Goal: Transaction & Acquisition: Book appointment/travel/reservation

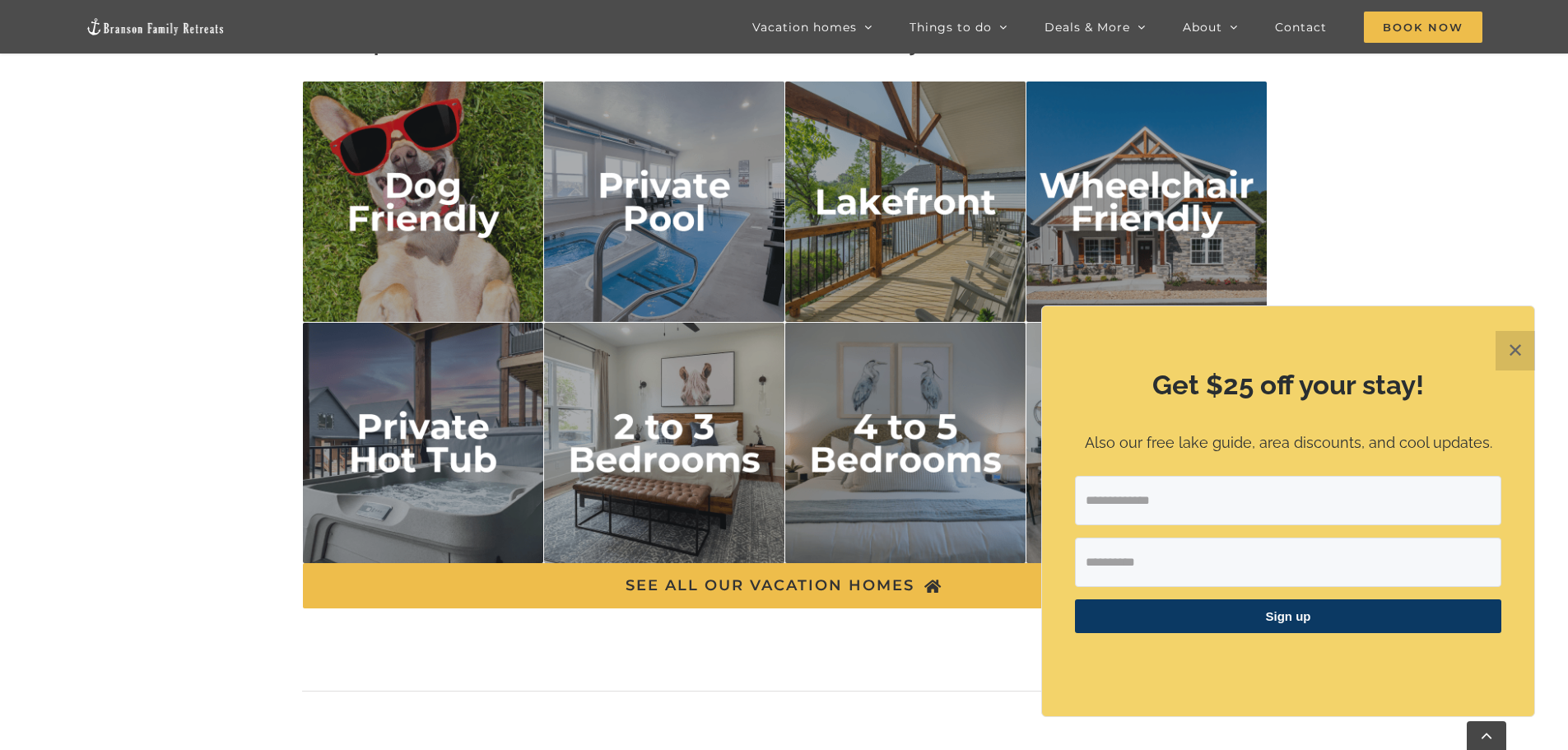
scroll to position [2634, 0]
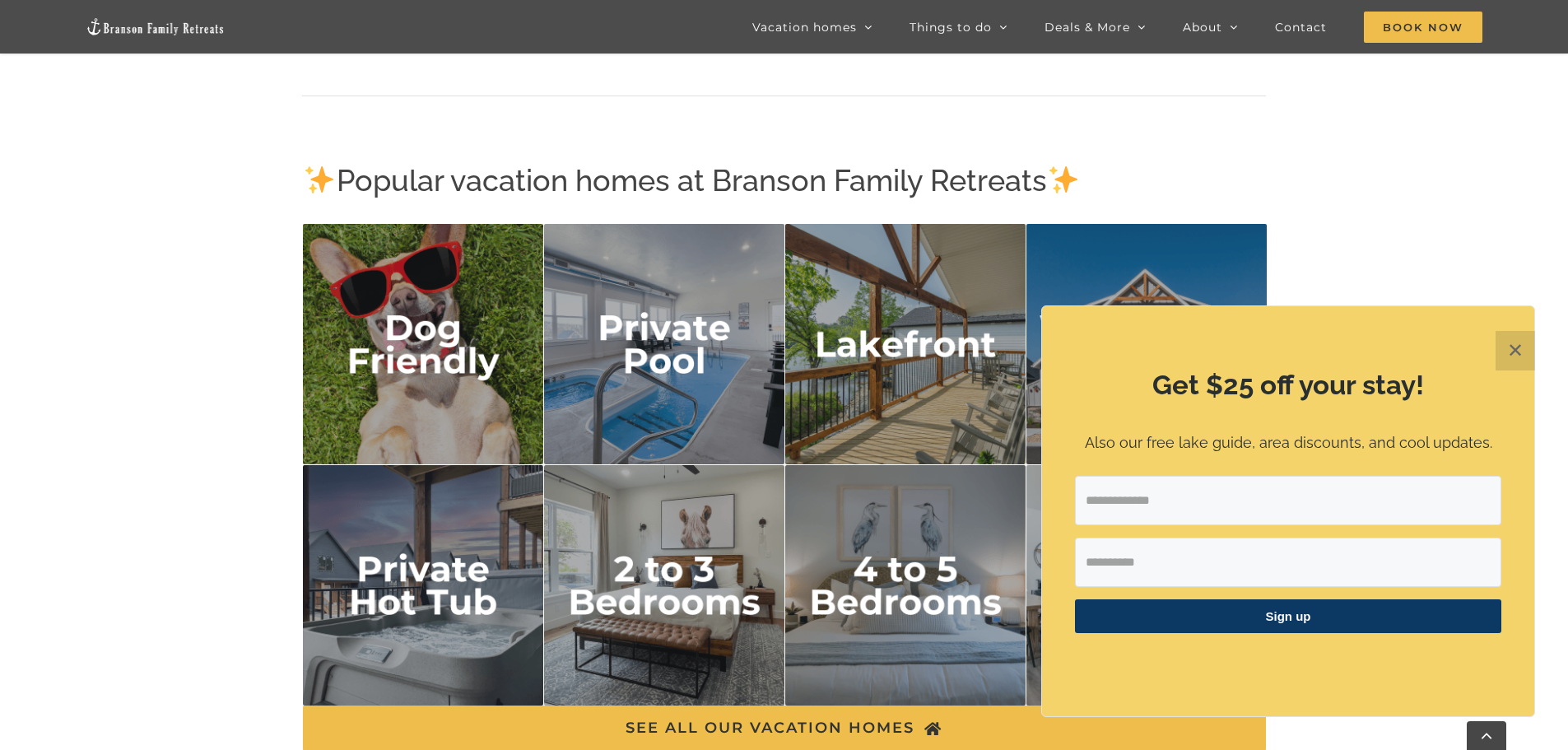
click at [960, 384] on img "lakefront" at bounding box center [906, 344] width 242 height 242
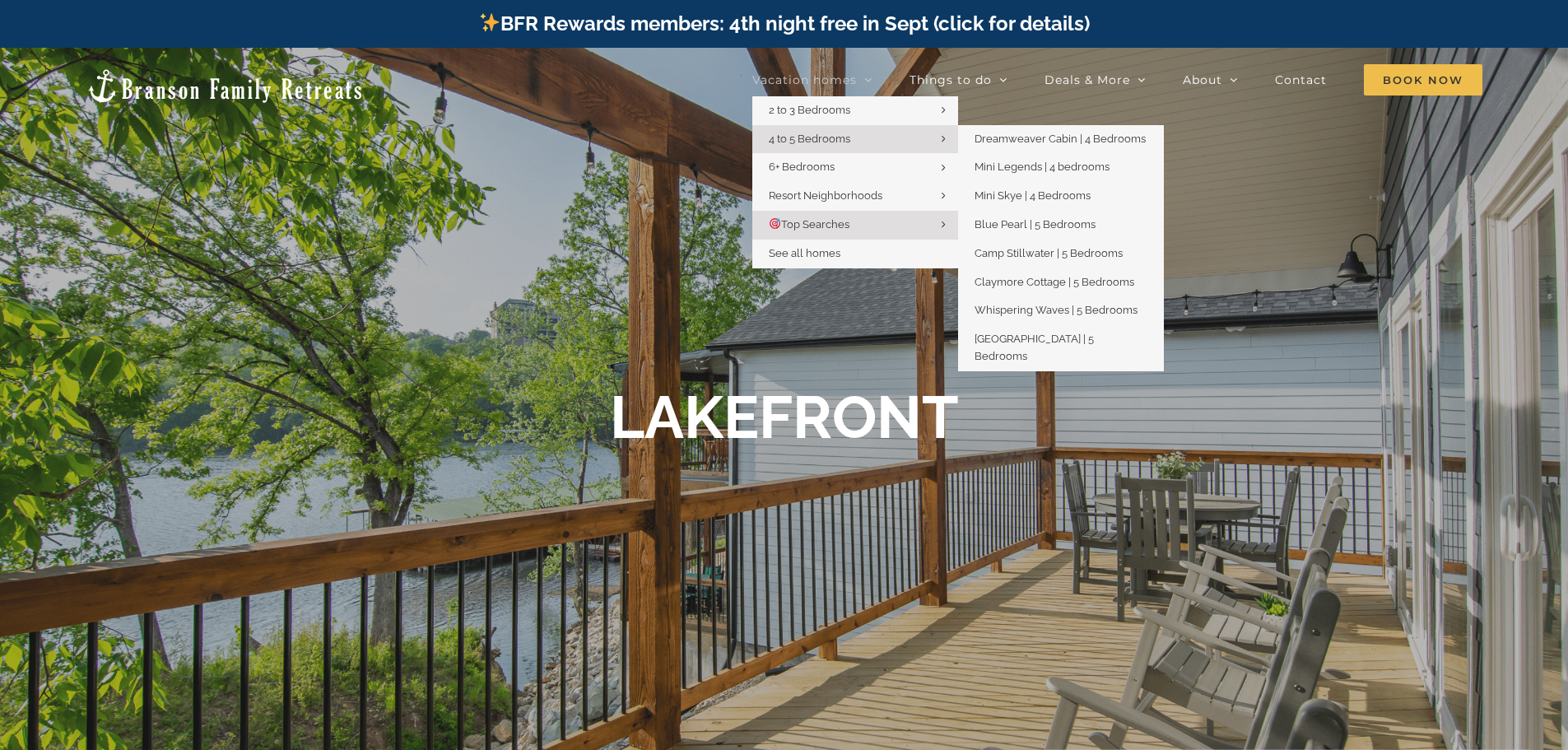
click at [802, 140] on span "4 to 5 Bedrooms" at bounding box center [809, 138] width 81 height 12
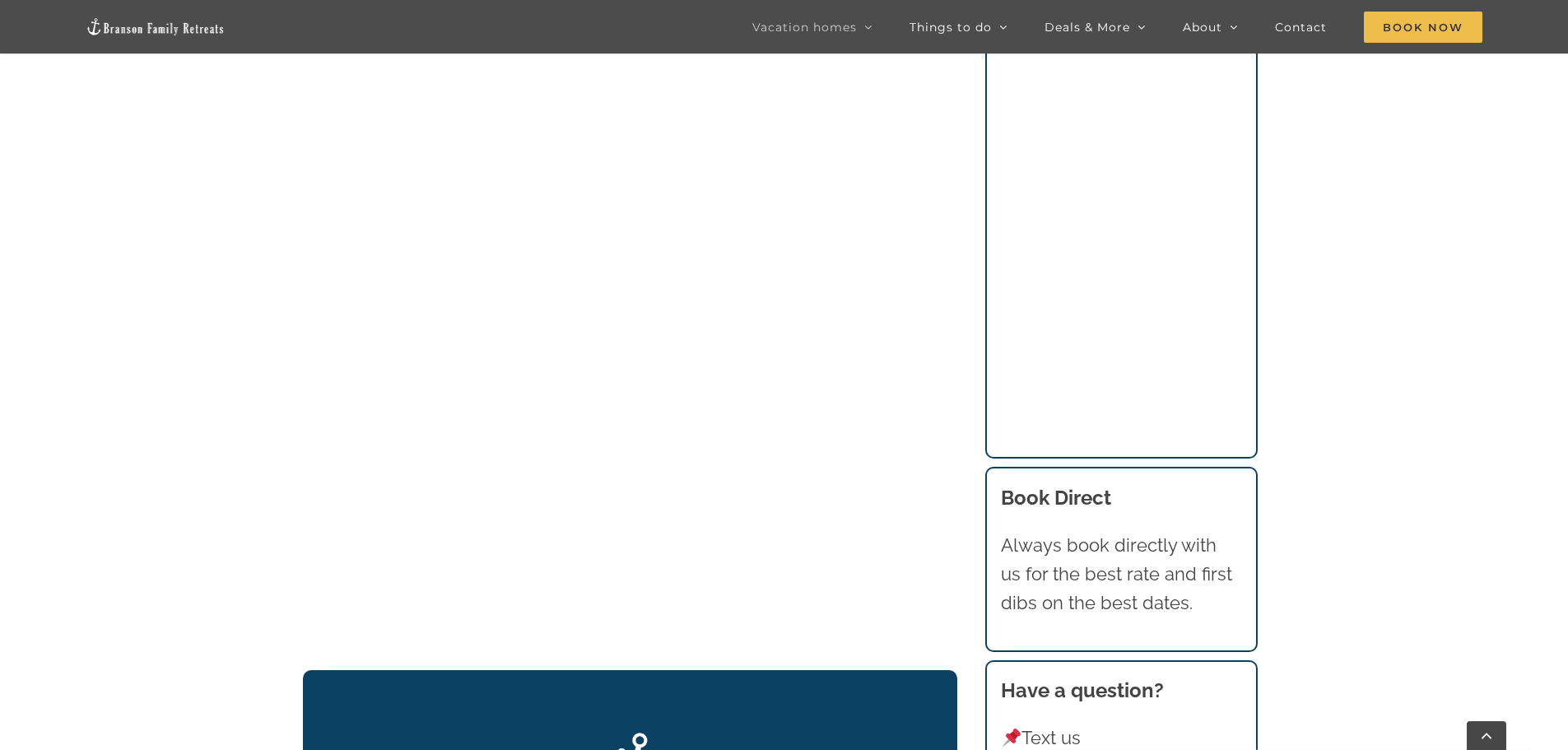
scroll to position [1892, 0]
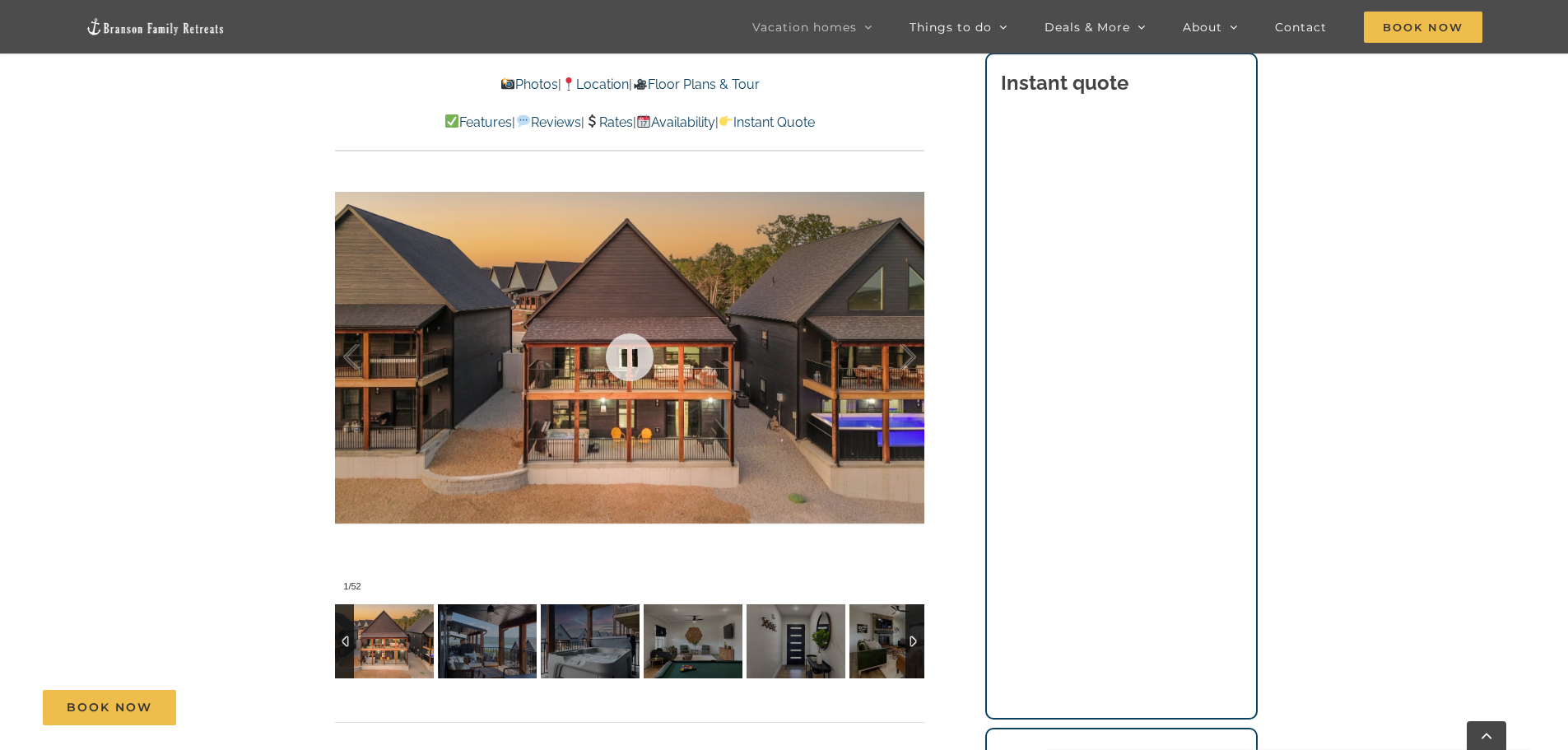
scroll to position [1152, 0]
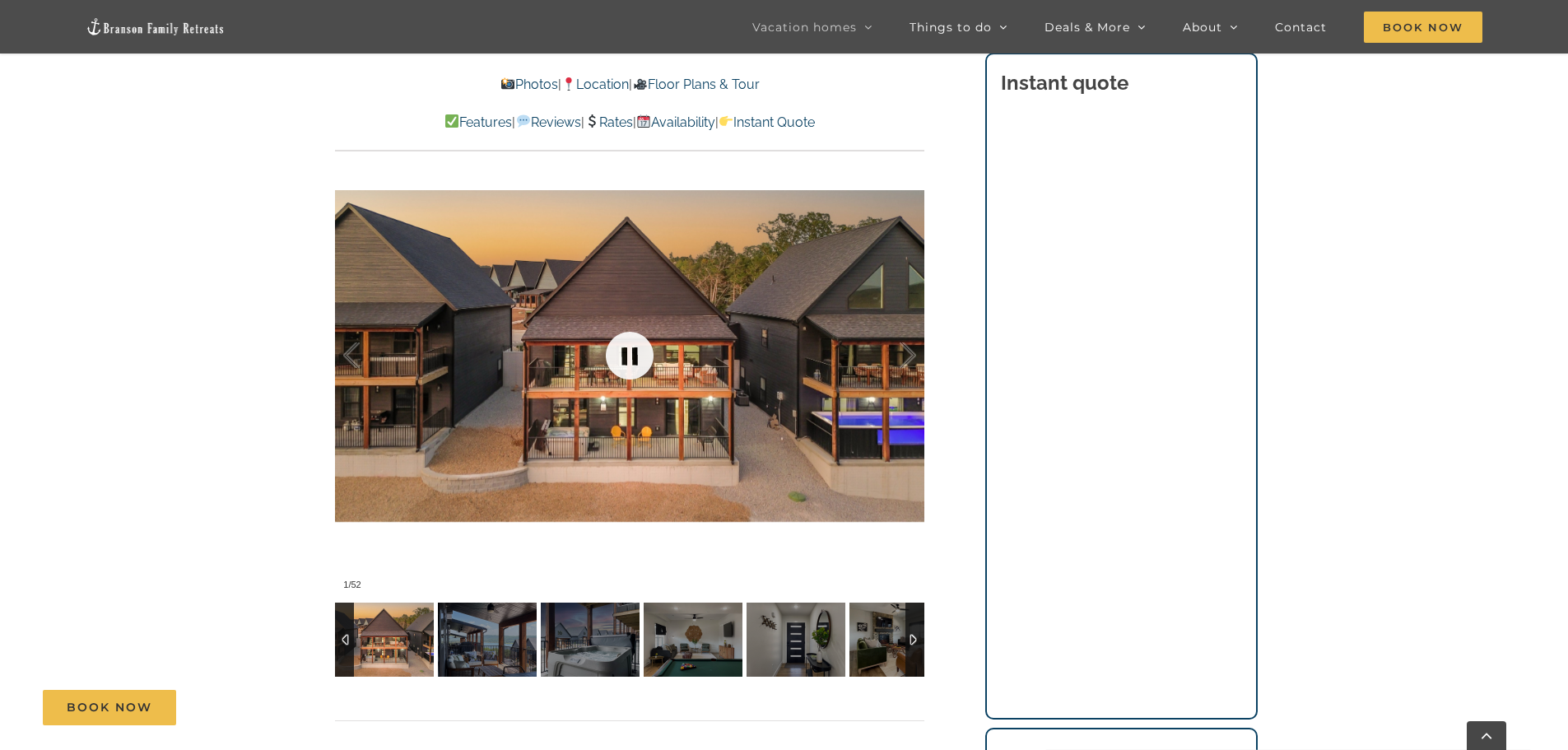
click at [621, 360] on link at bounding box center [629, 356] width 66 height 66
click at [624, 361] on link at bounding box center [629, 356] width 66 height 66
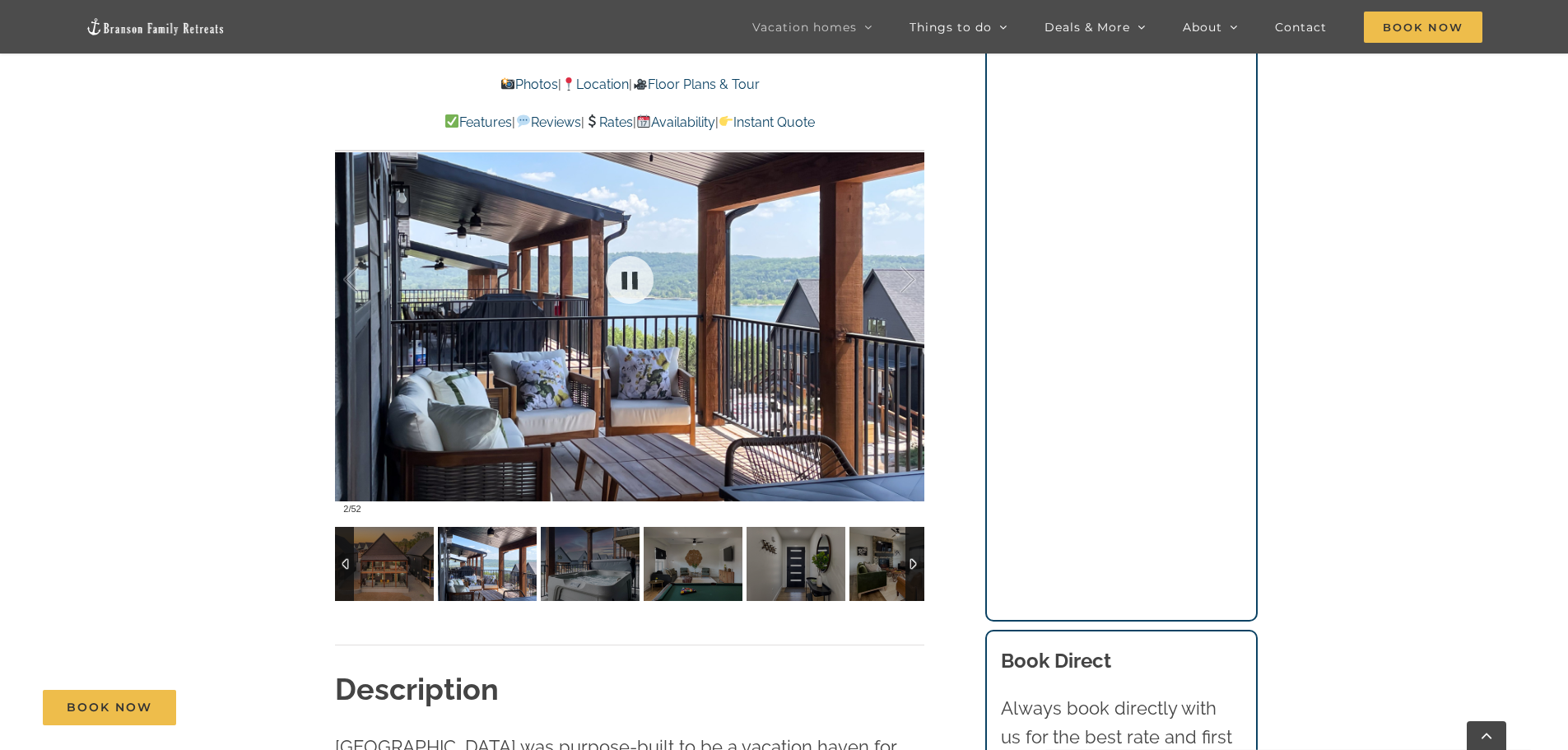
scroll to position [1317, 0]
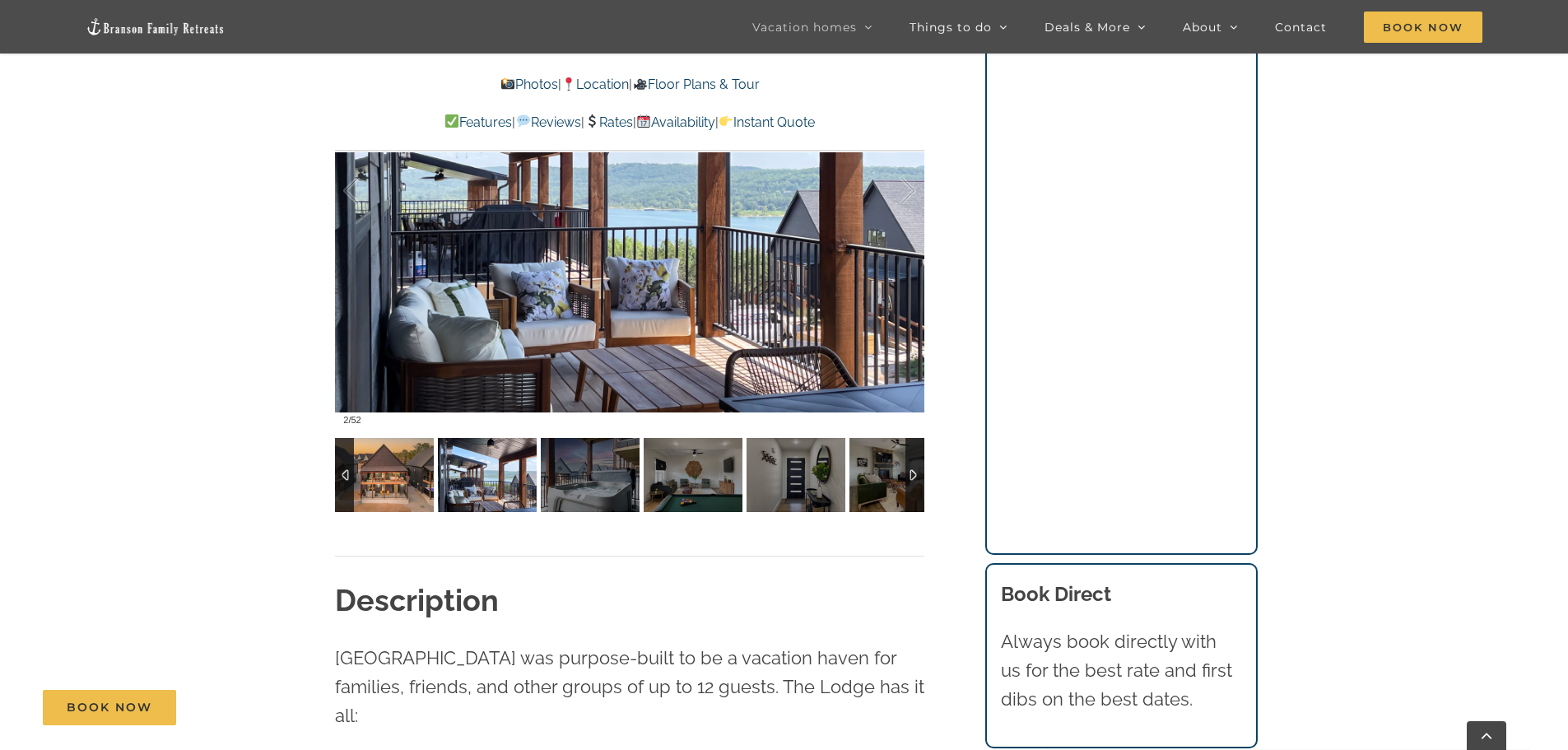
click at [379, 477] on img at bounding box center [384, 475] width 99 height 75
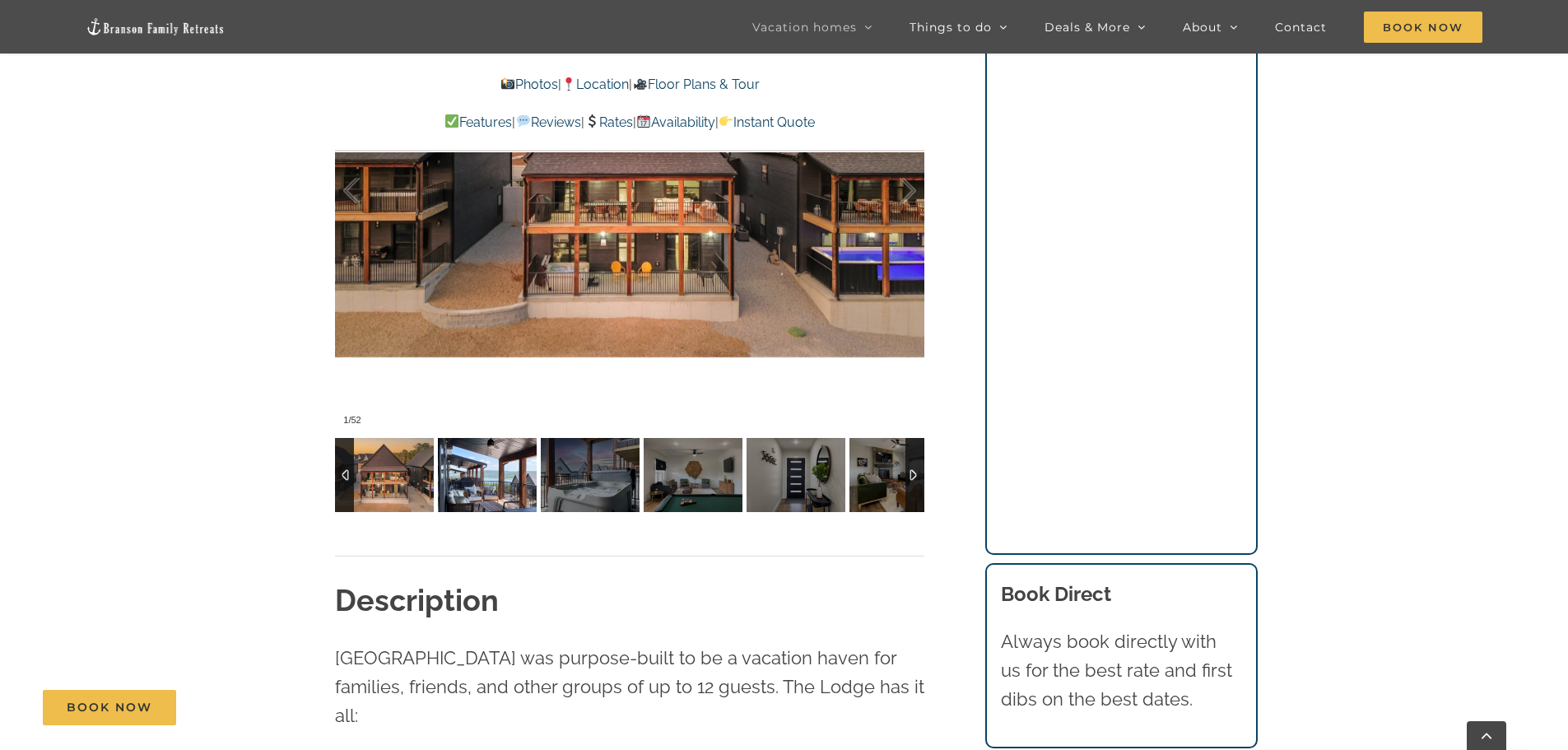
click at [466, 480] on img at bounding box center [487, 475] width 99 height 75
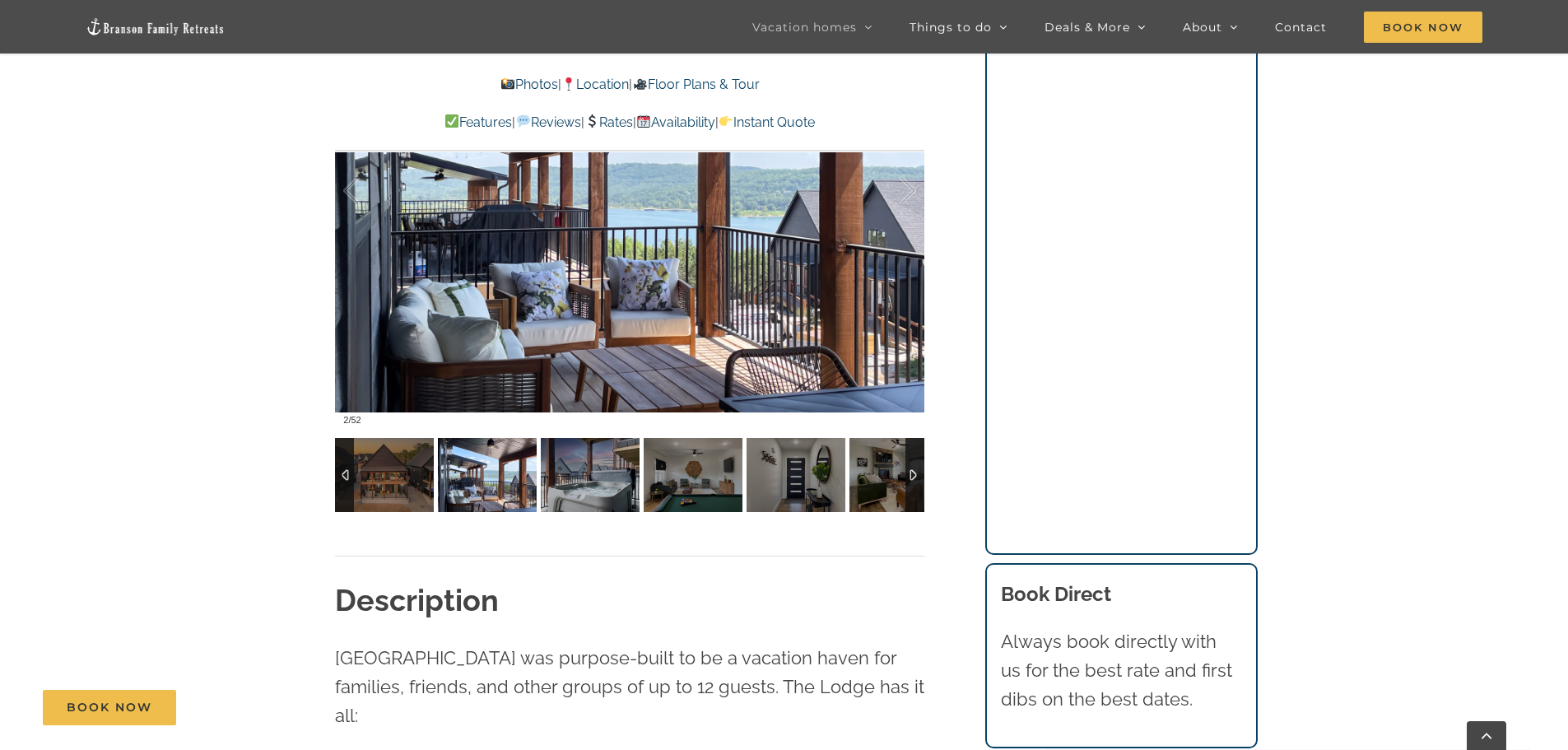
click at [575, 485] on img at bounding box center [590, 475] width 99 height 75
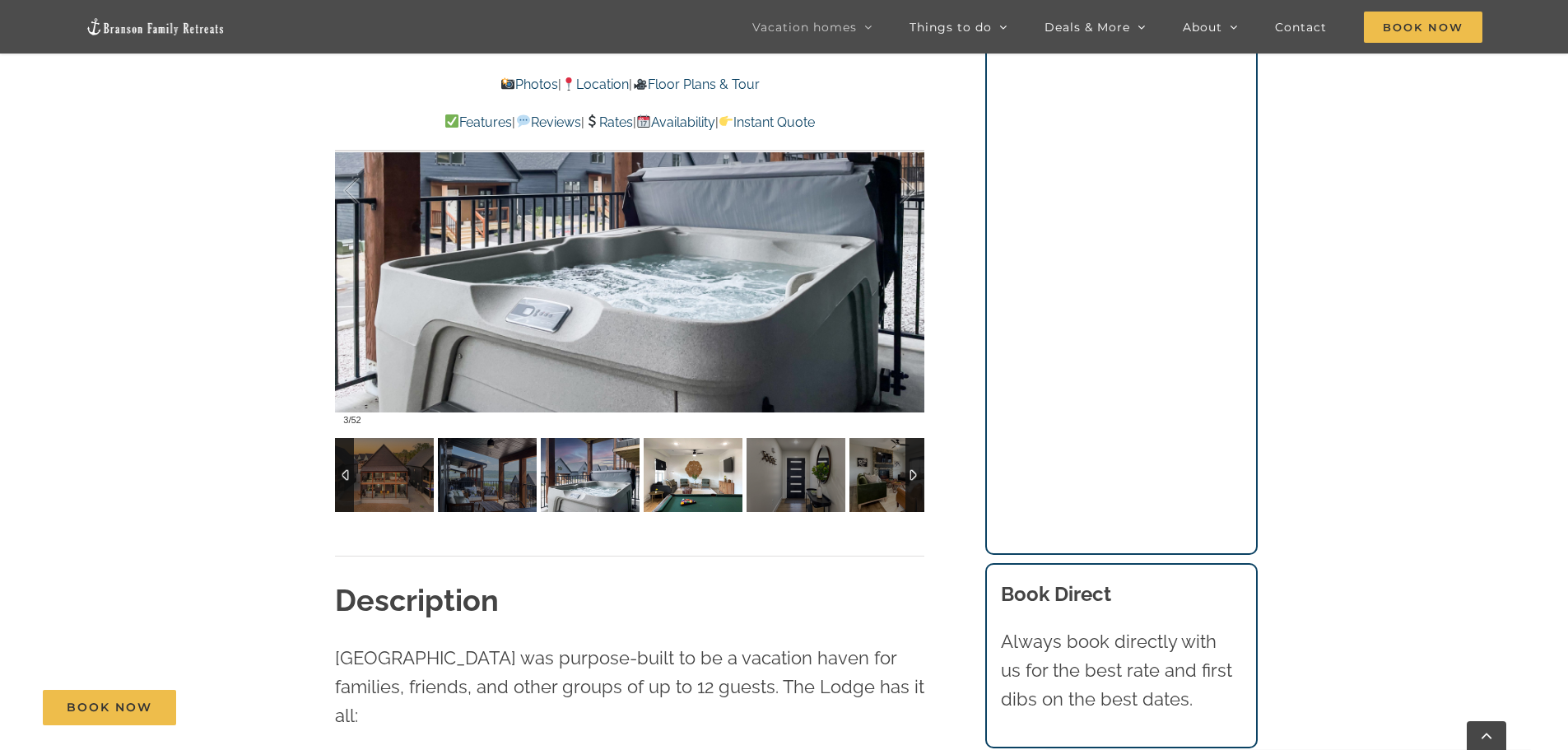
click at [699, 487] on img at bounding box center [692, 475] width 99 height 75
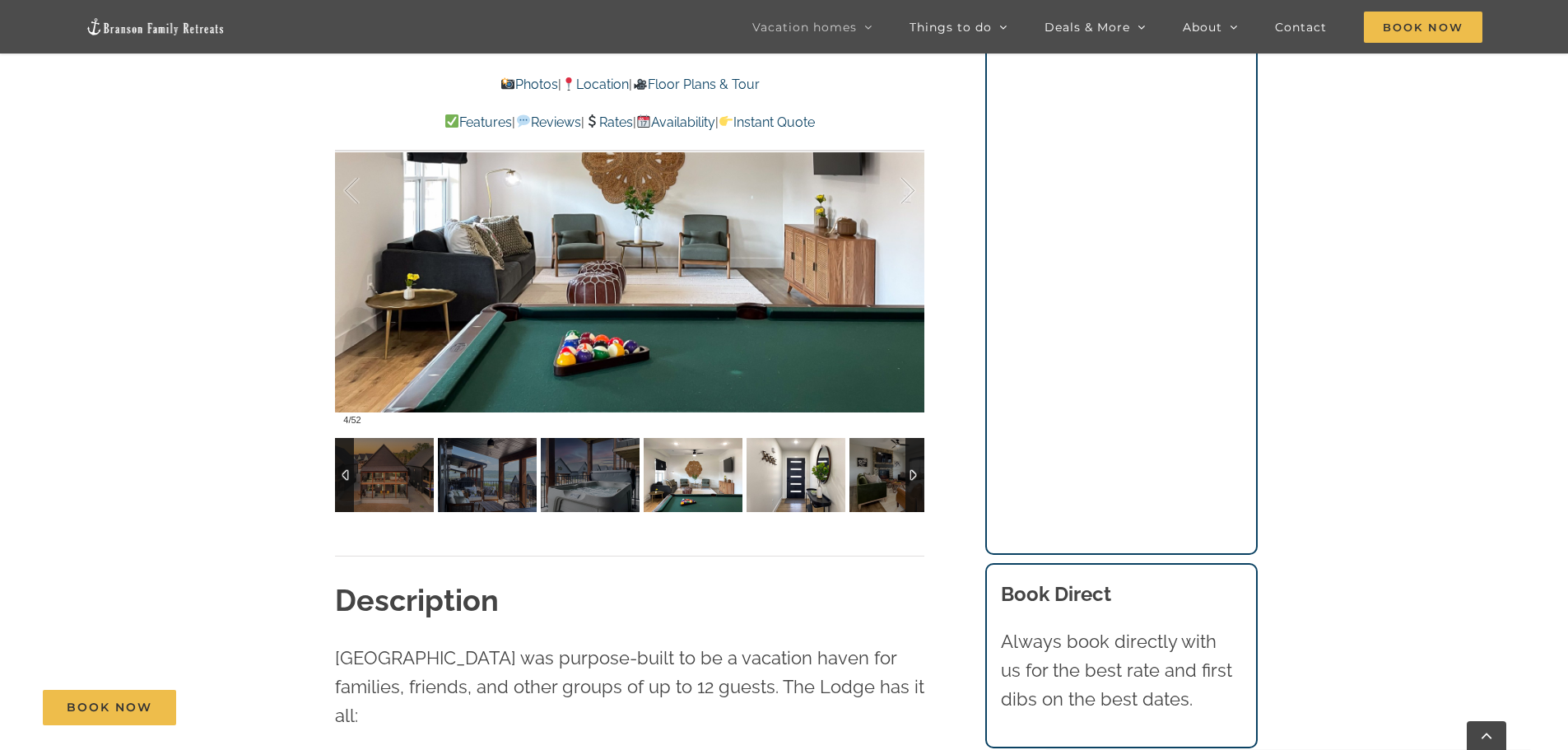
click at [789, 487] on img at bounding box center [795, 475] width 99 height 75
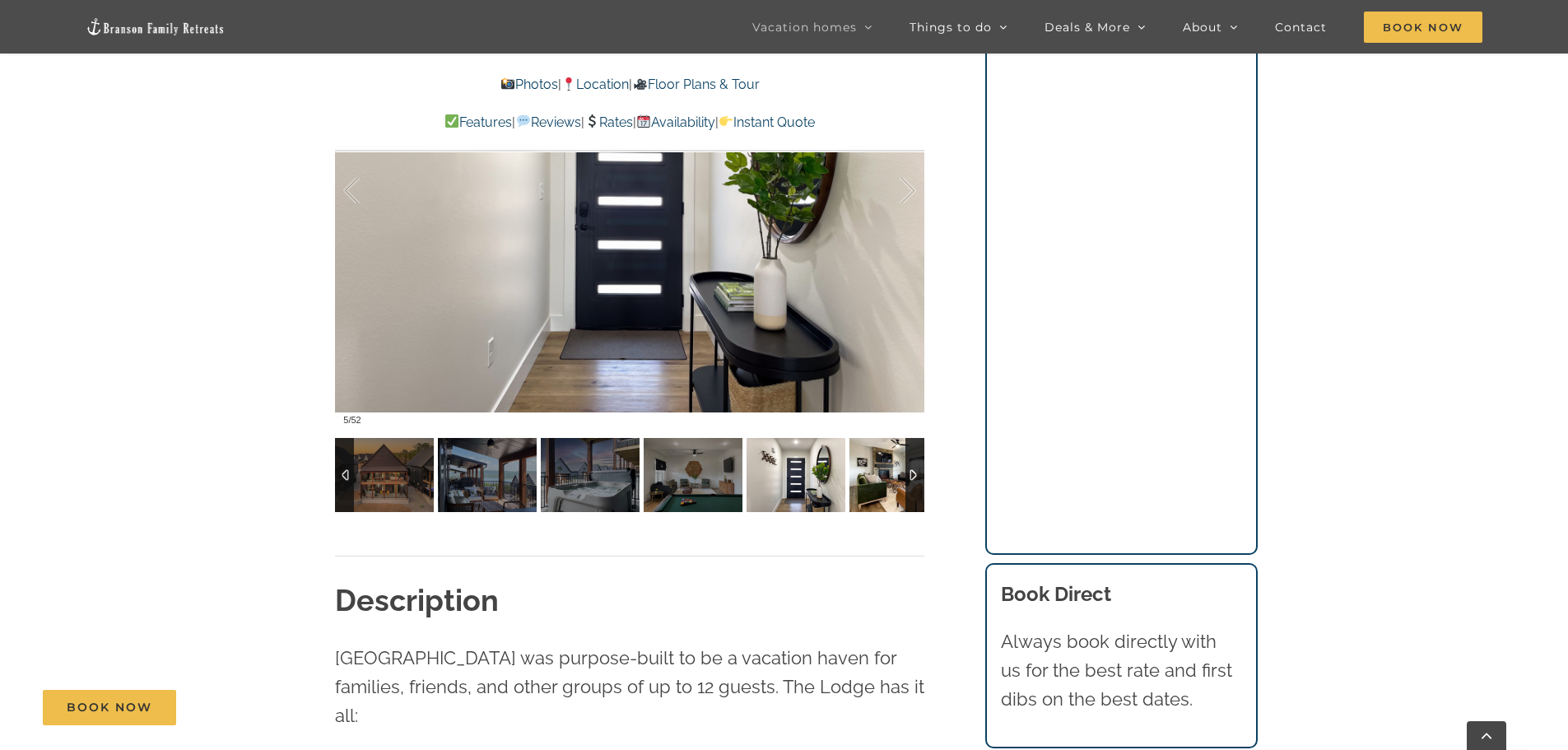
click at [880, 493] on img at bounding box center [898, 475] width 99 height 75
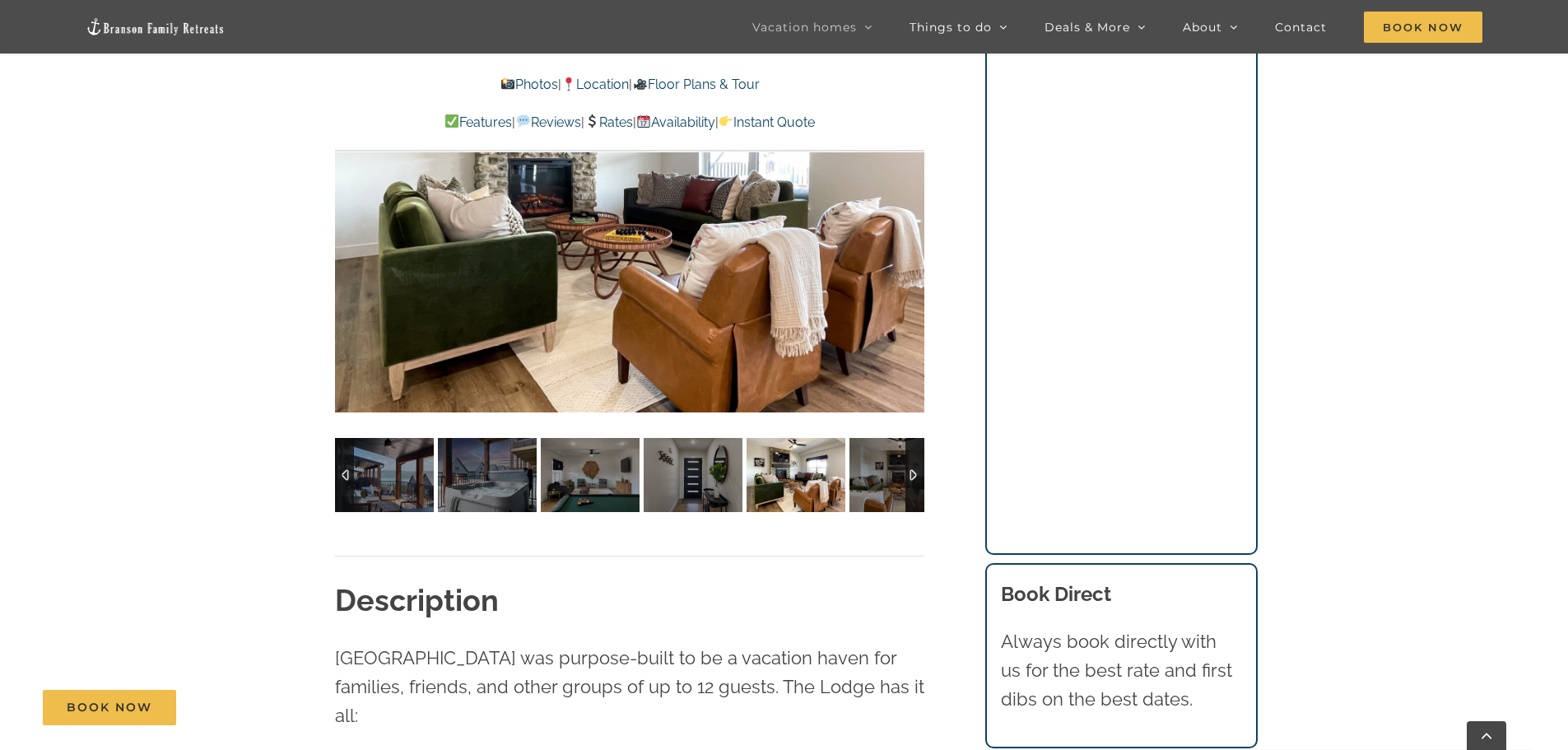
click at [912, 474] on div at bounding box center [915, 475] width 19 height 75
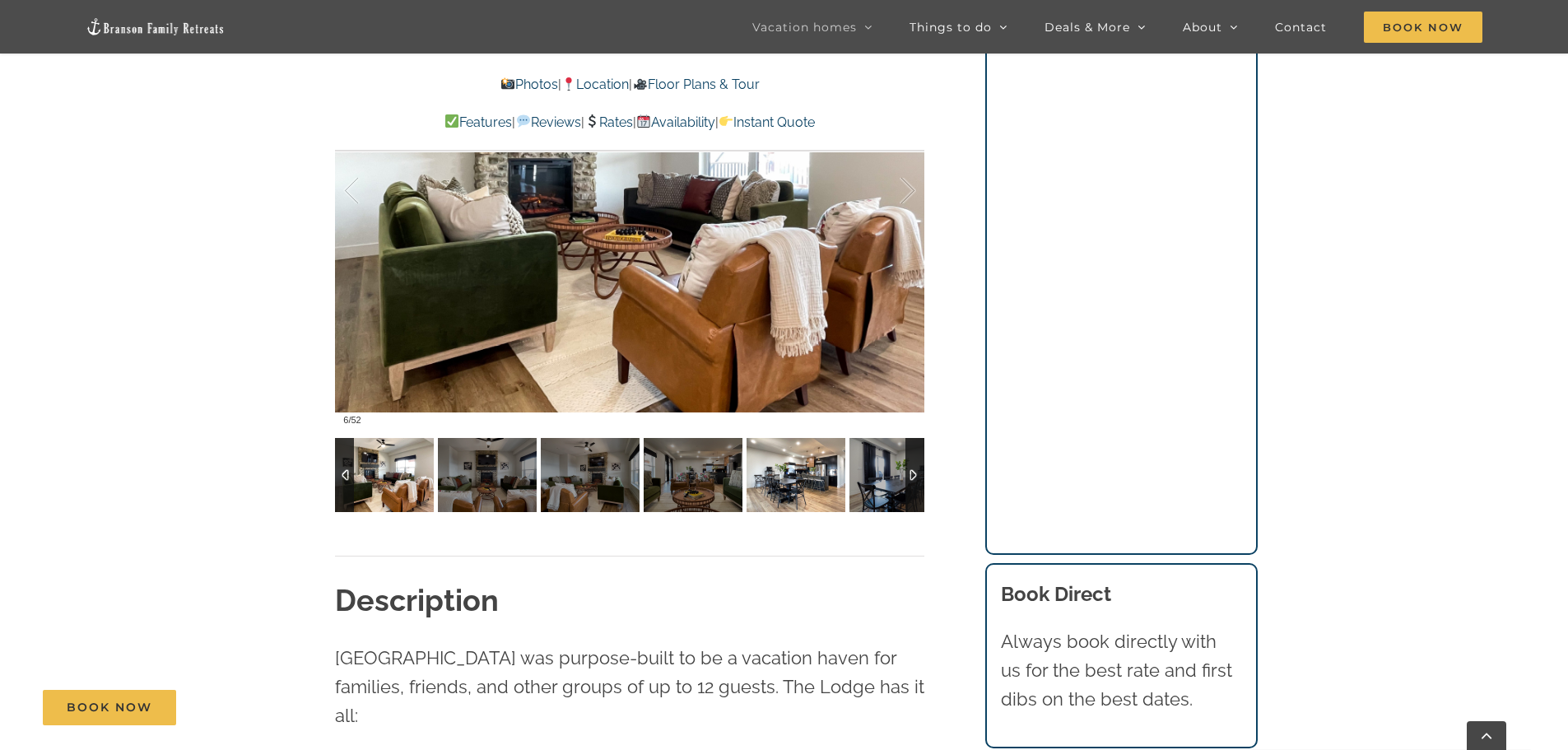
click at [796, 480] on img at bounding box center [795, 475] width 99 height 75
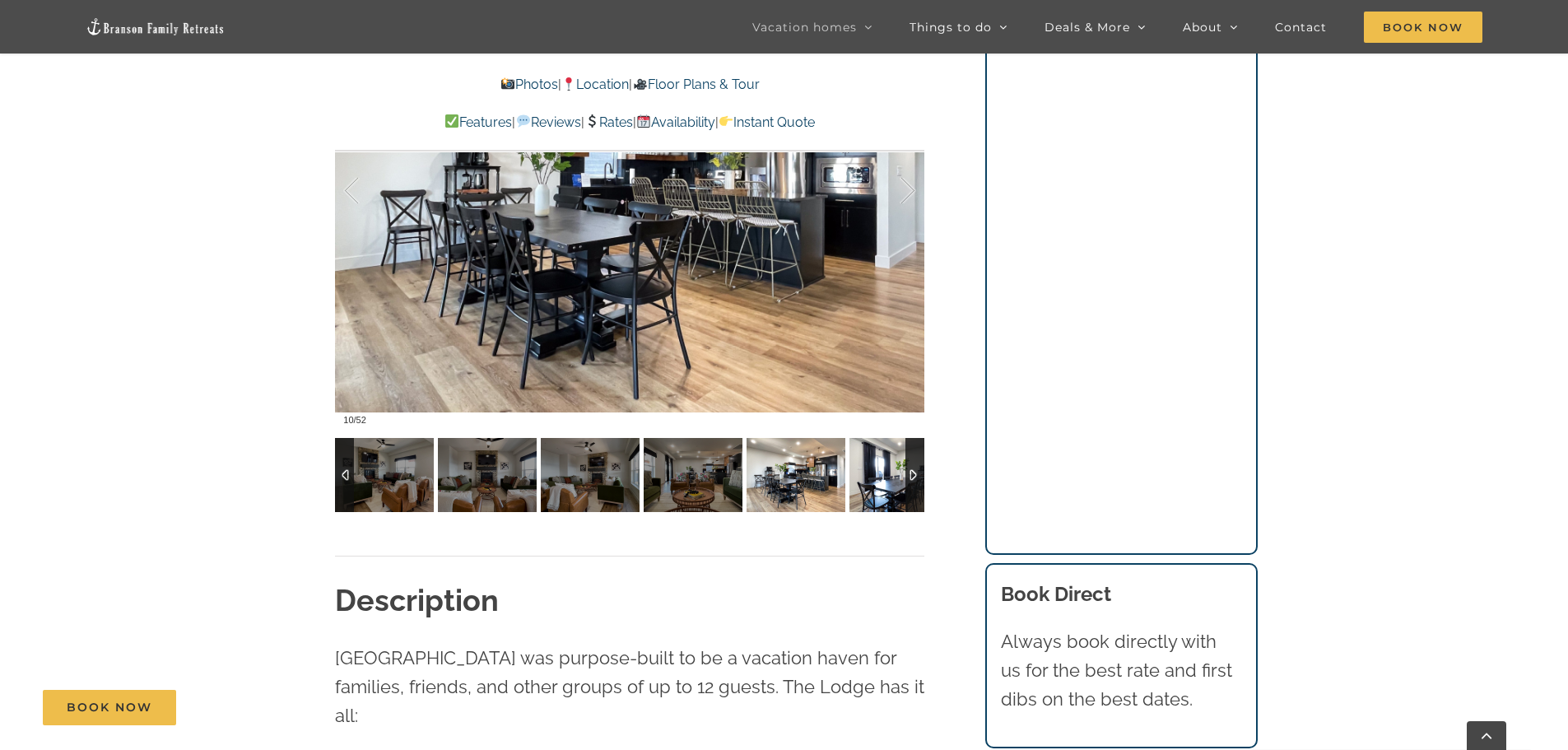
click at [892, 473] on img at bounding box center [898, 475] width 99 height 75
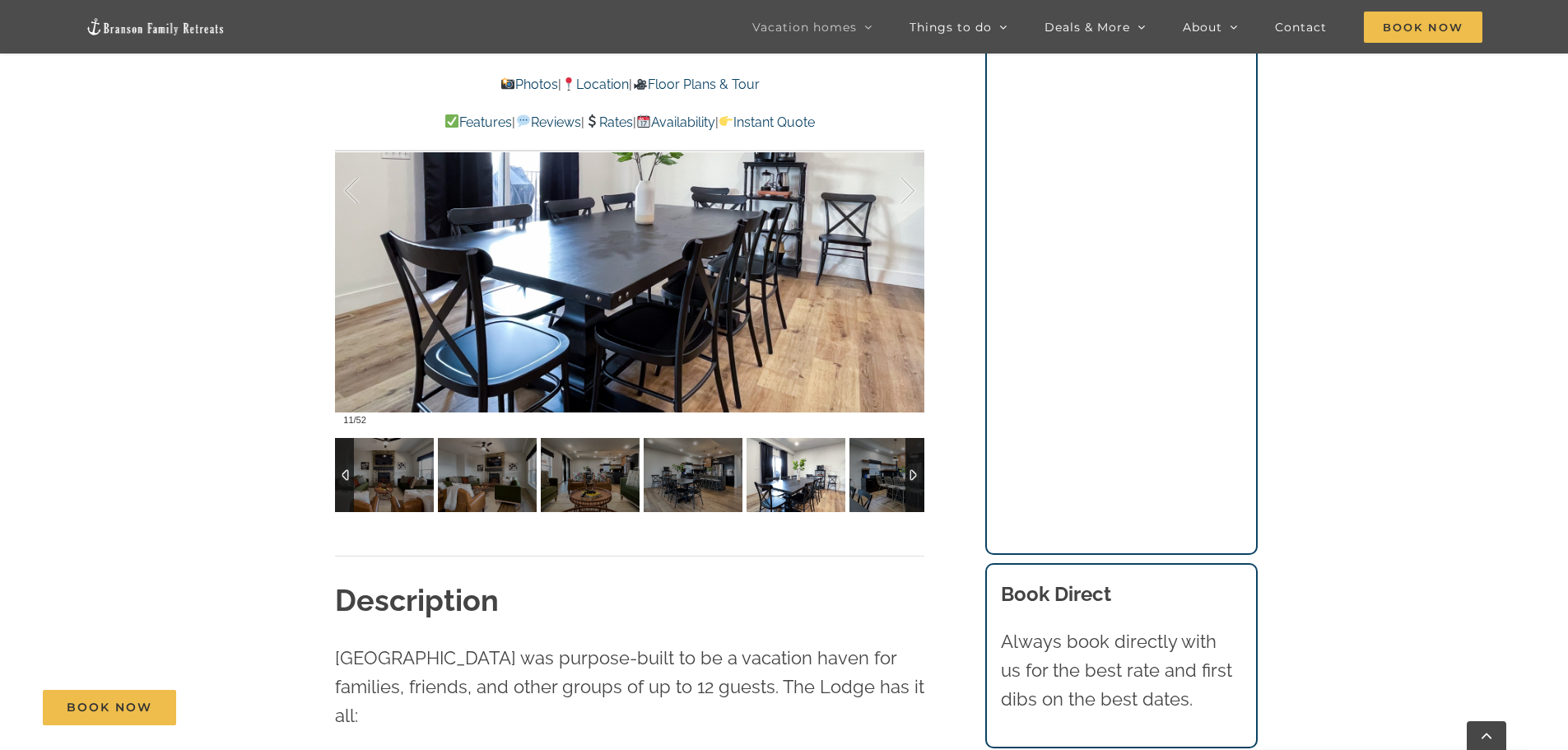
click at [914, 475] on div at bounding box center [915, 475] width 19 height 75
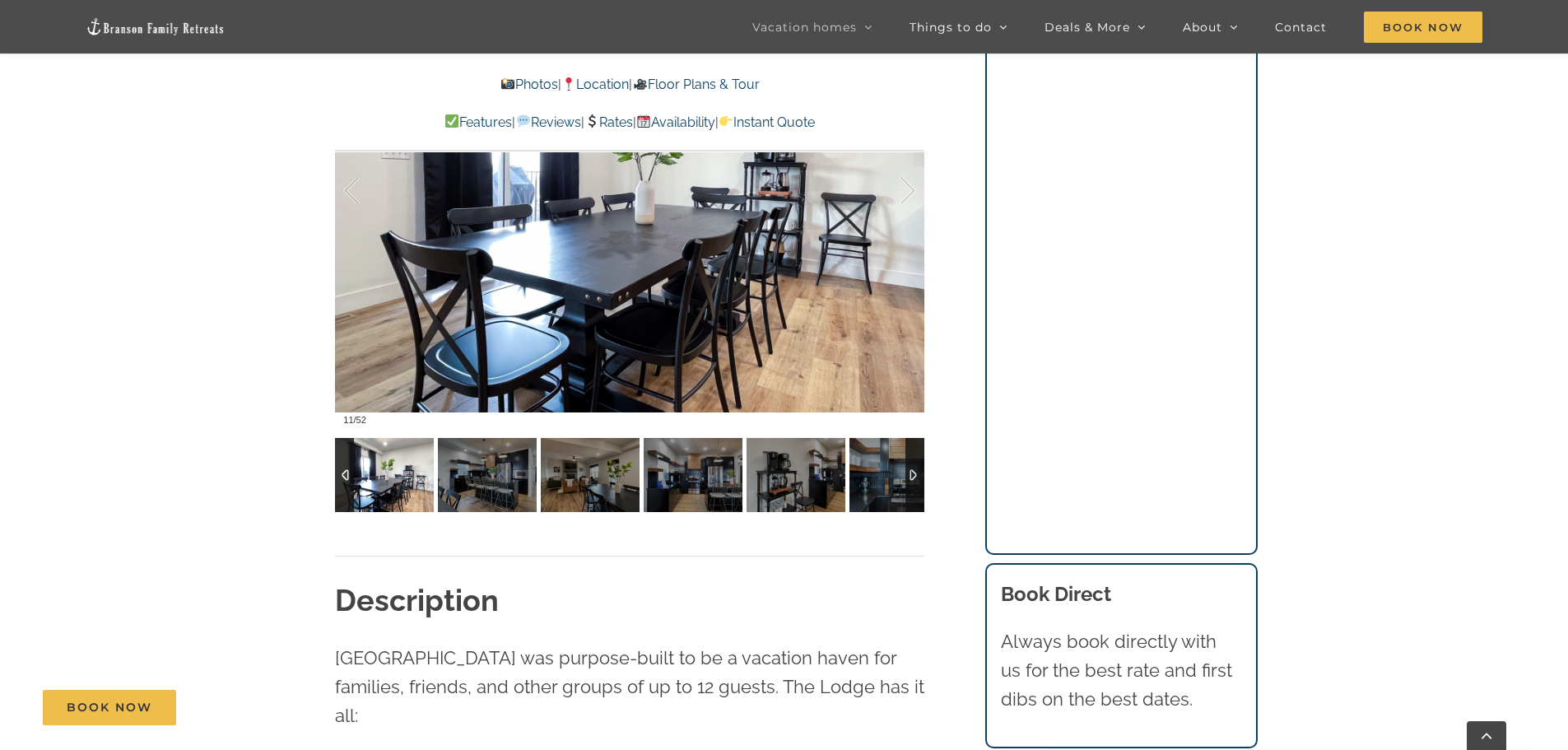
click at [914, 475] on div at bounding box center [915, 475] width 19 height 75
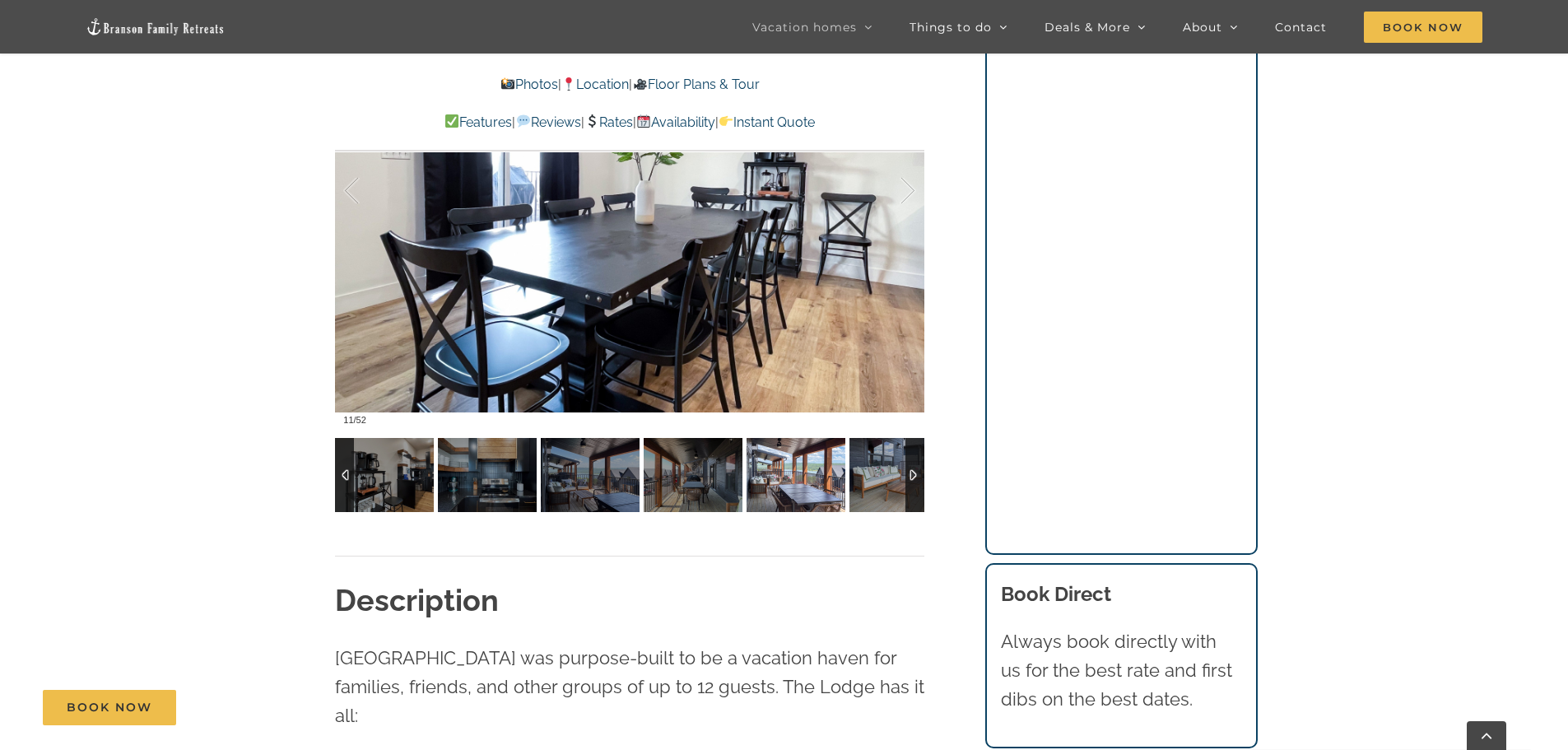
click at [808, 490] on img at bounding box center [795, 475] width 99 height 75
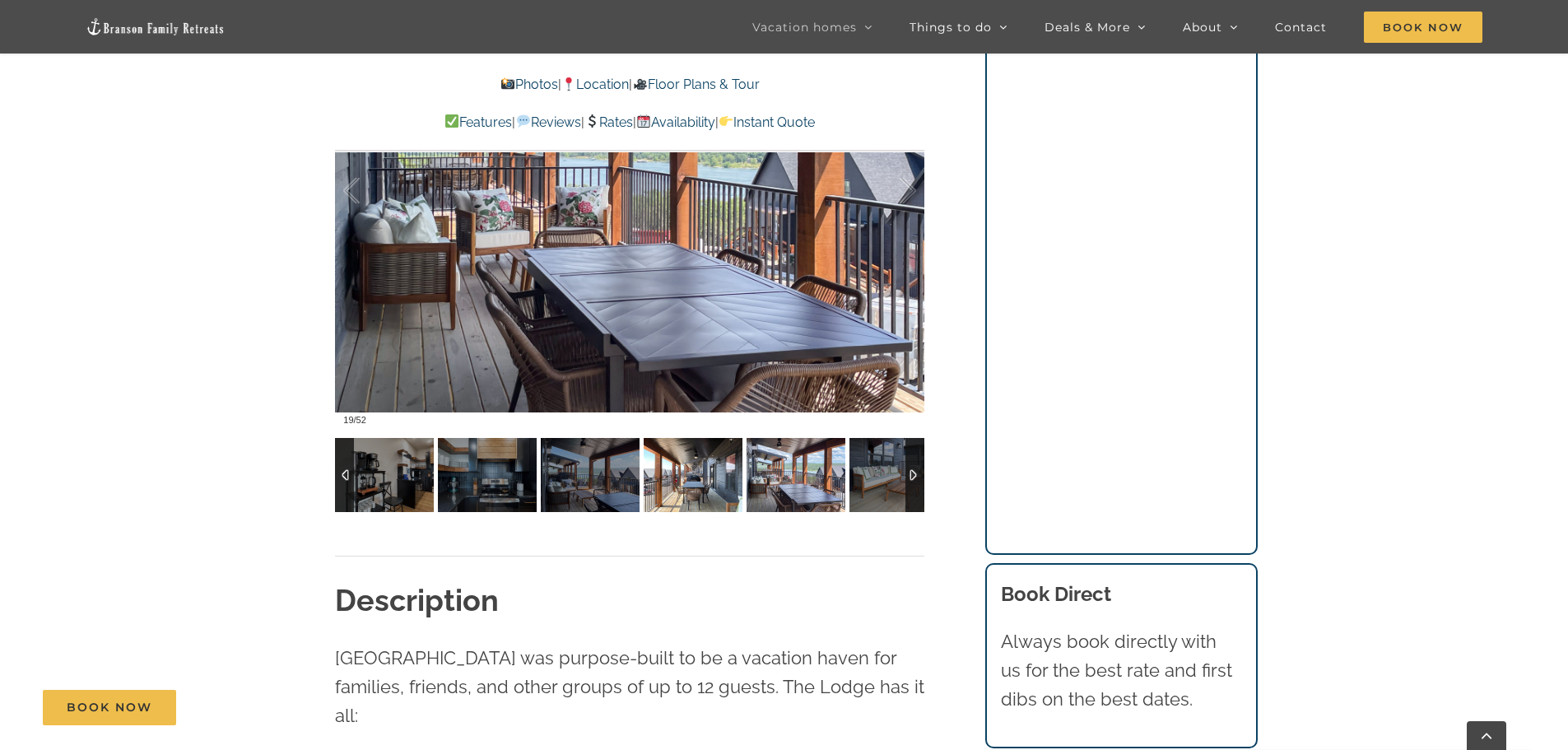
click at [681, 487] on img at bounding box center [692, 475] width 99 height 75
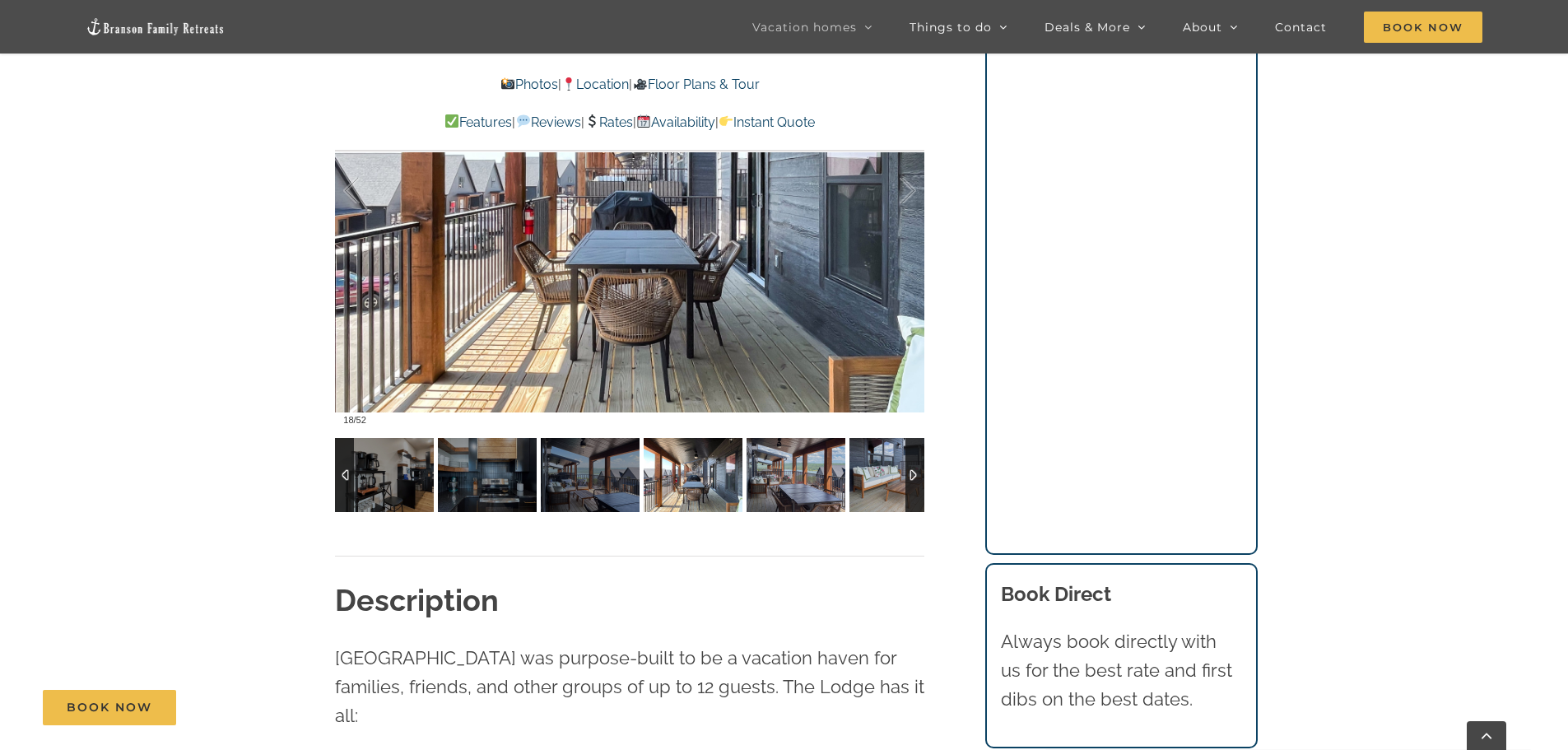
click at [860, 476] on img at bounding box center [898, 475] width 99 height 75
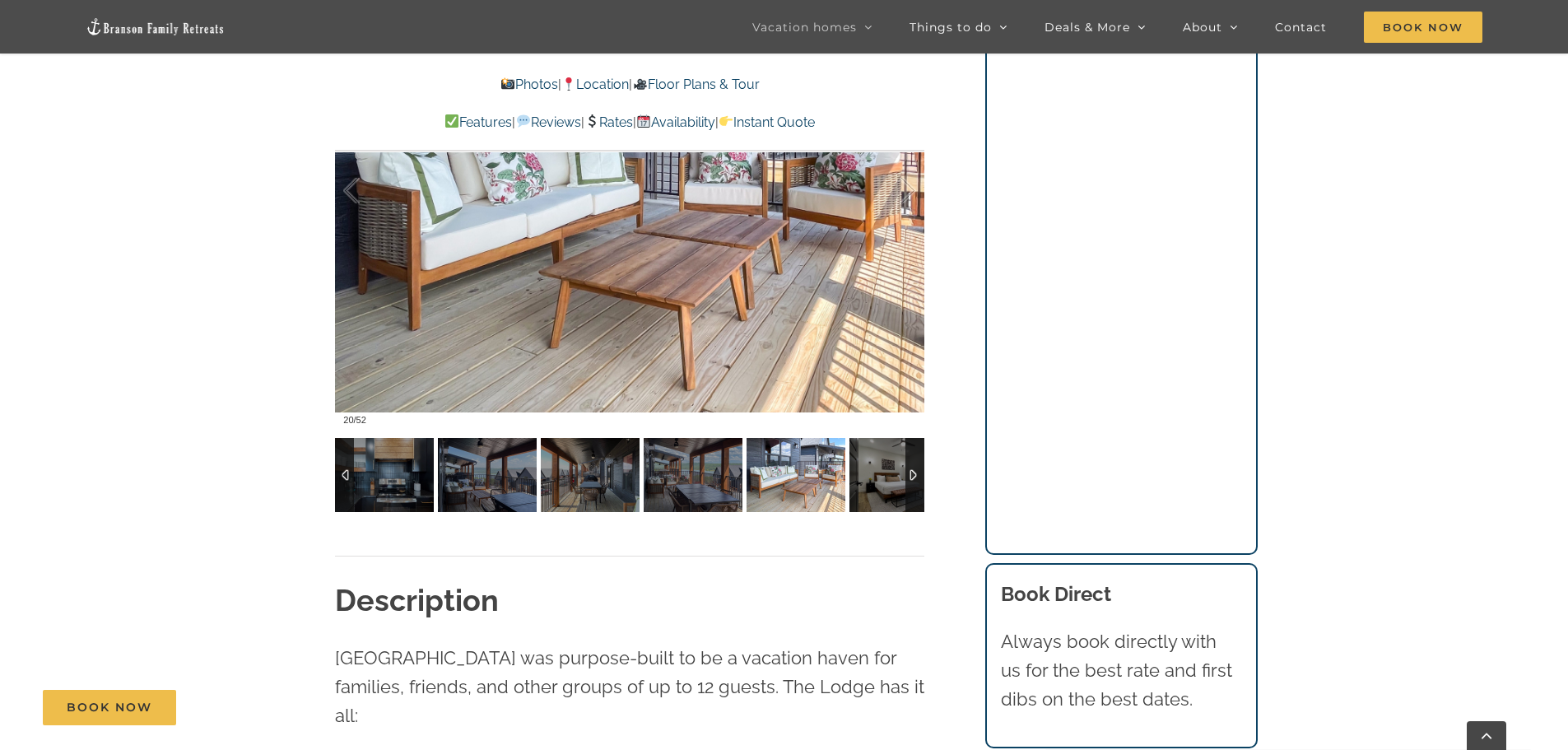
click at [912, 473] on div at bounding box center [915, 475] width 19 height 75
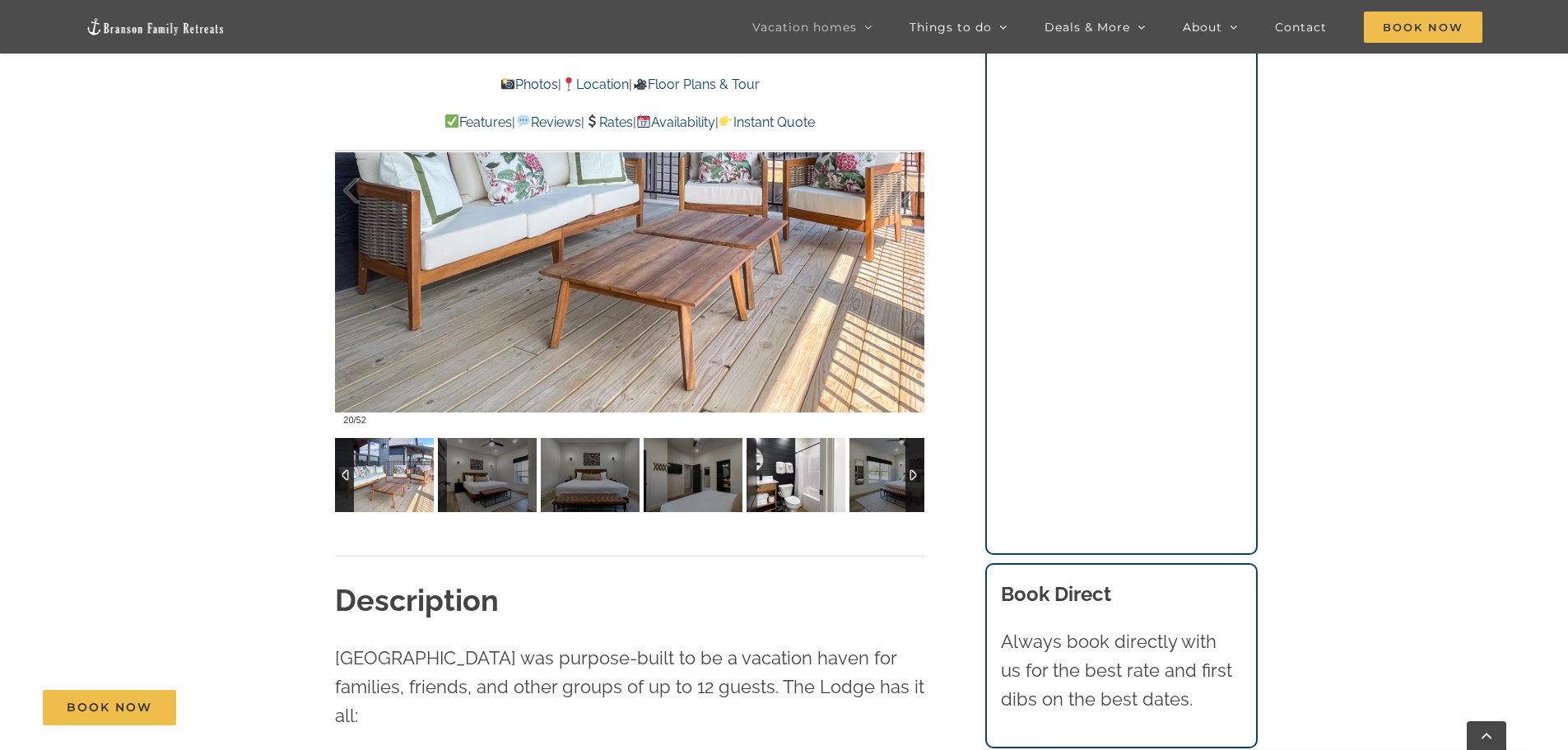
click at [794, 489] on img at bounding box center [795, 475] width 99 height 75
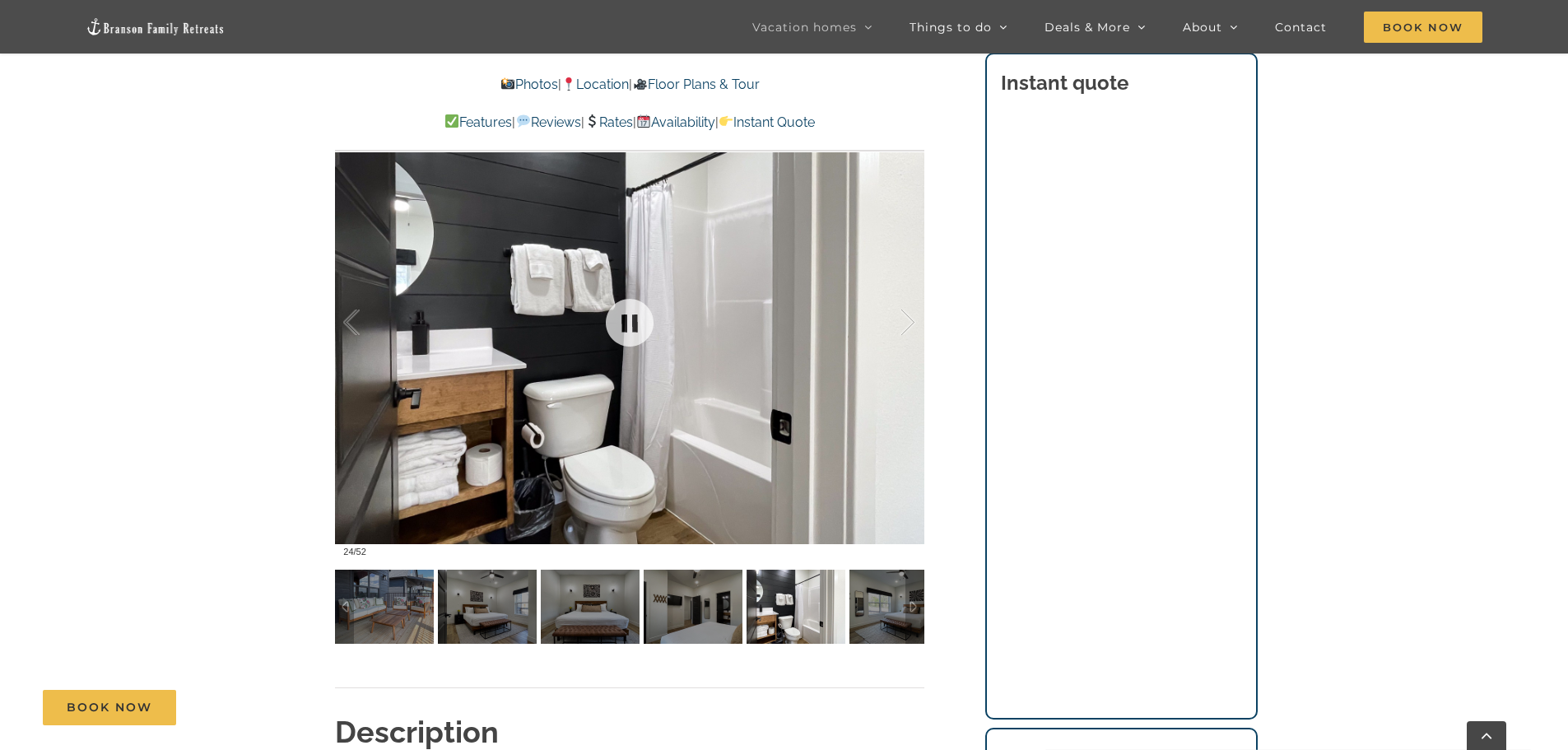
scroll to position [1152, 0]
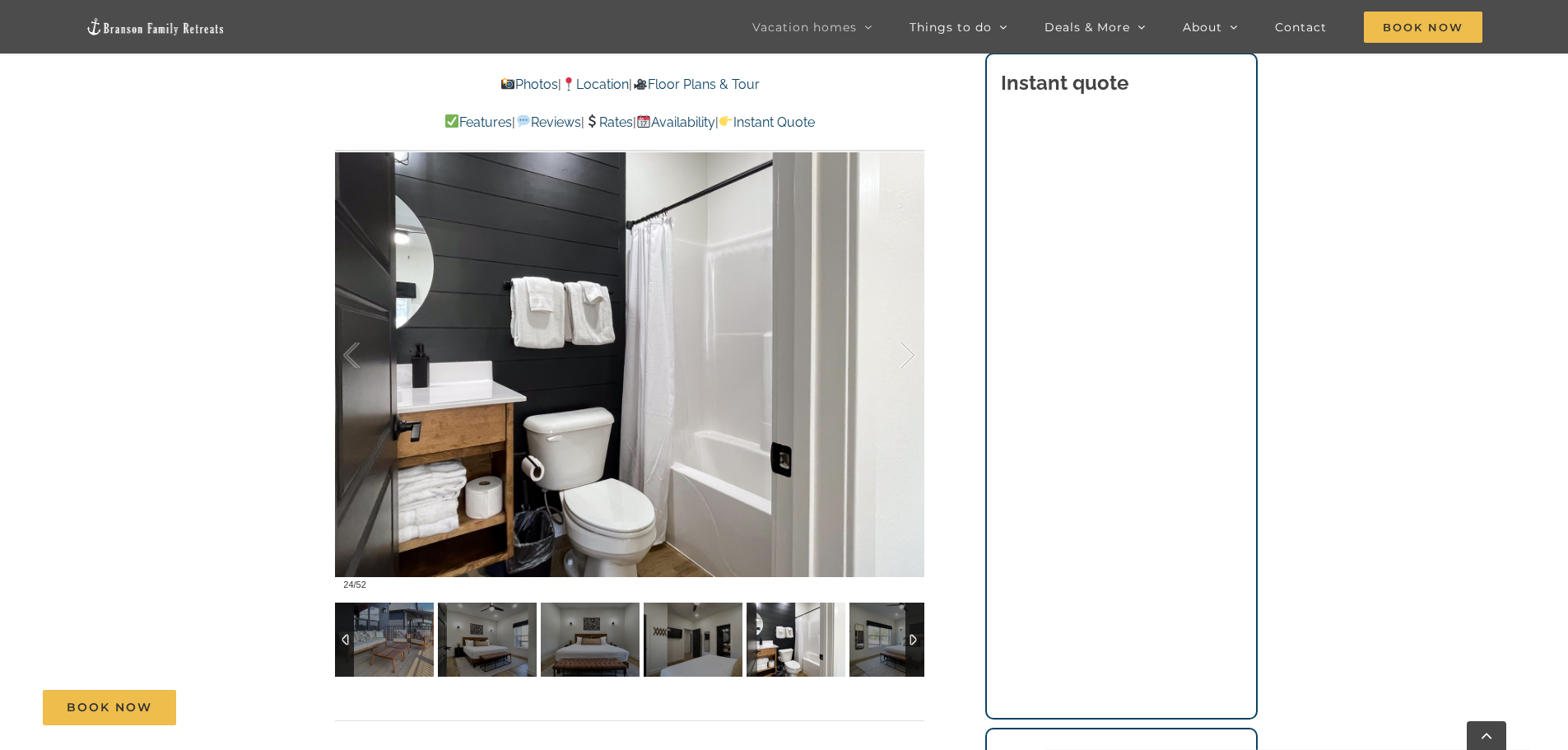
click at [778, 638] on img at bounding box center [795, 640] width 99 height 75
click at [687, 640] on img at bounding box center [692, 640] width 99 height 75
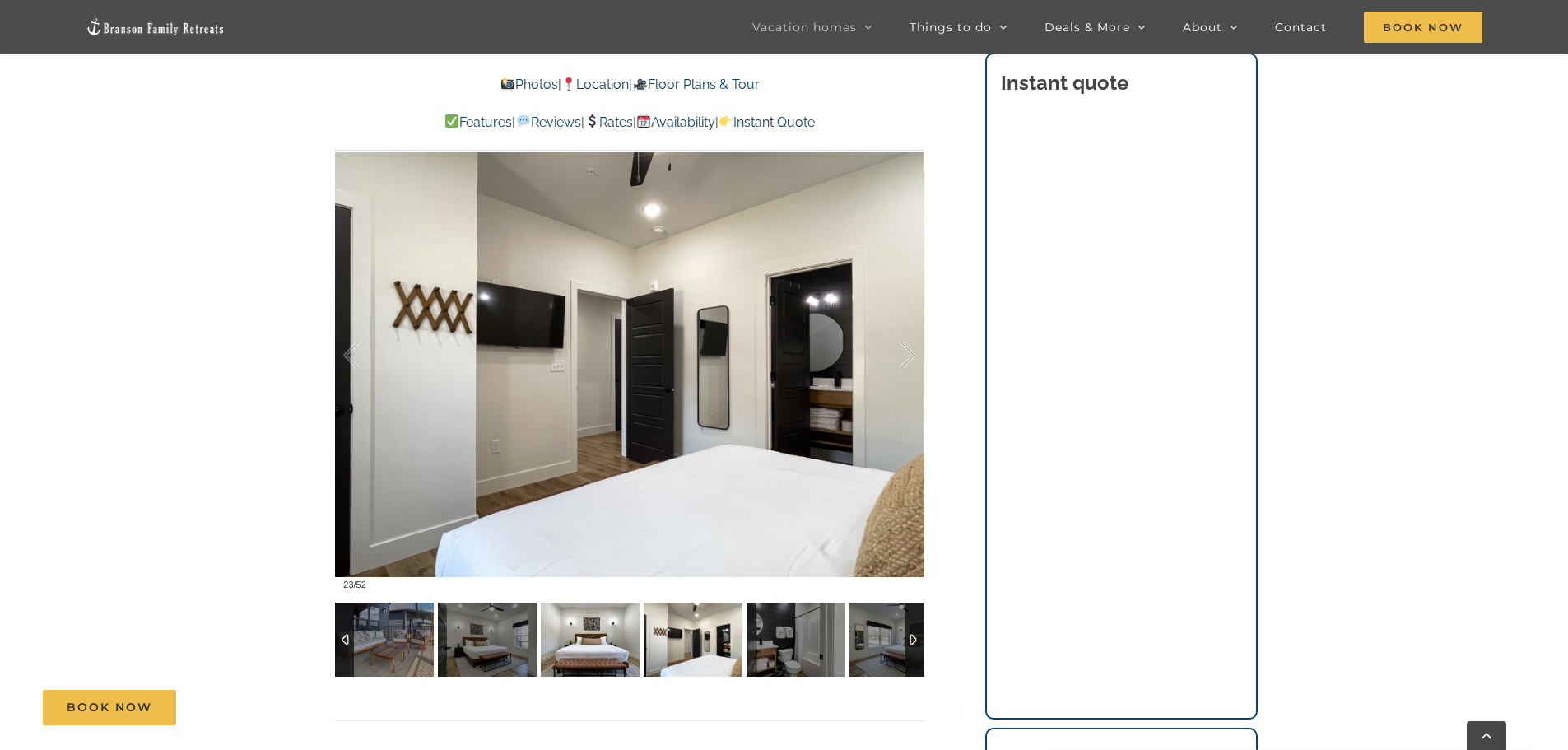
click at [619, 657] on img at bounding box center [590, 640] width 99 height 75
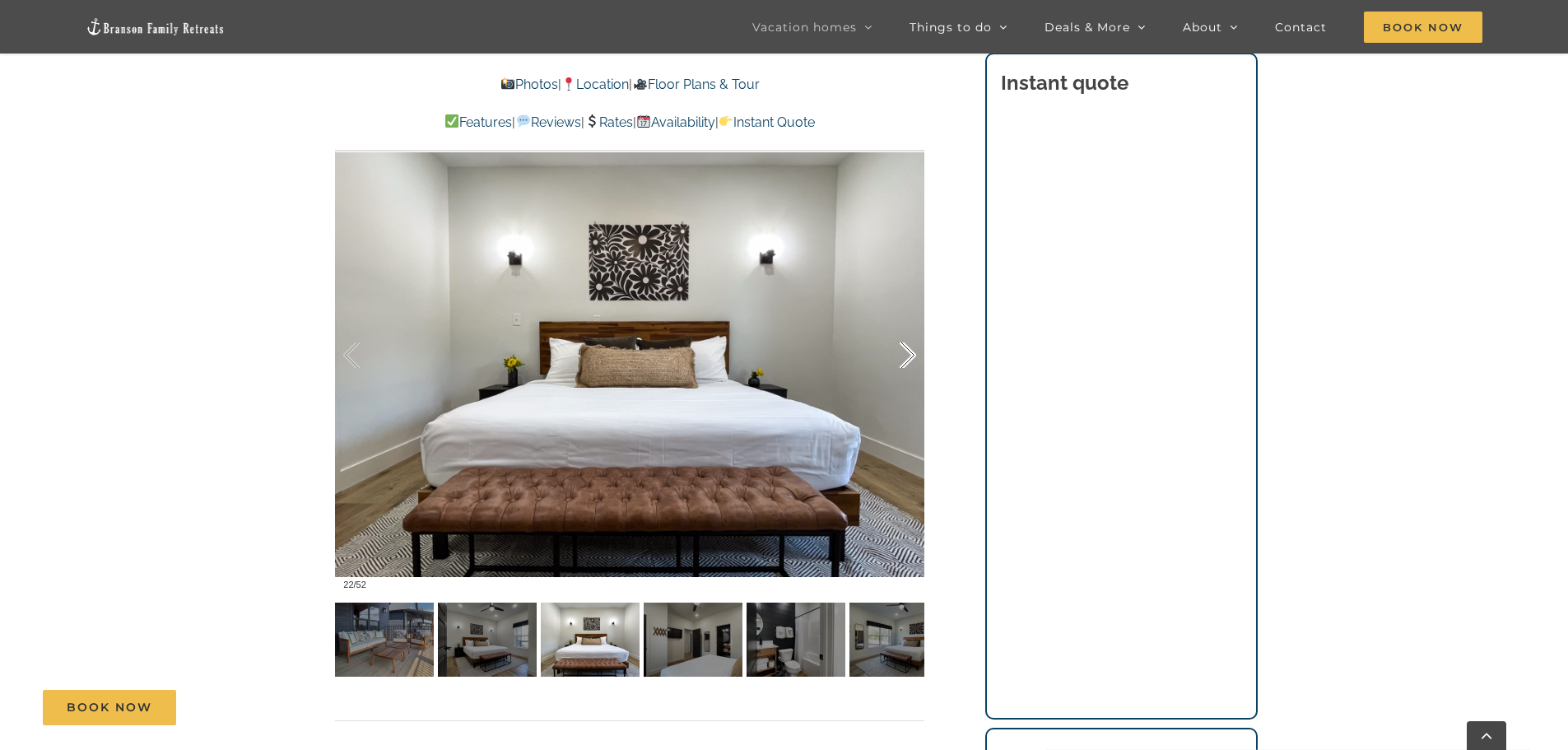
click at [909, 352] on div at bounding box center [891, 356] width 51 height 102
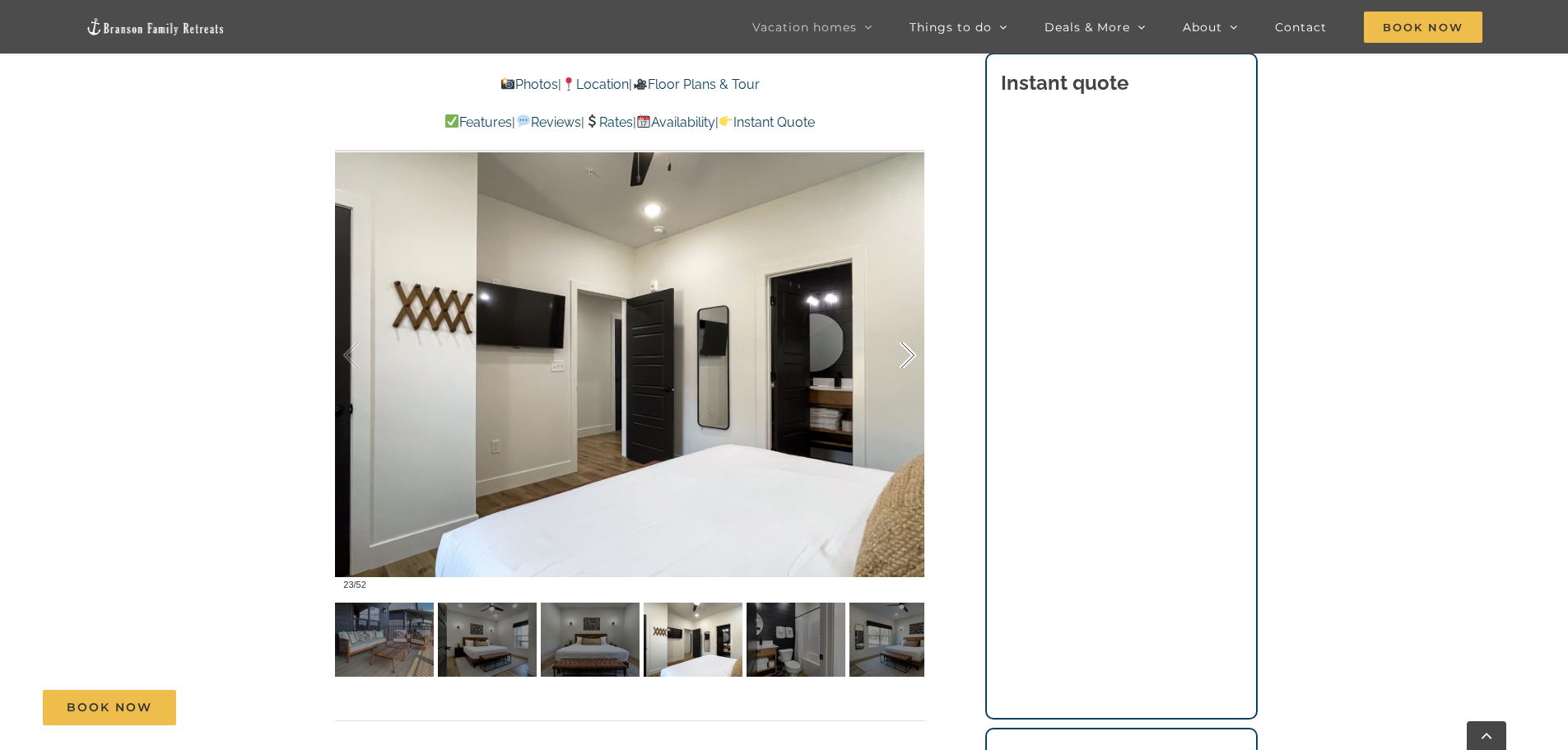
click at [909, 352] on div at bounding box center [891, 356] width 51 height 102
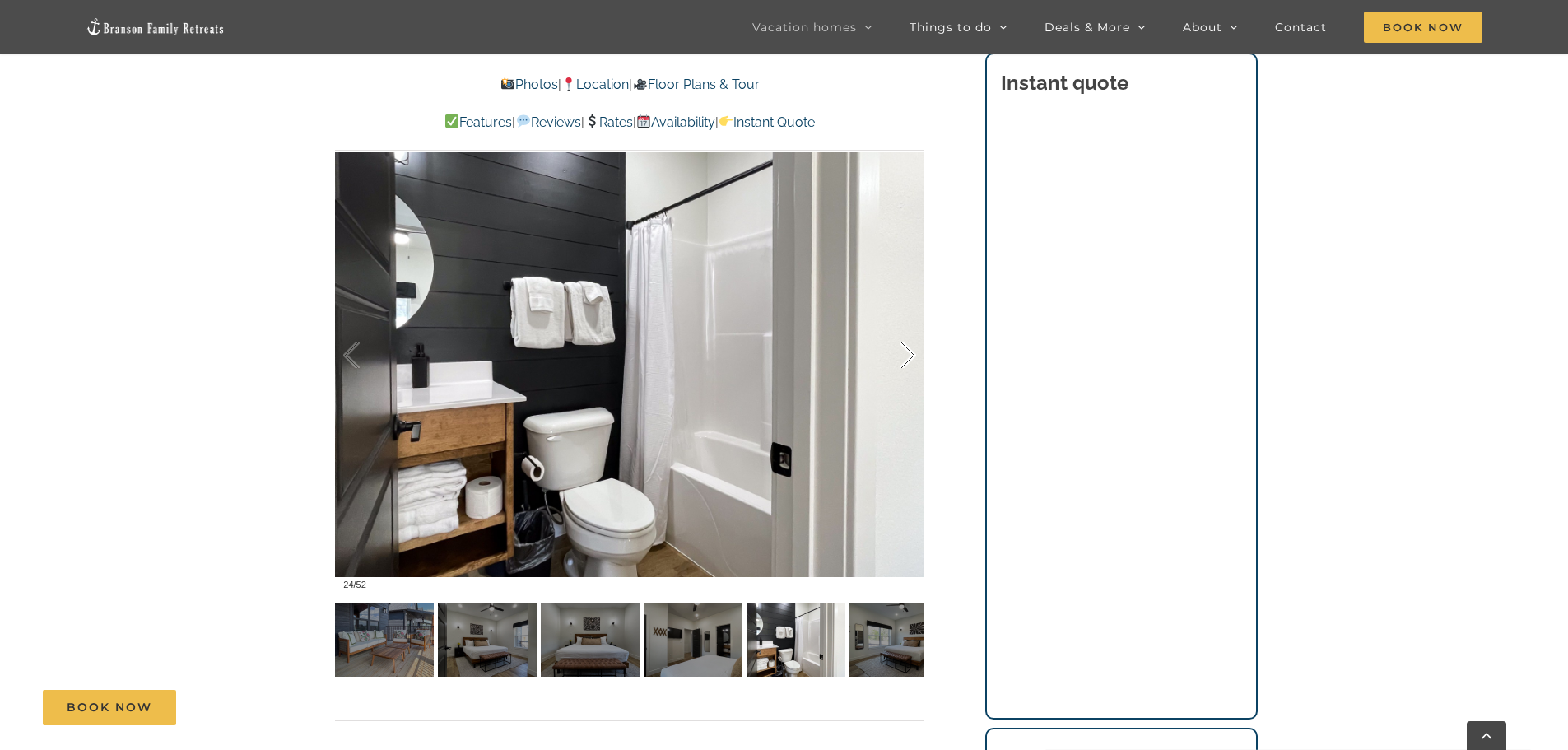
click at [909, 352] on div at bounding box center [891, 356] width 51 height 102
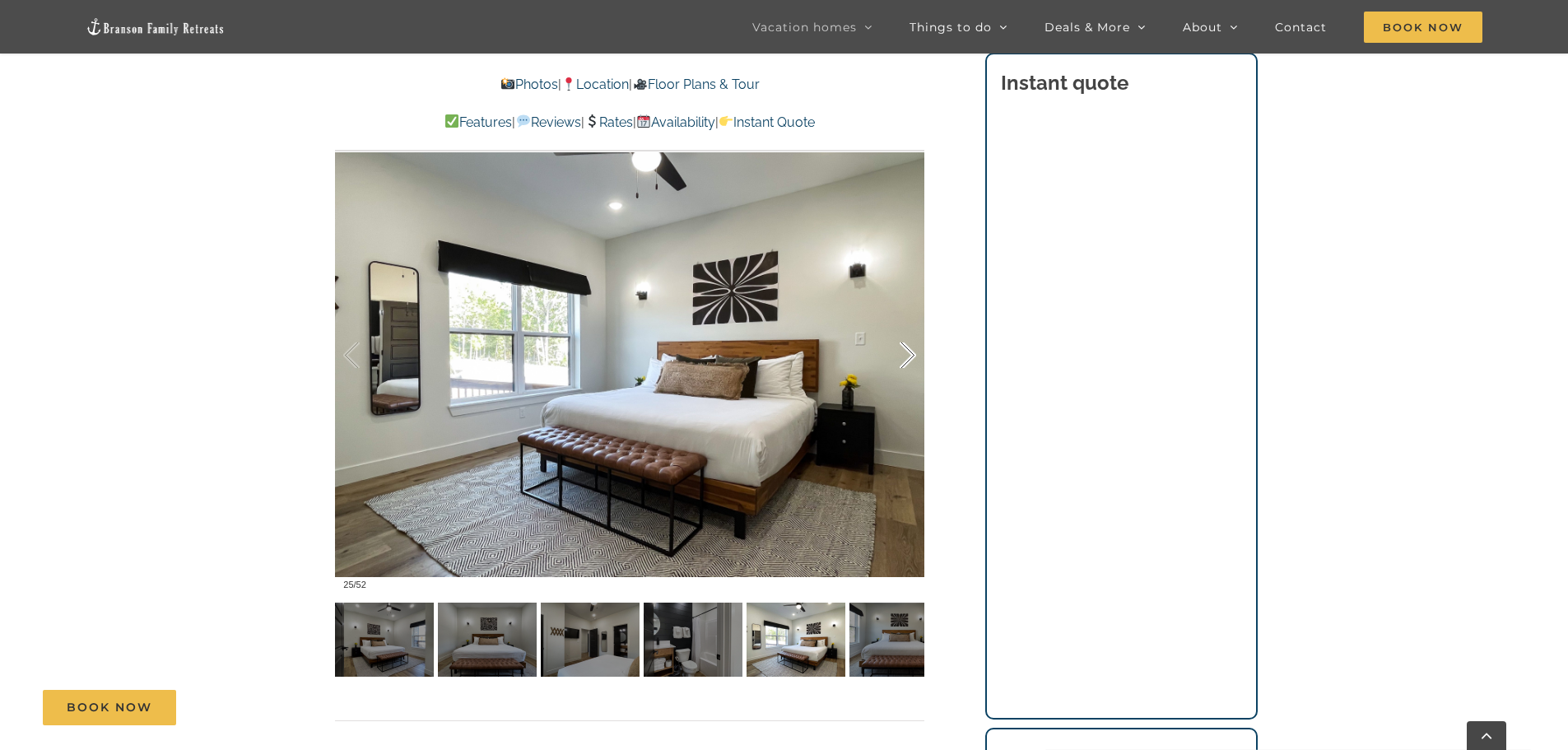
click at [909, 352] on div at bounding box center [891, 356] width 51 height 102
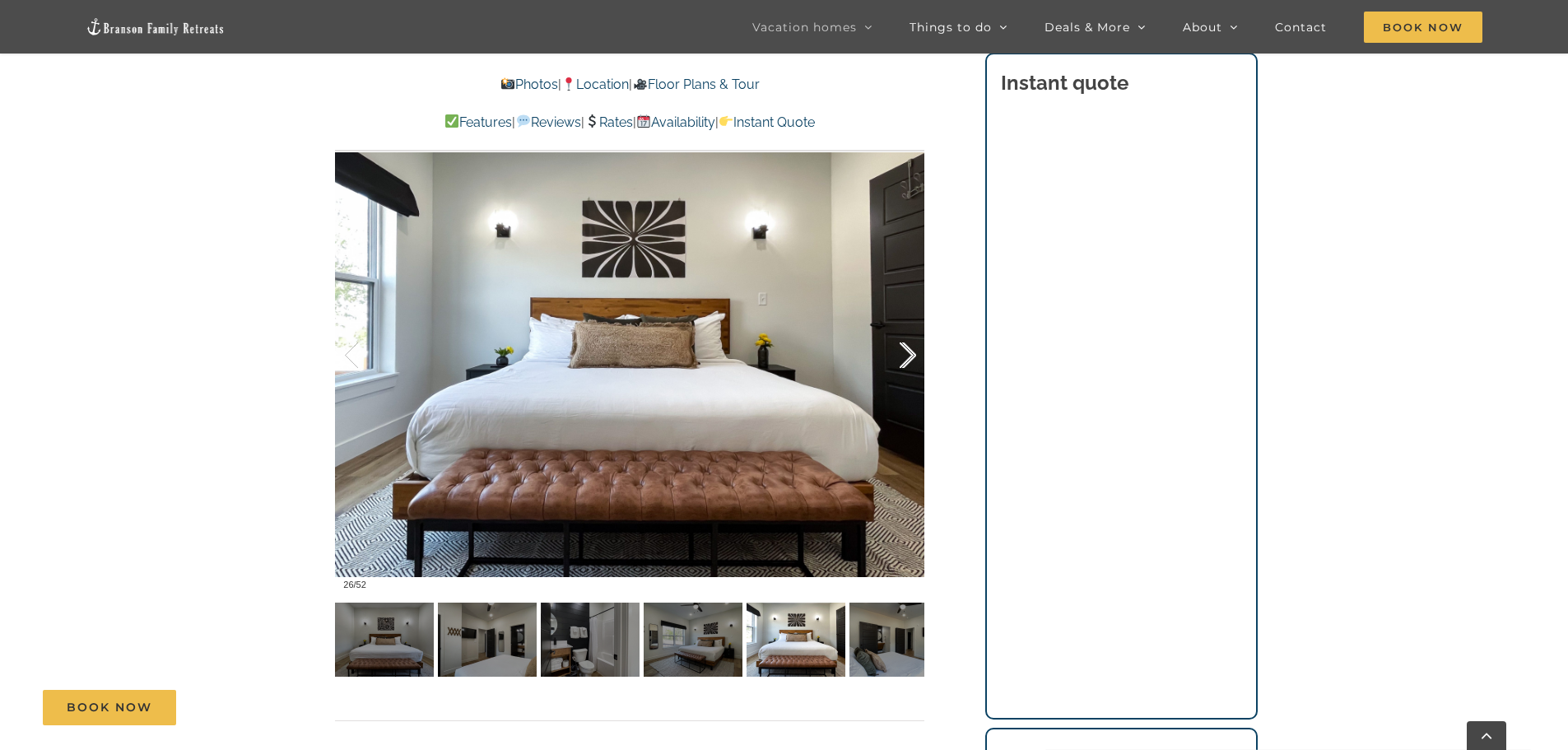
click at [909, 352] on div at bounding box center [891, 356] width 51 height 102
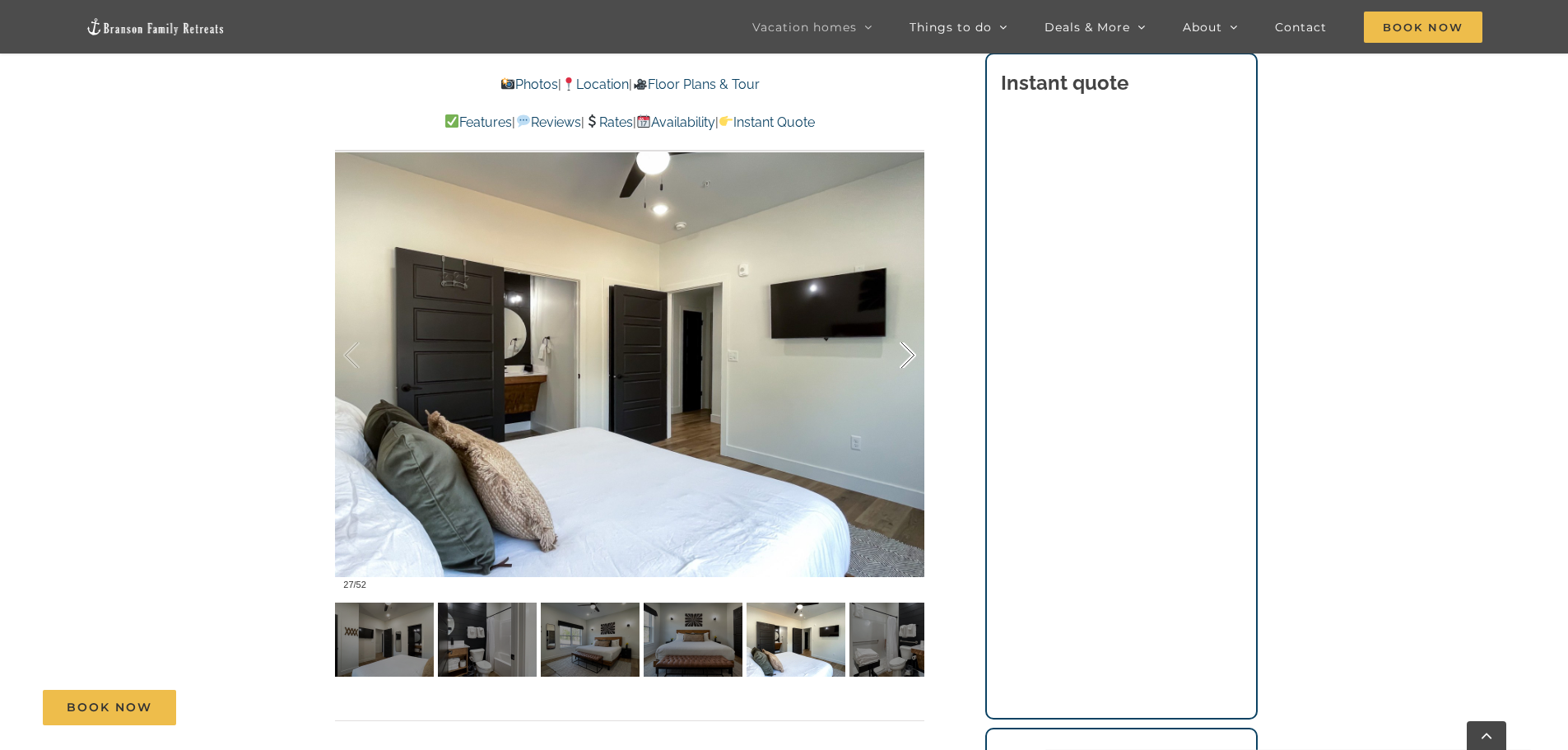
click at [909, 352] on div at bounding box center [891, 356] width 51 height 102
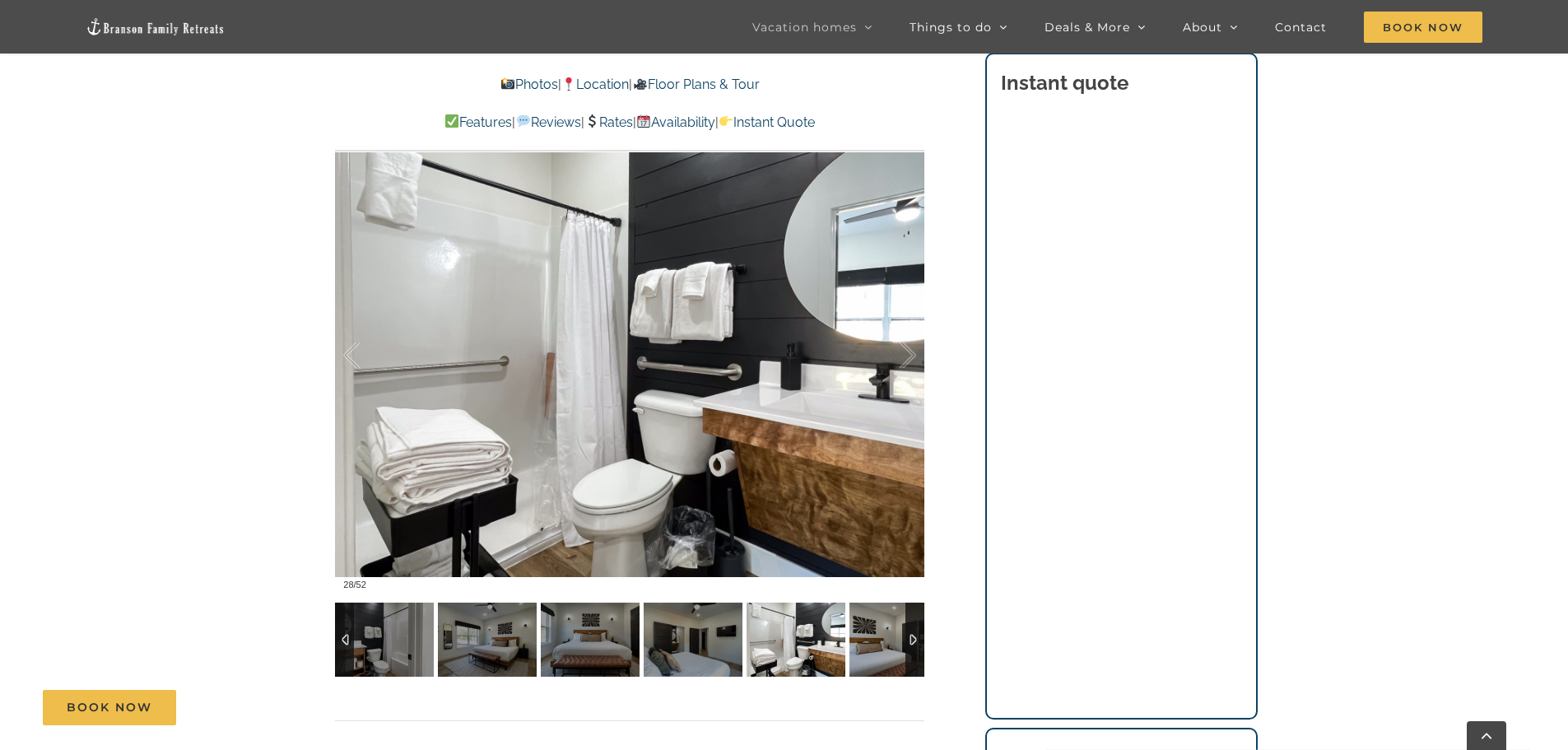
click at [912, 637] on div at bounding box center [915, 640] width 19 height 75
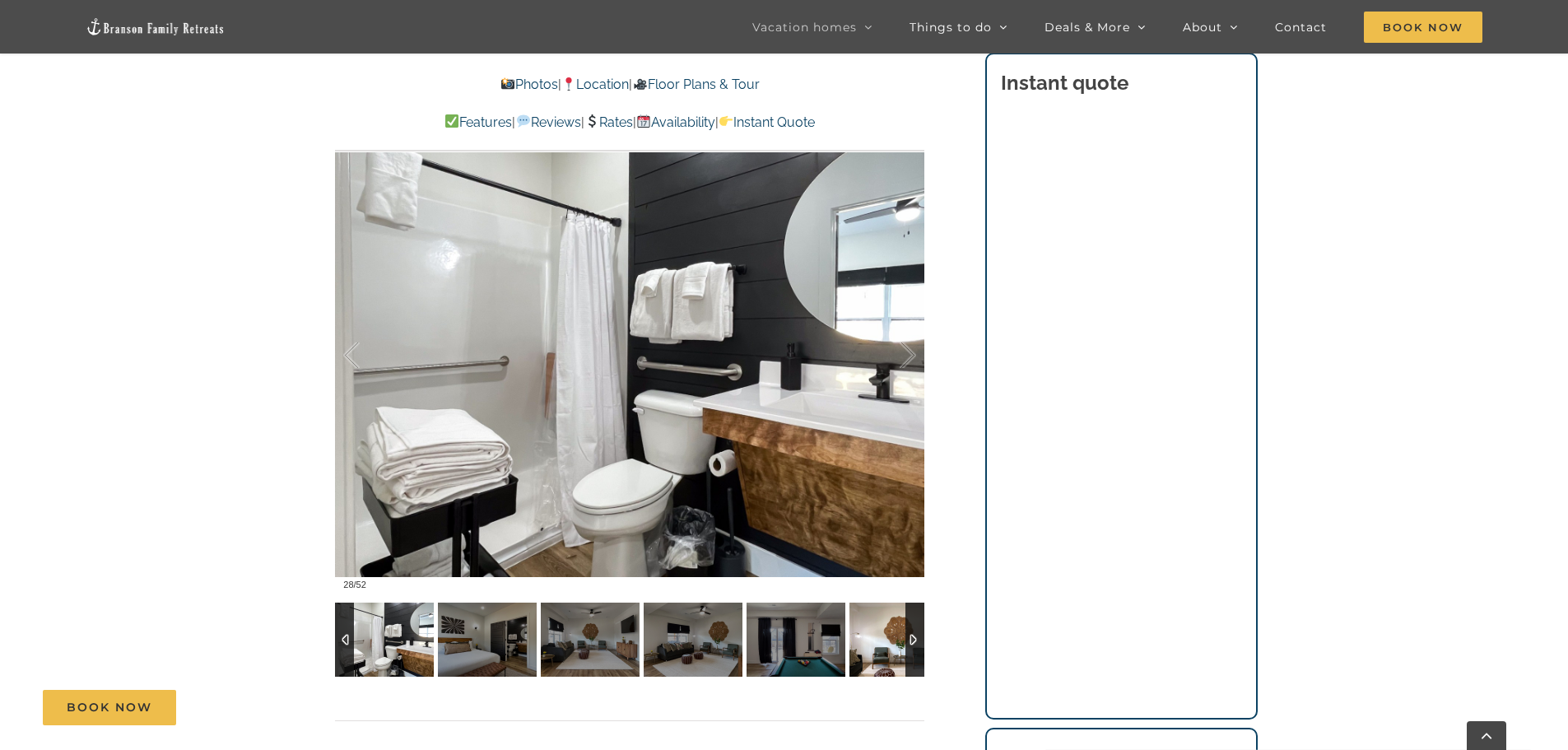
click at [869, 643] on img at bounding box center [898, 640] width 99 height 75
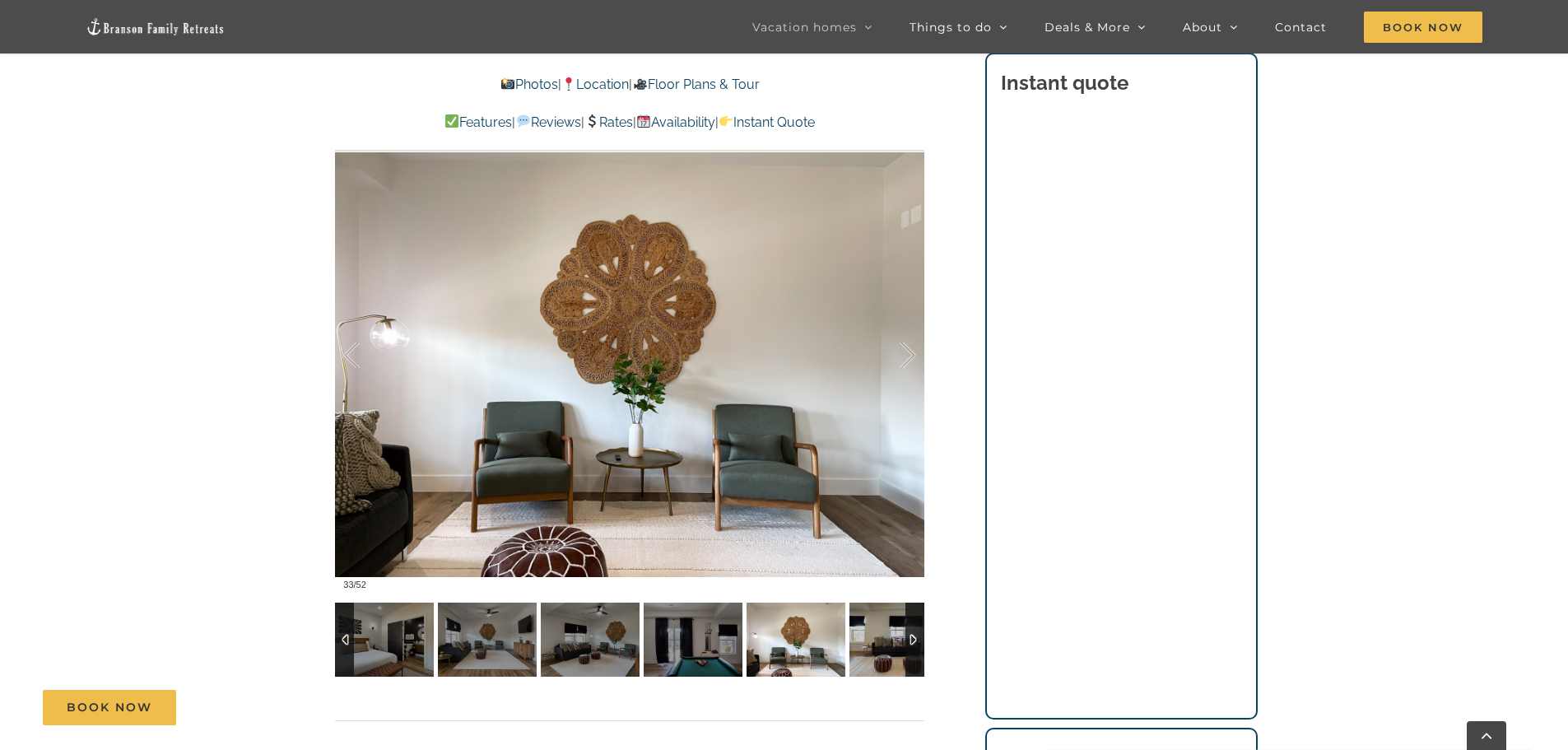
click at [910, 638] on div at bounding box center [915, 640] width 19 height 75
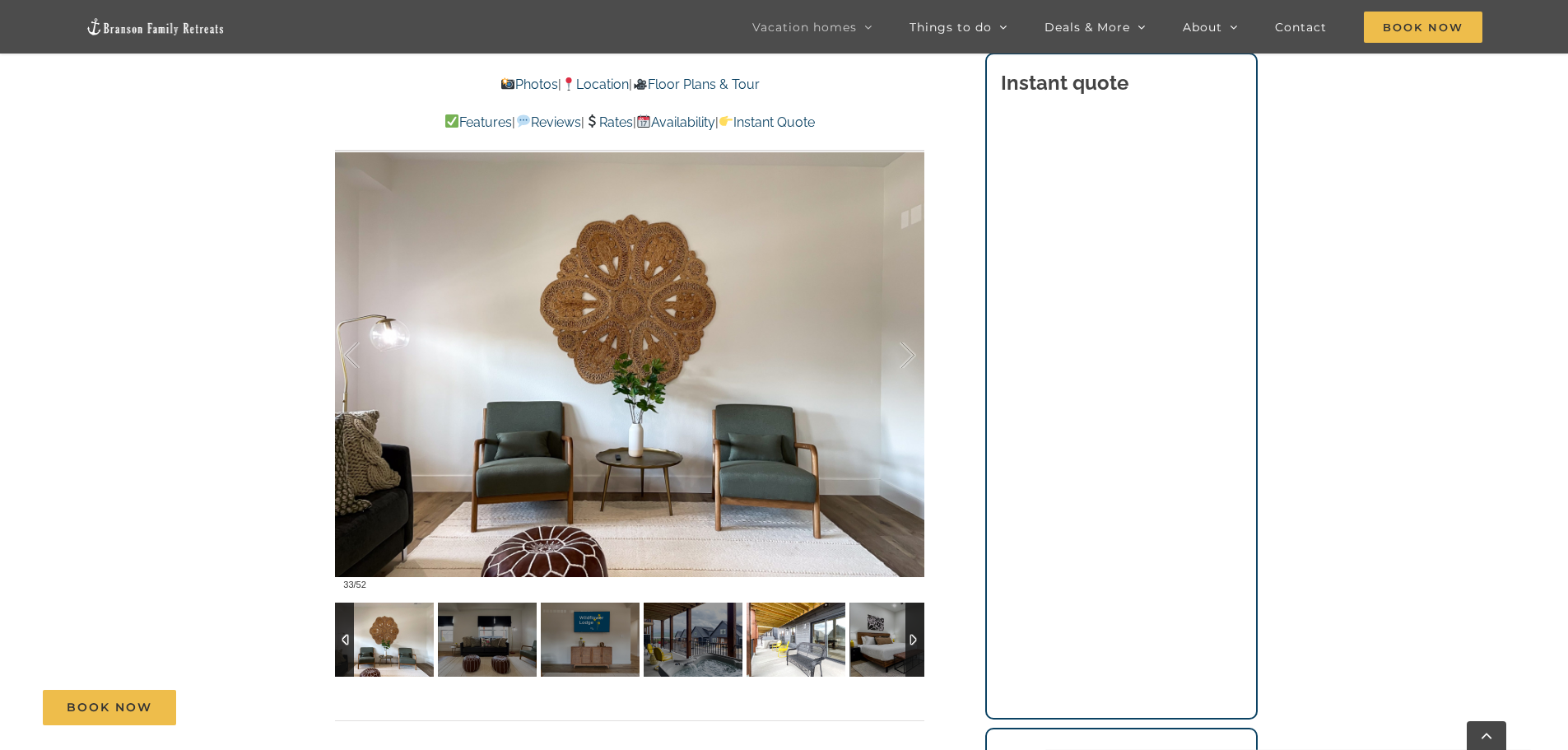
click at [809, 643] on img at bounding box center [795, 640] width 99 height 75
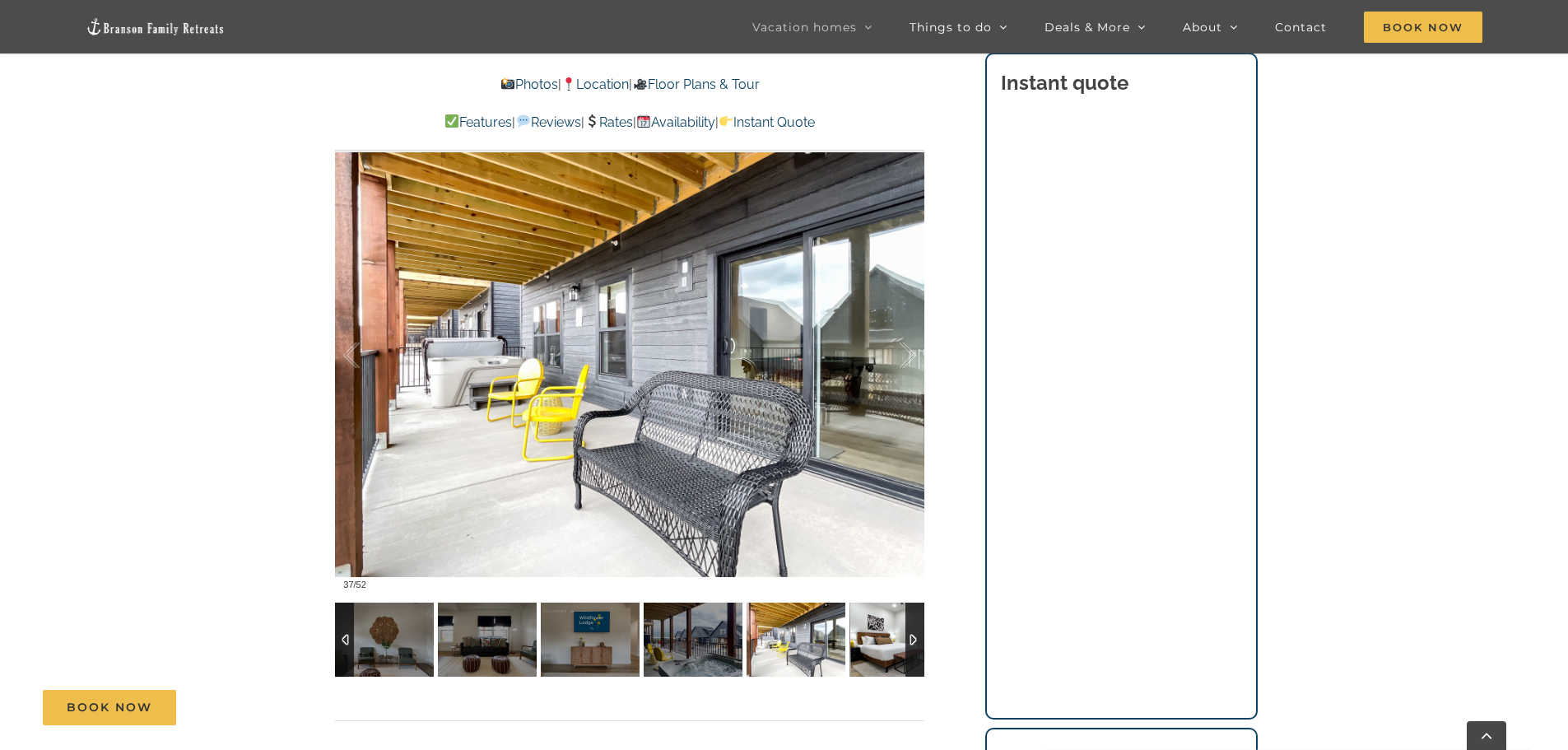
click at [876, 637] on img at bounding box center [898, 640] width 99 height 75
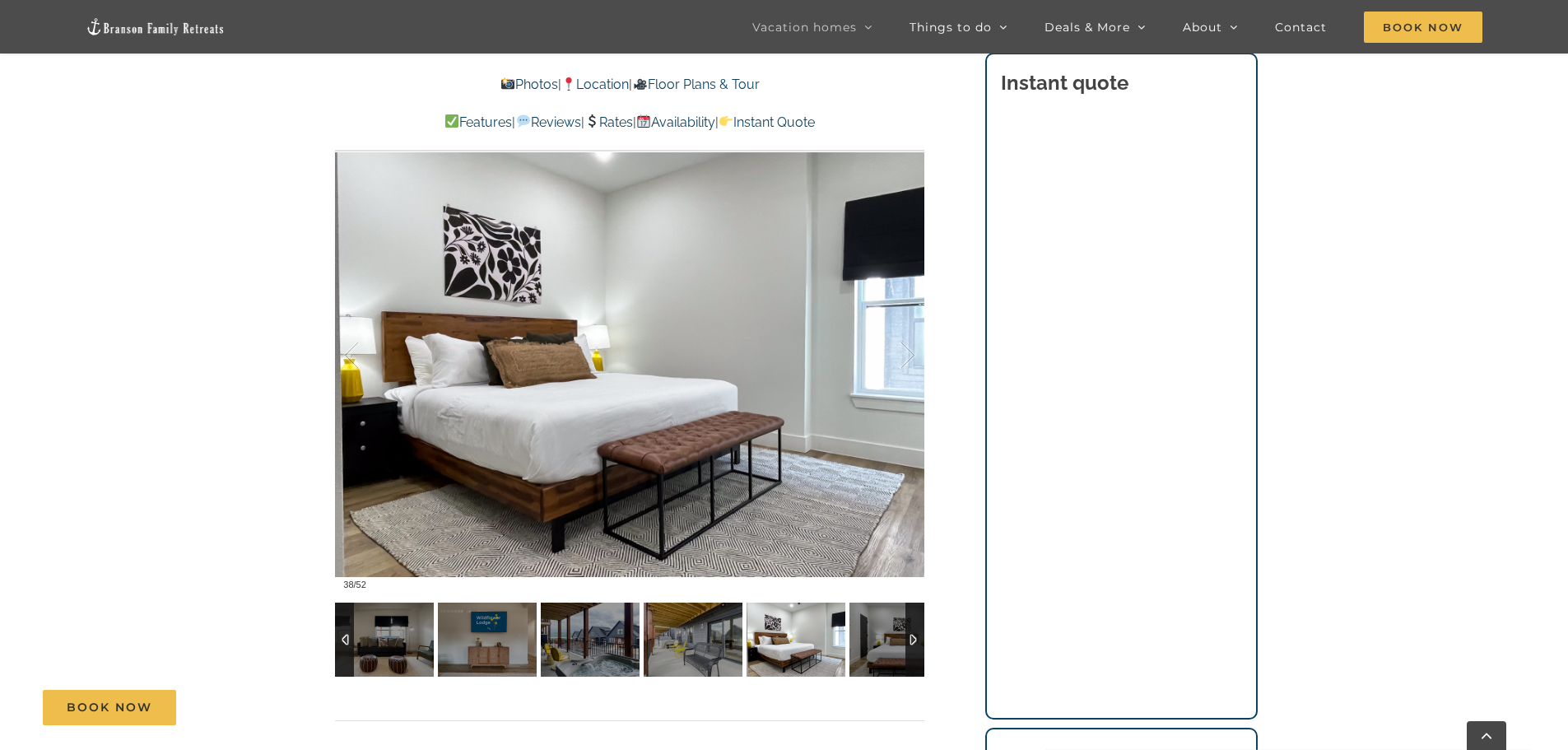
click at [912, 638] on div at bounding box center [915, 640] width 19 height 75
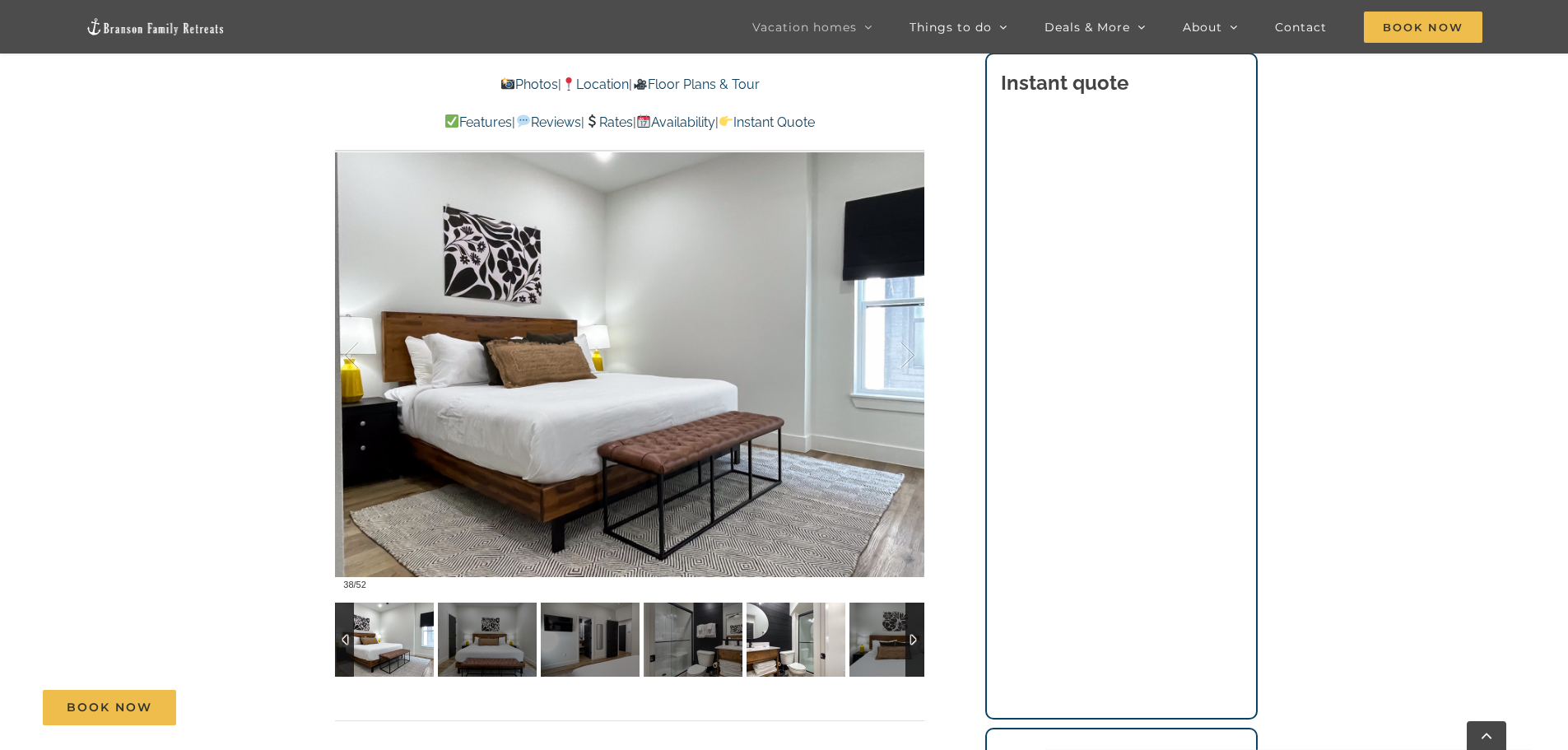
click at [802, 650] on img at bounding box center [795, 640] width 99 height 75
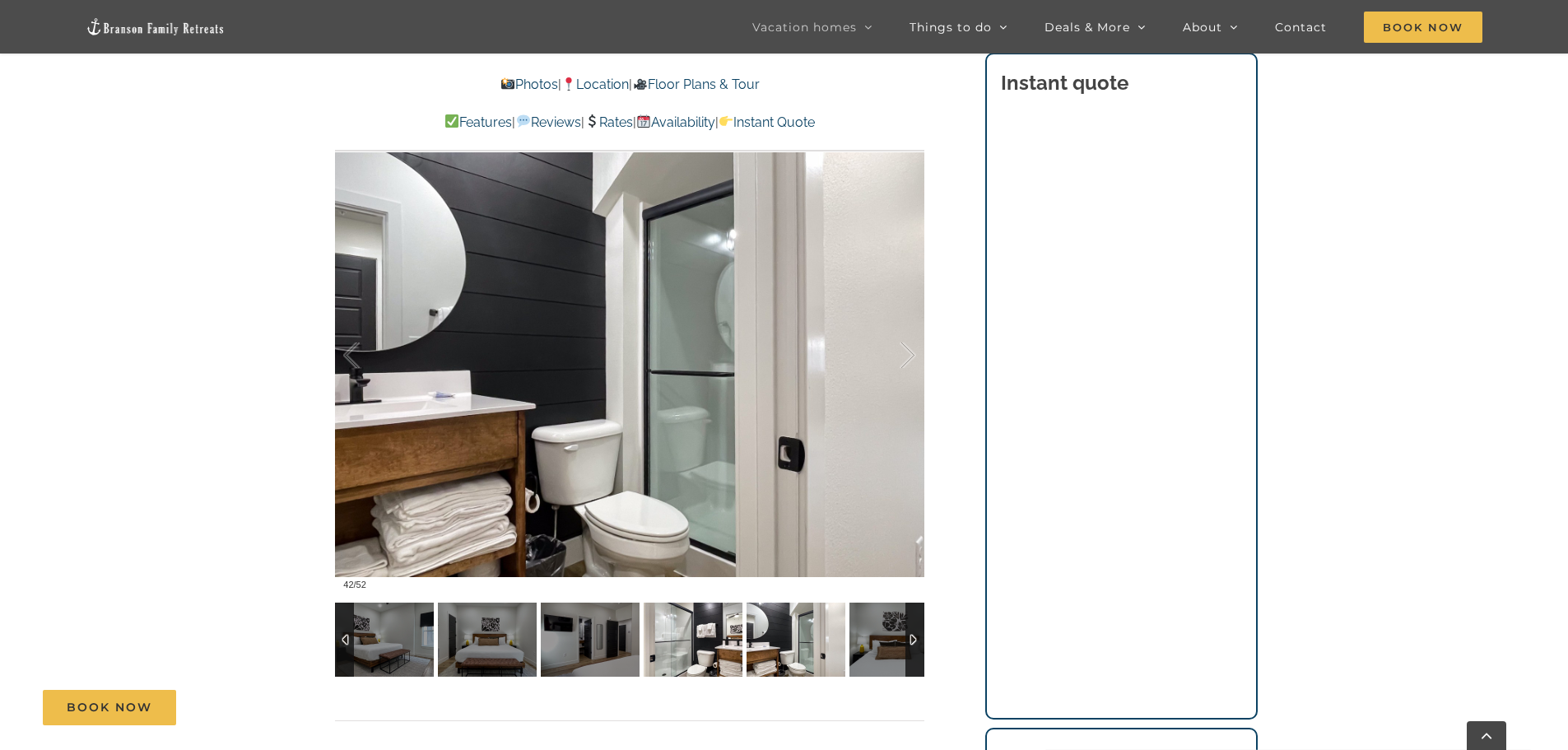
click at [693, 638] on img at bounding box center [692, 640] width 99 height 75
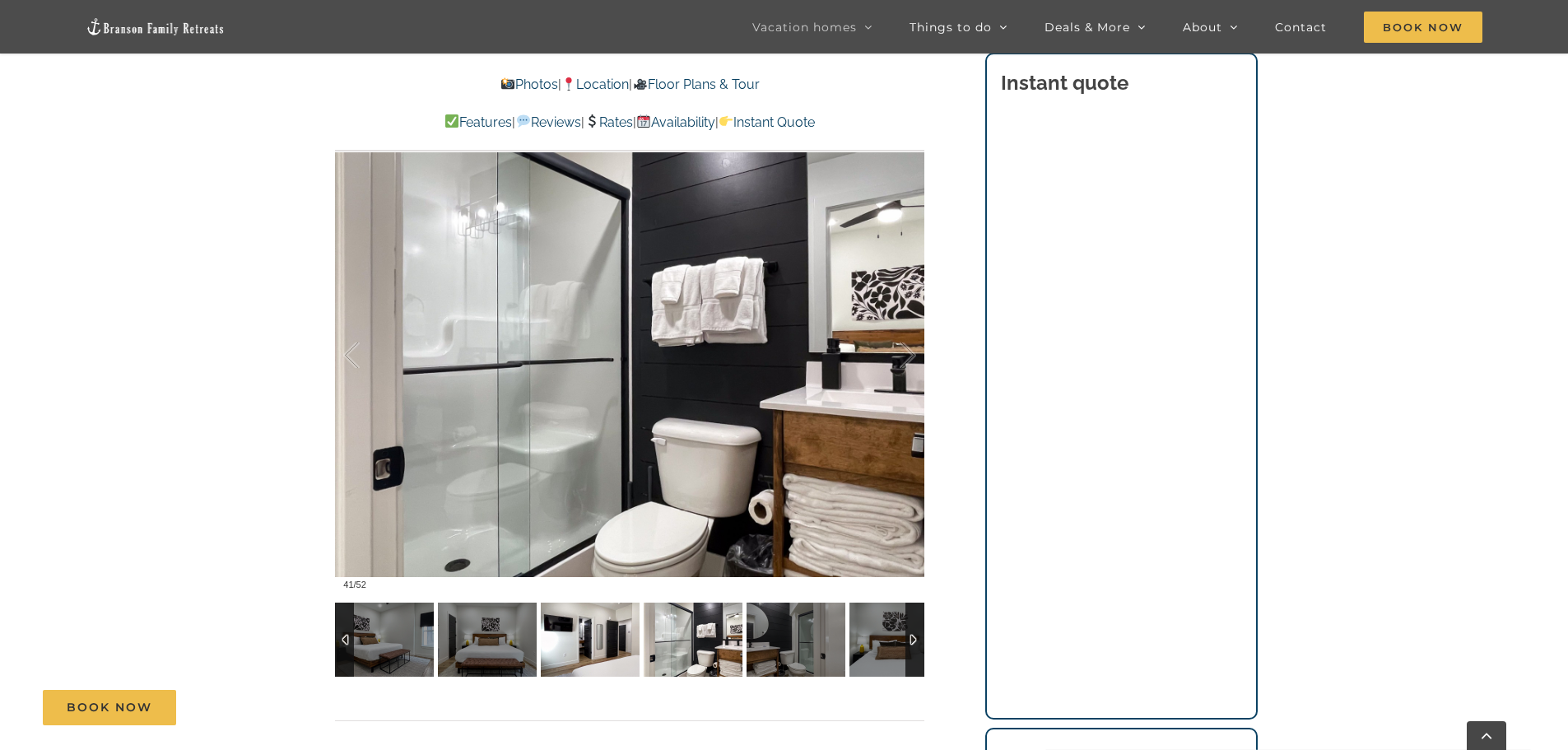
click at [607, 635] on img at bounding box center [590, 640] width 99 height 75
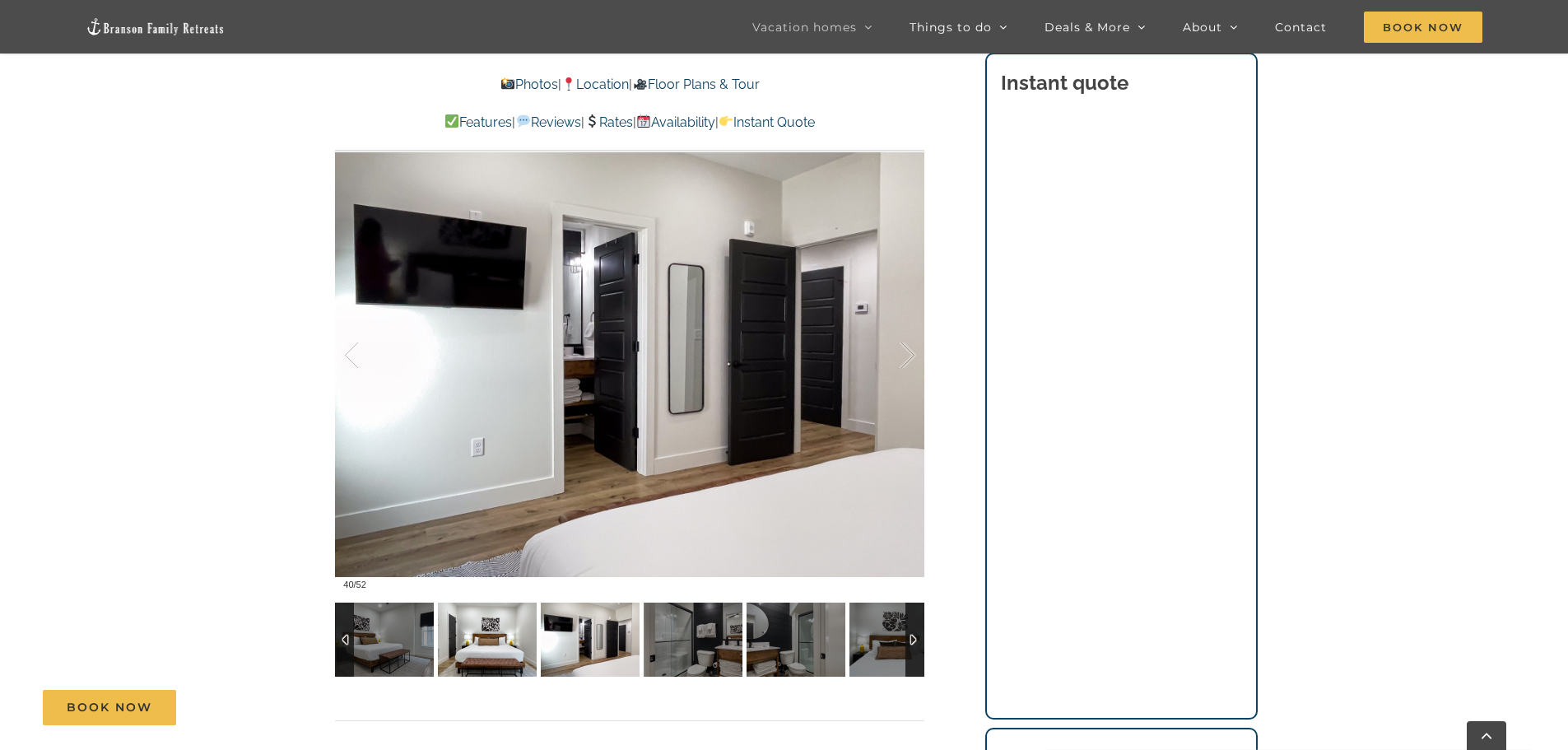
click at [503, 636] on img at bounding box center [487, 640] width 99 height 75
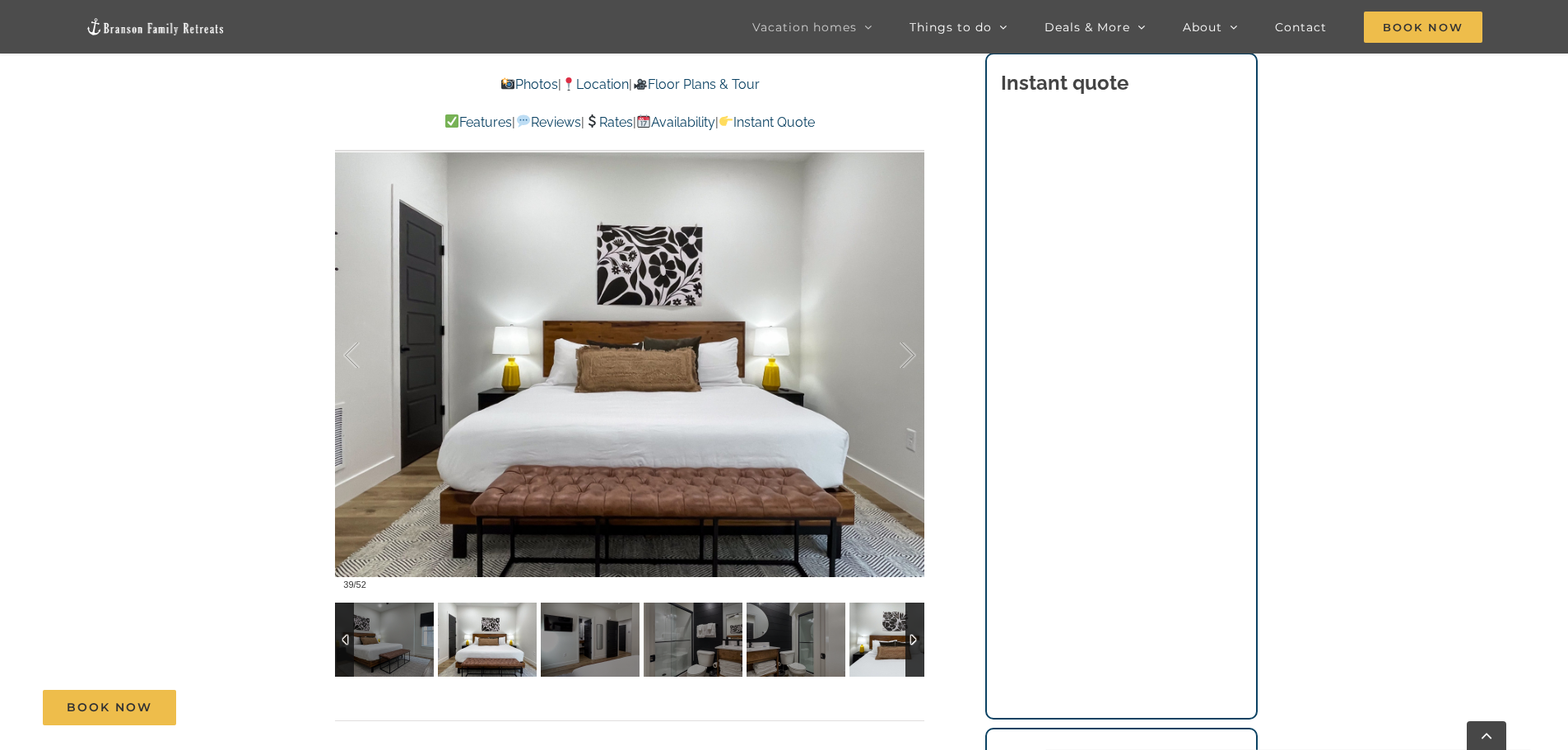
click at [883, 639] on img at bounding box center [898, 640] width 99 height 75
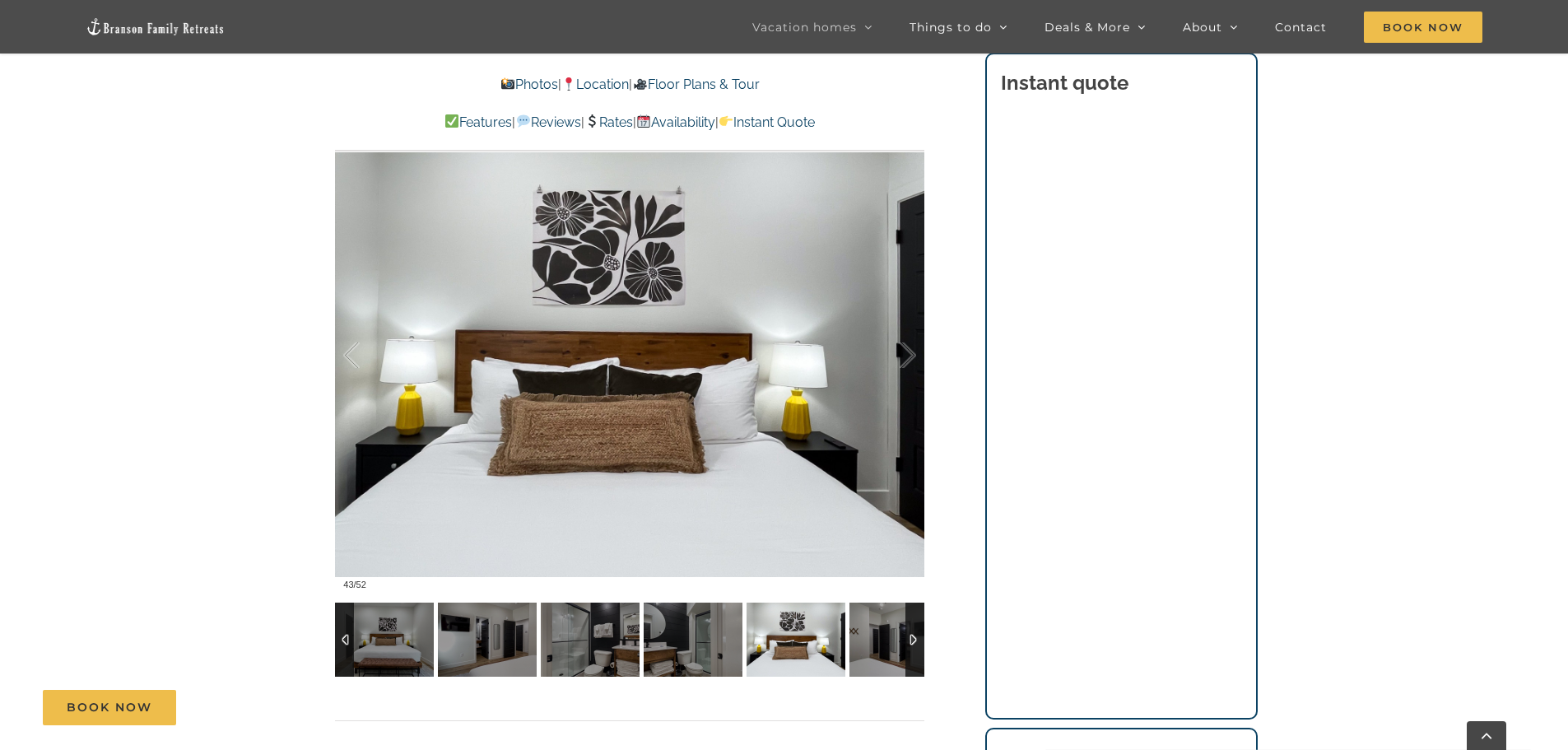
click at [912, 636] on div at bounding box center [915, 640] width 19 height 75
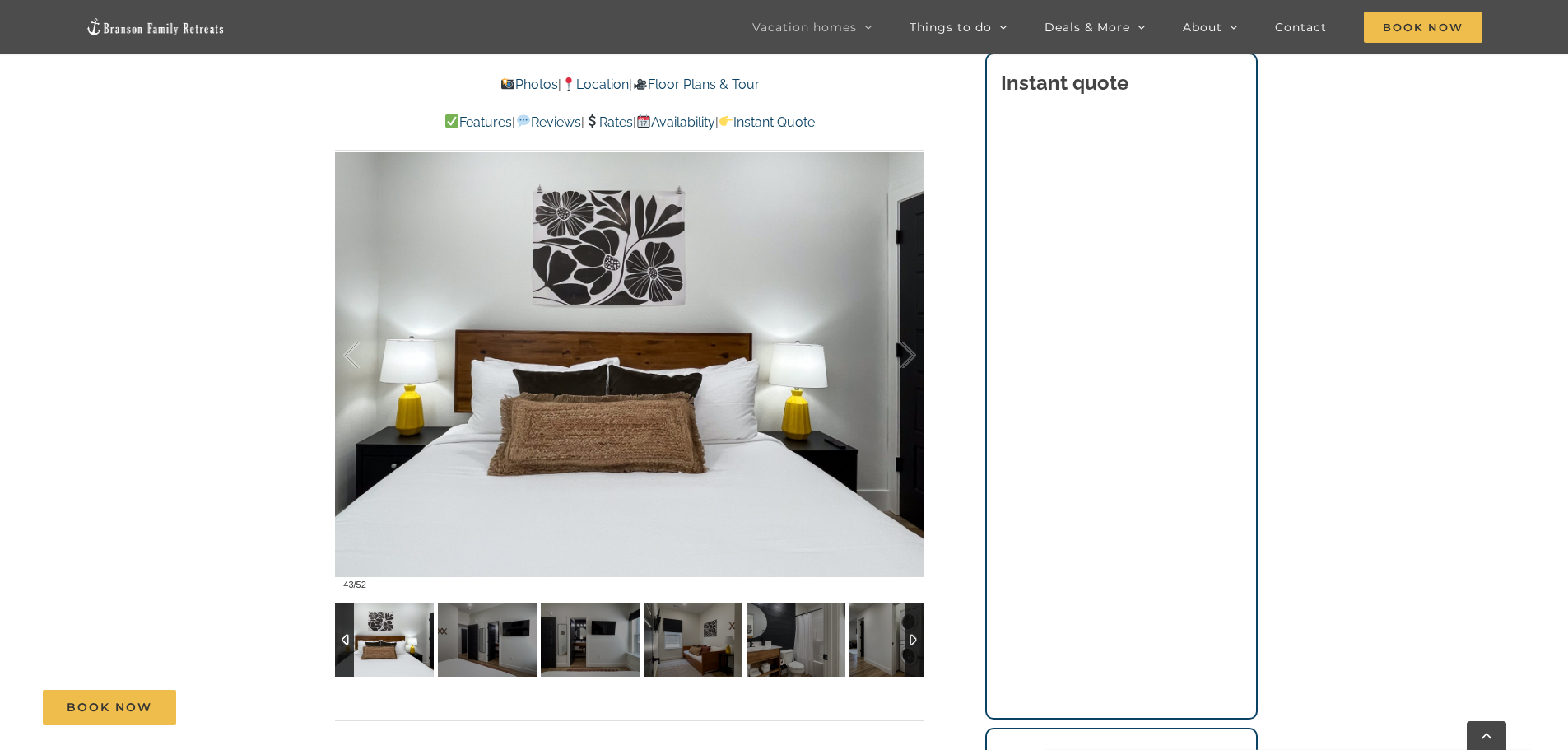
click at [910, 638] on div at bounding box center [915, 640] width 19 height 75
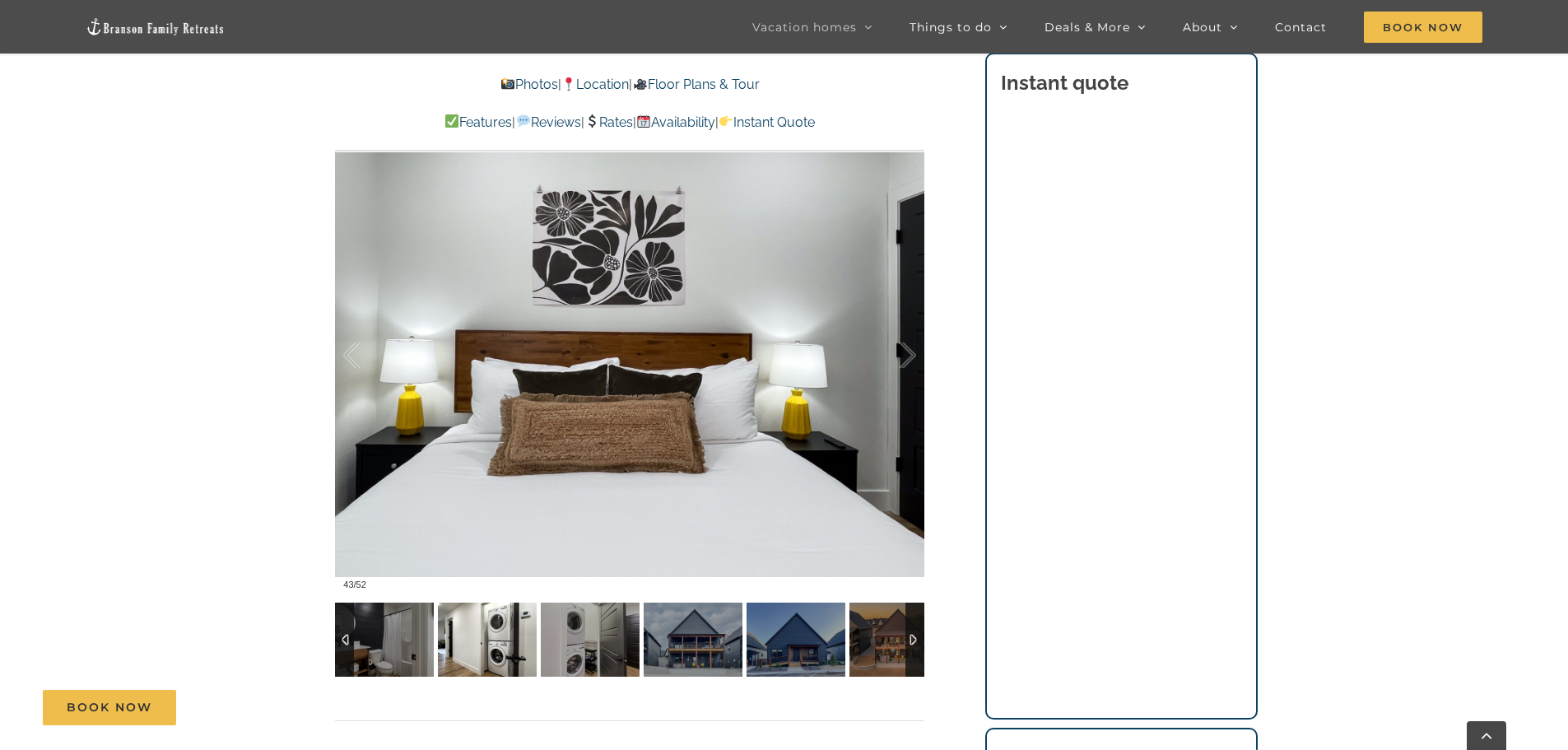
click at [496, 628] on img at bounding box center [487, 640] width 99 height 75
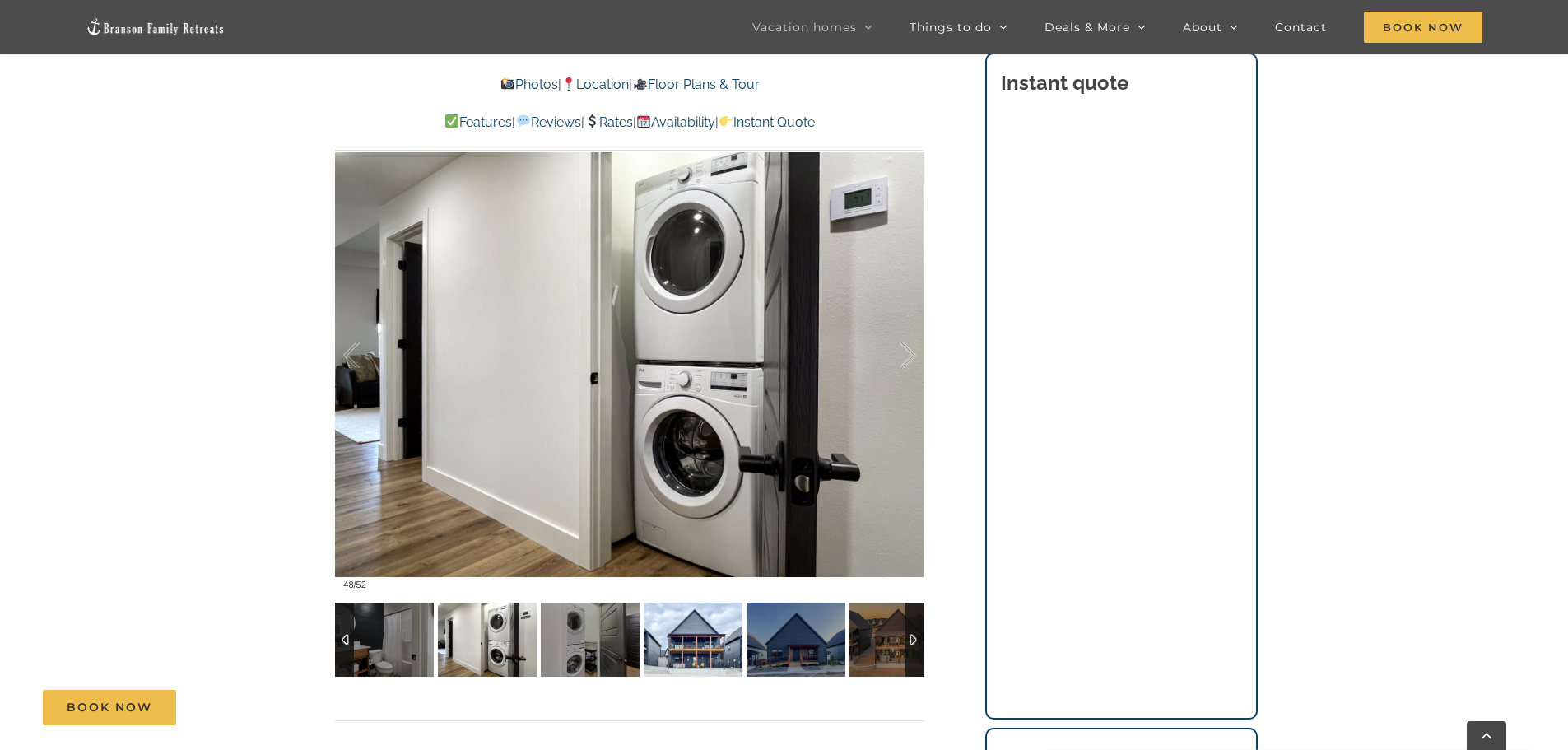
click at [686, 636] on img at bounding box center [692, 640] width 99 height 75
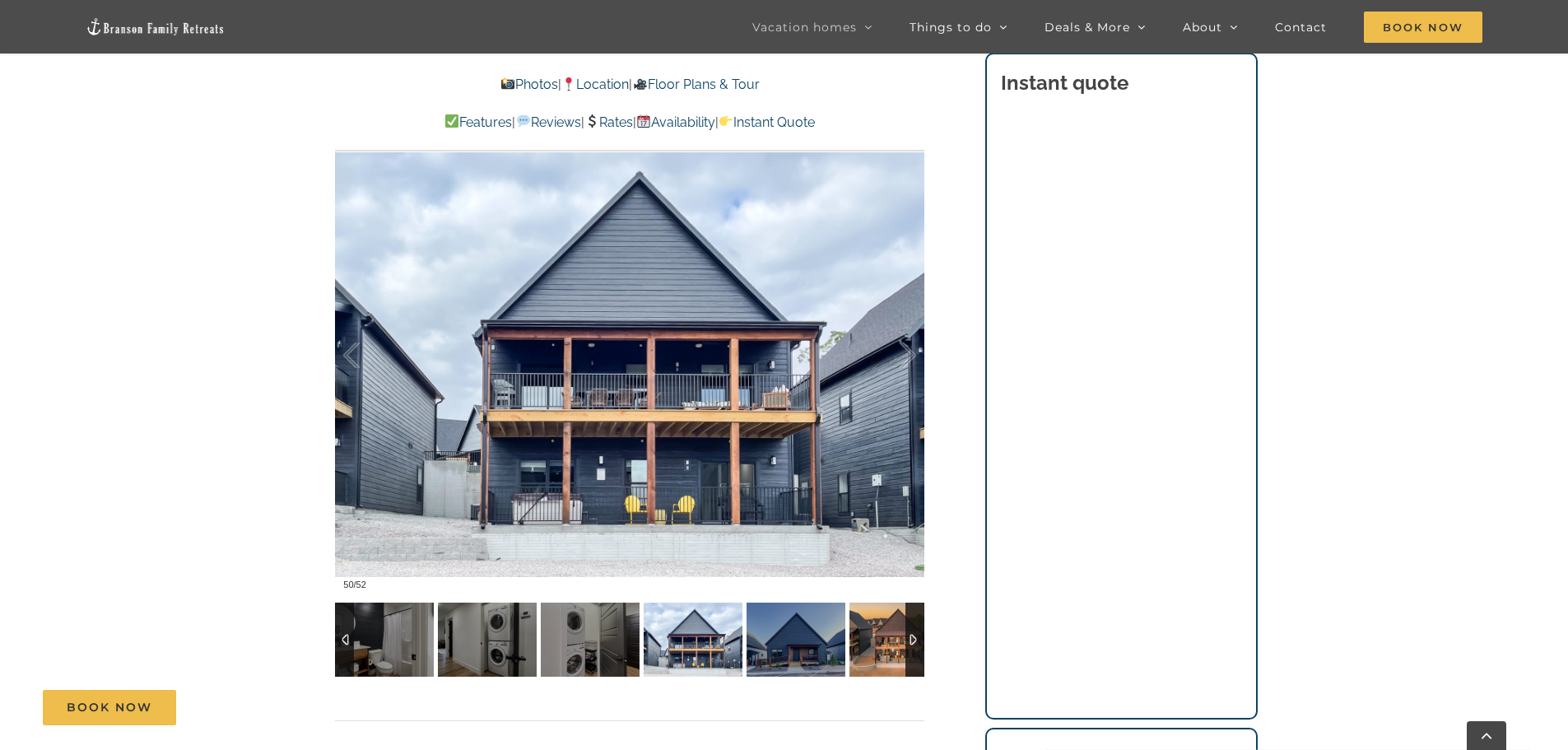
click at [876, 651] on img at bounding box center [898, 640] width 99 height 75
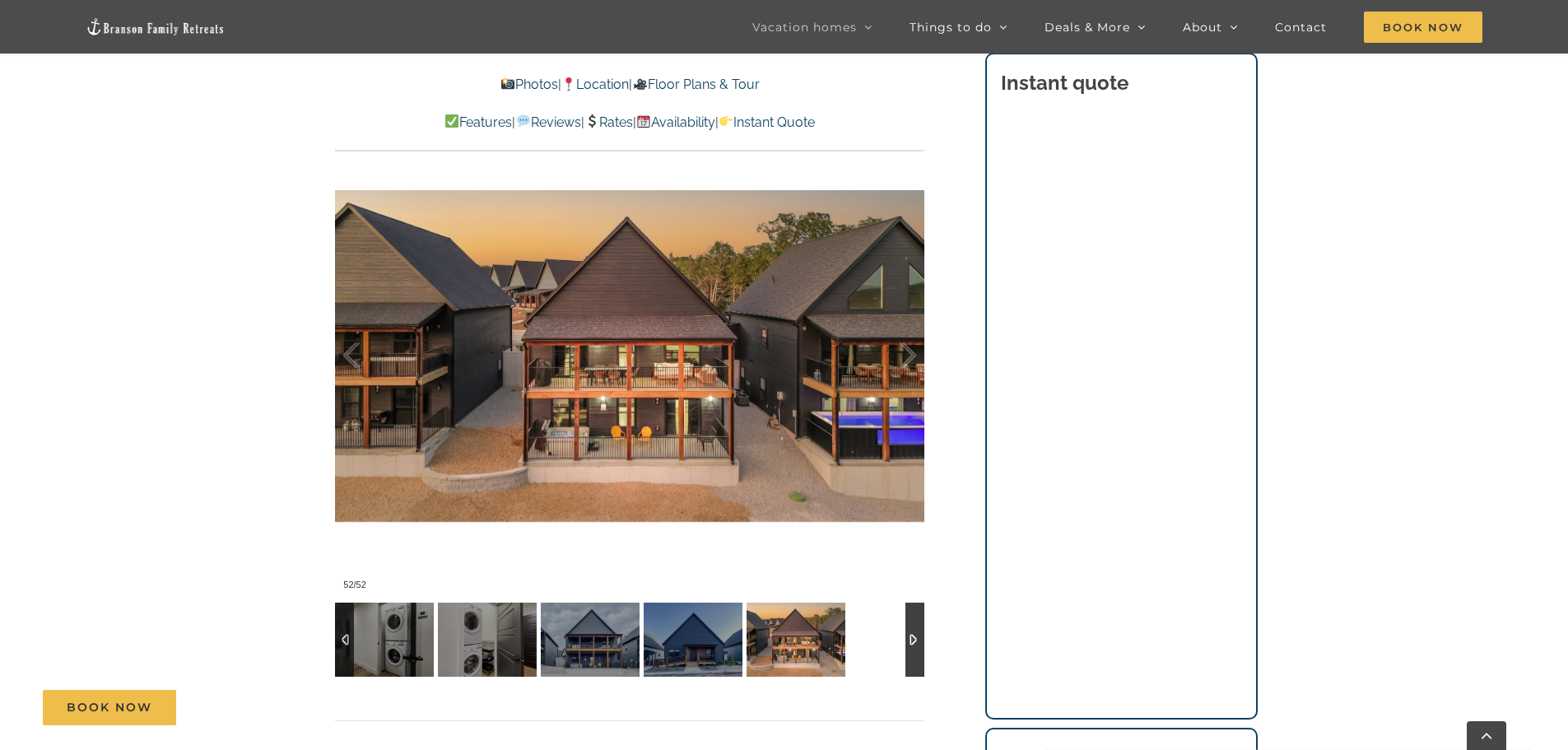
click at [916, 642] on div at bounding box center [915, 640] width 19 height 75
click at [908, 633] on div at bounding box center [915, 640] width 19 height 75
click at [345, 641] on div at bounding box center [344, 640] width 19 height 75
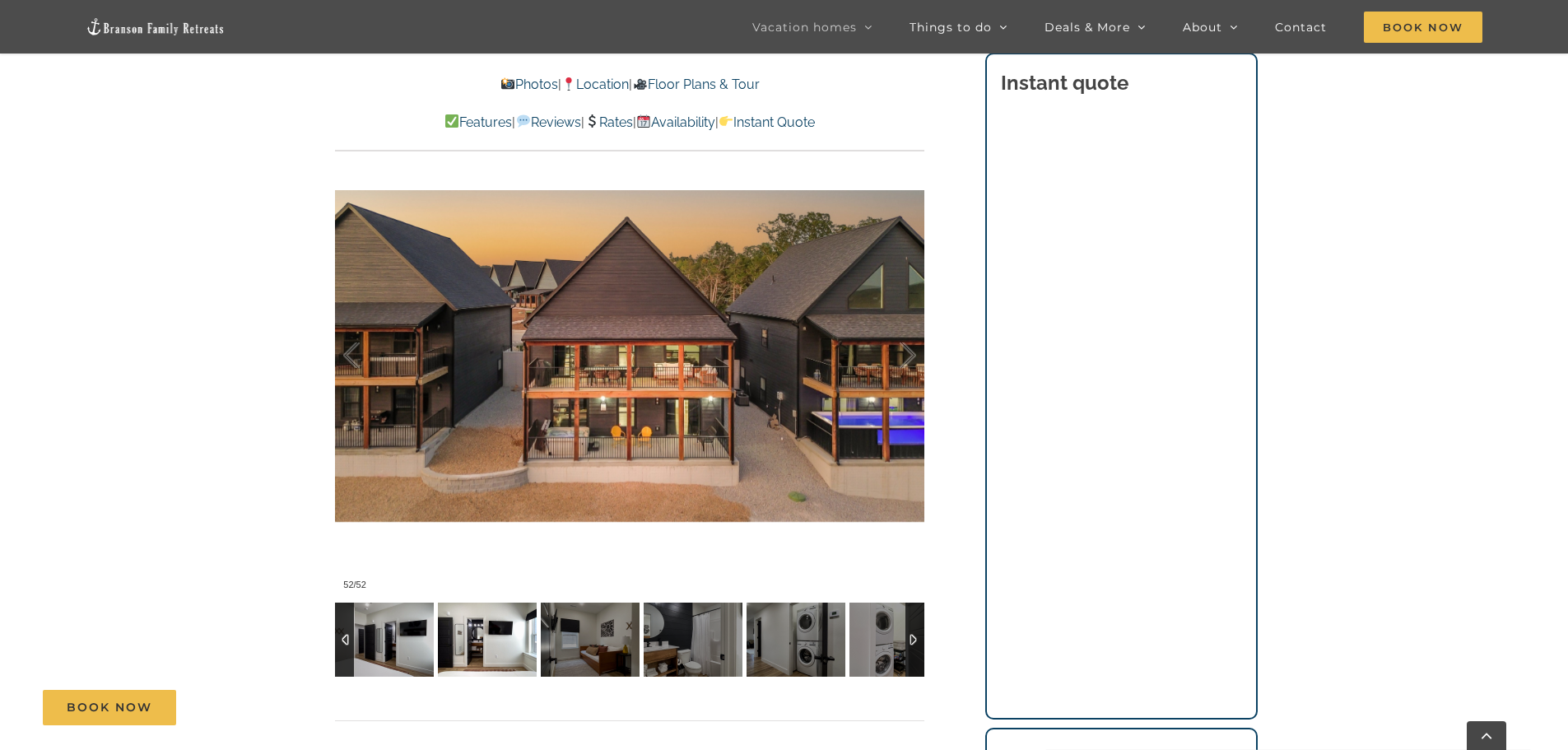
click at [474, 635] on img at bounding box center [487, 640] width 99 height 75
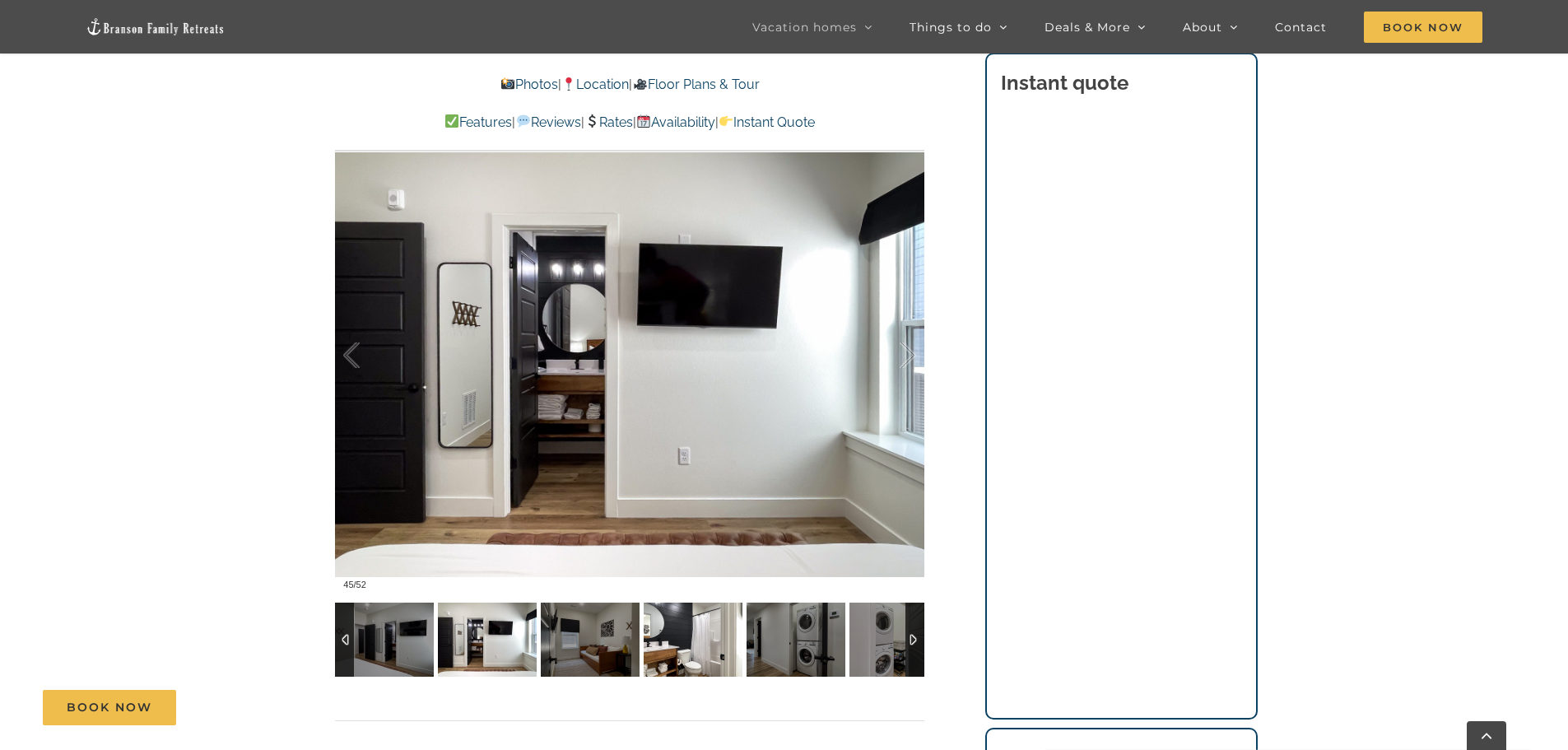
click at [692, 642] on img at bounding box center [692, 640] width 99 height 75
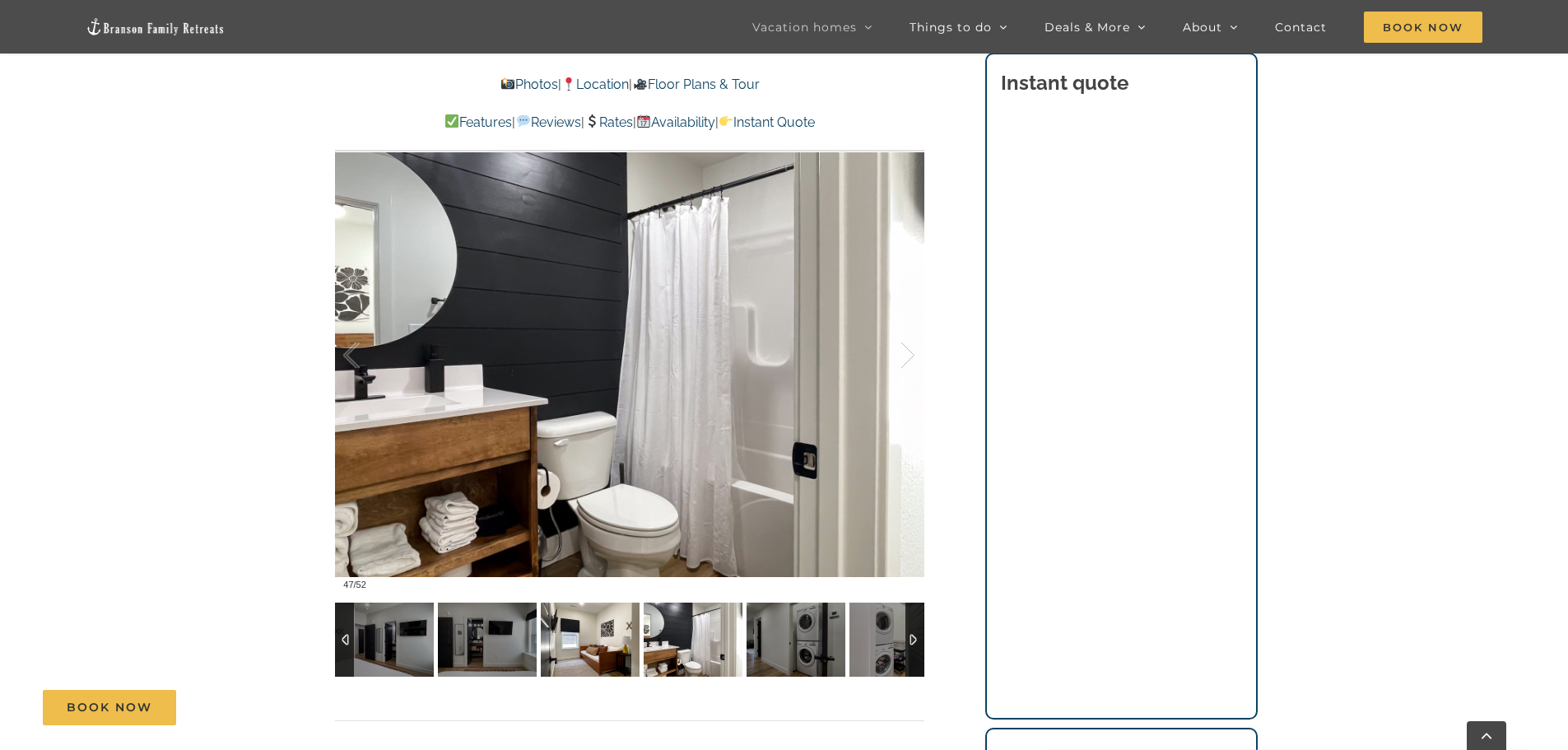
click at [603, 646] on img at bounding box center [590, 640] width 99 height 75
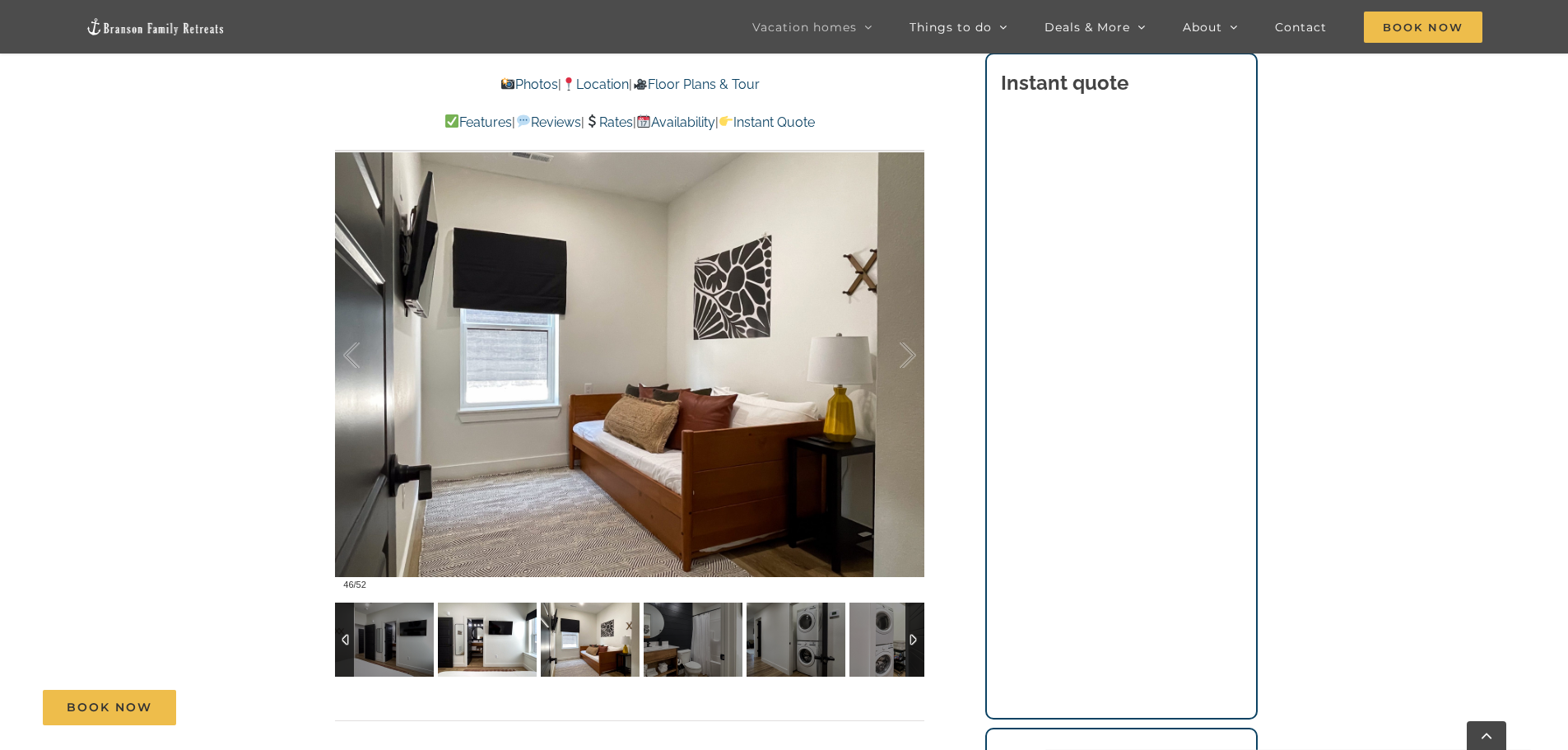
click at [465, 648] on img at bounding box center [487, 640] width 99 height 75
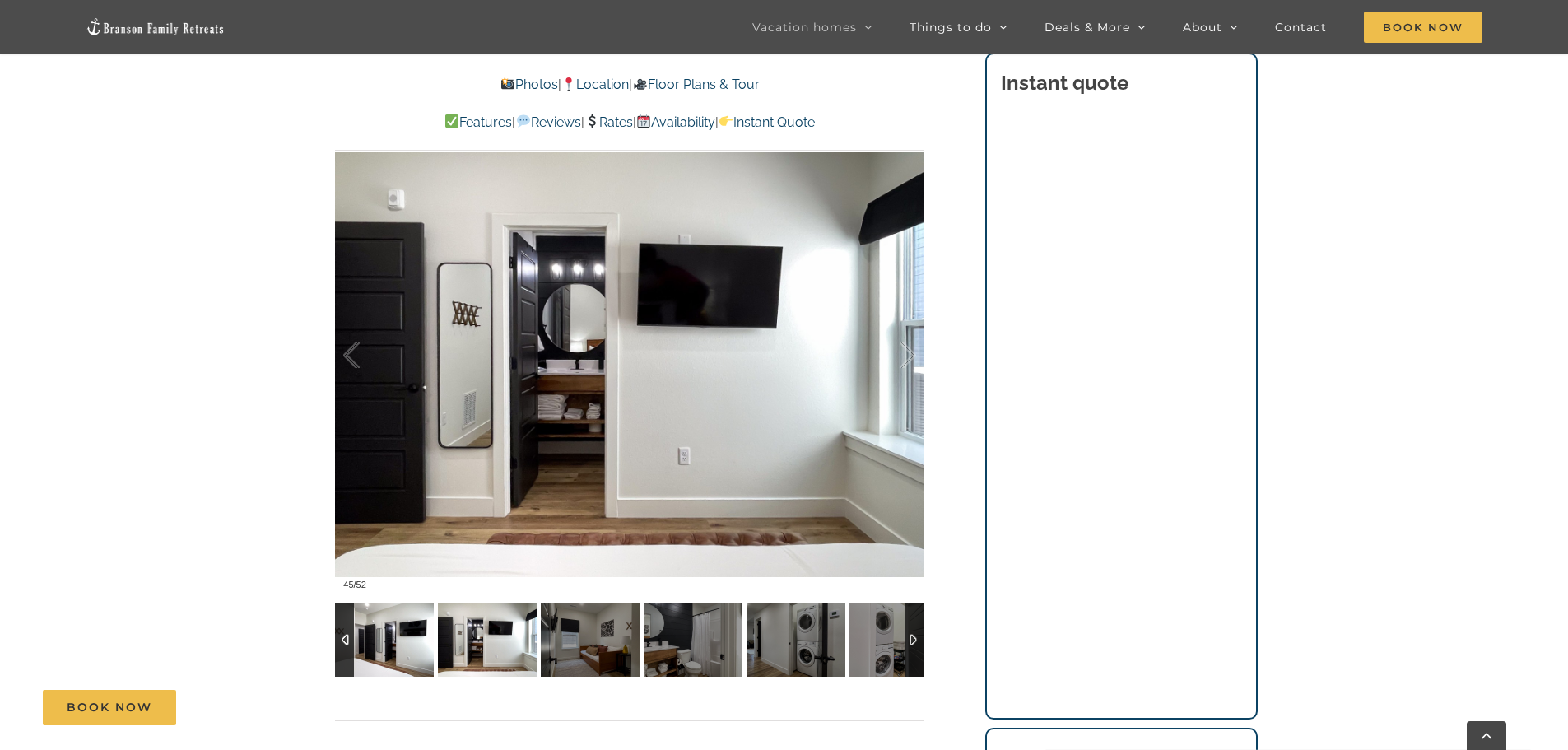
click at [400, 642] on img at bounding box center [384, 640] width 99 height 75
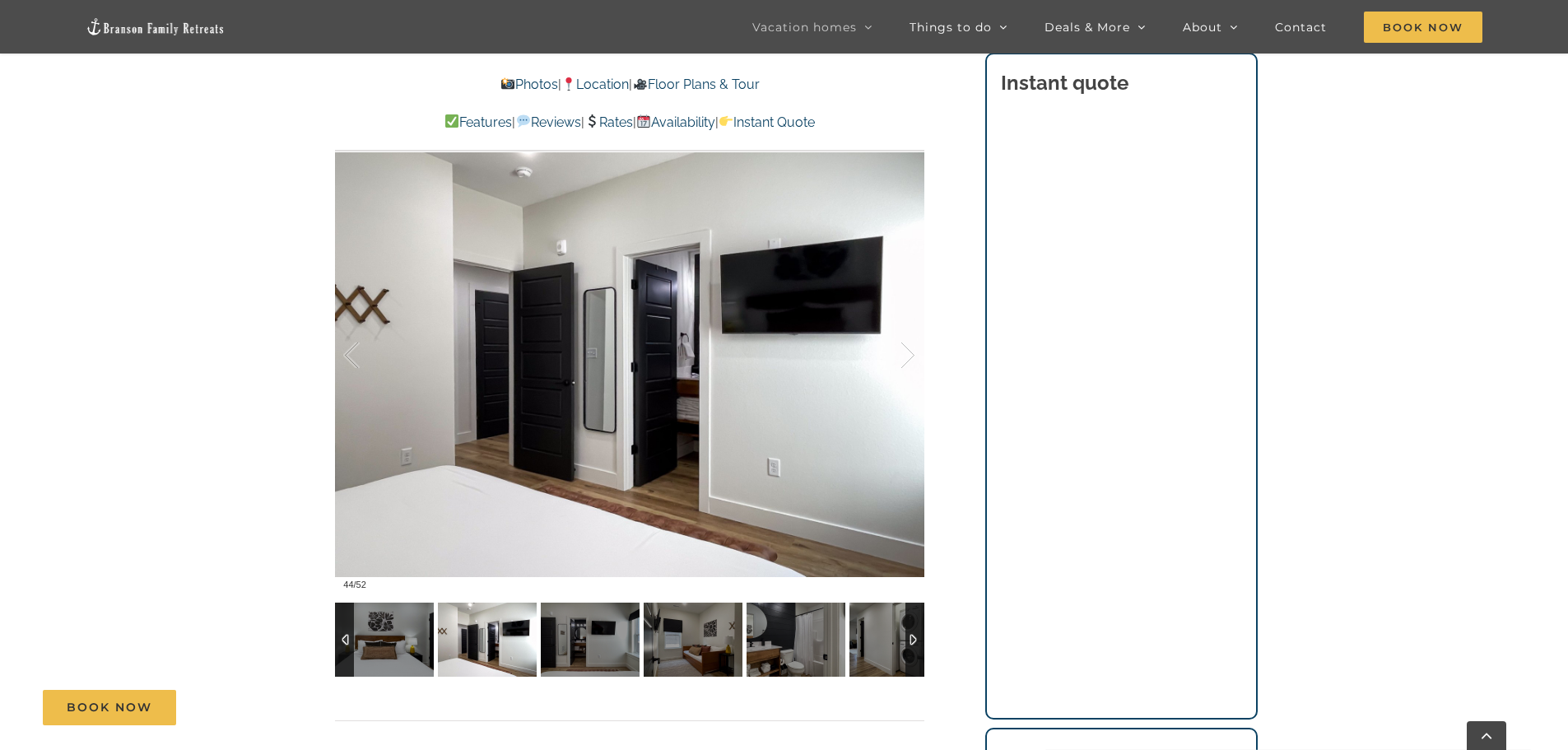
click at [340, 638] on div at bounding box center [344, 640] width 19 height 75
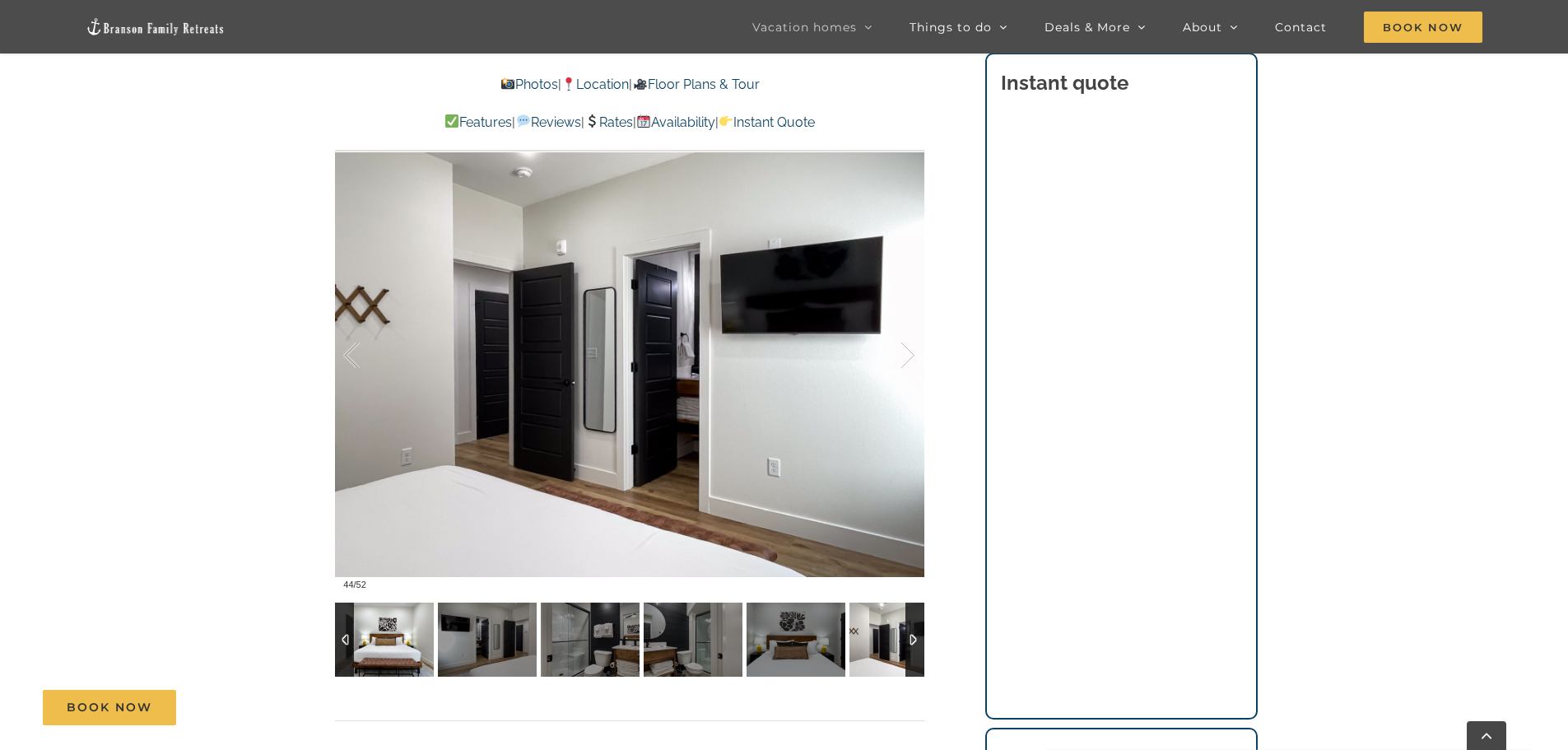
click at [384, 644] on img at bounding box center [384, 640] width 99 height 75
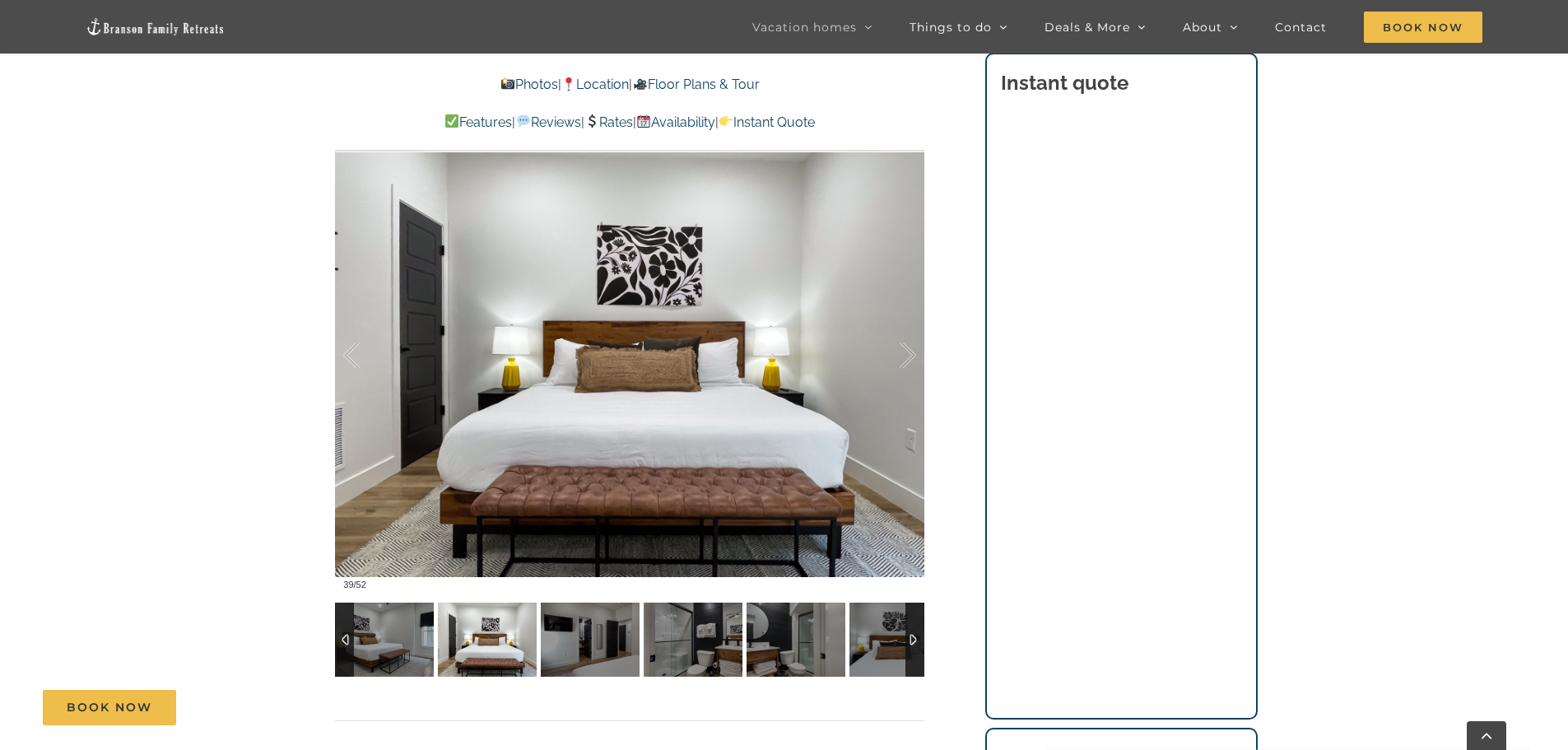
click at [345, 637] on div at bounding box center [344, 640] width 19 height 75
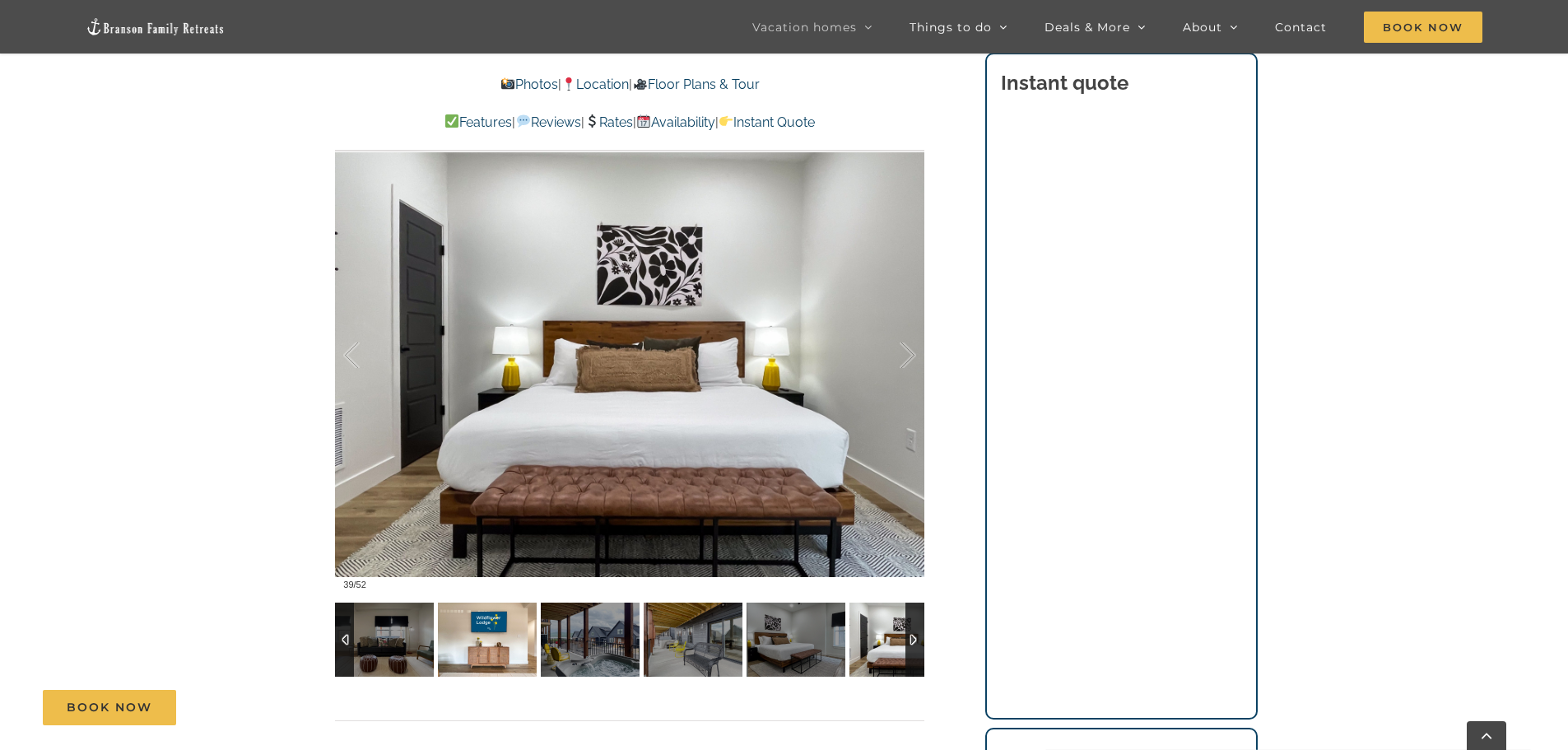
click at [490, 642] on img at bounding box center [487, 640] width 99 height 75
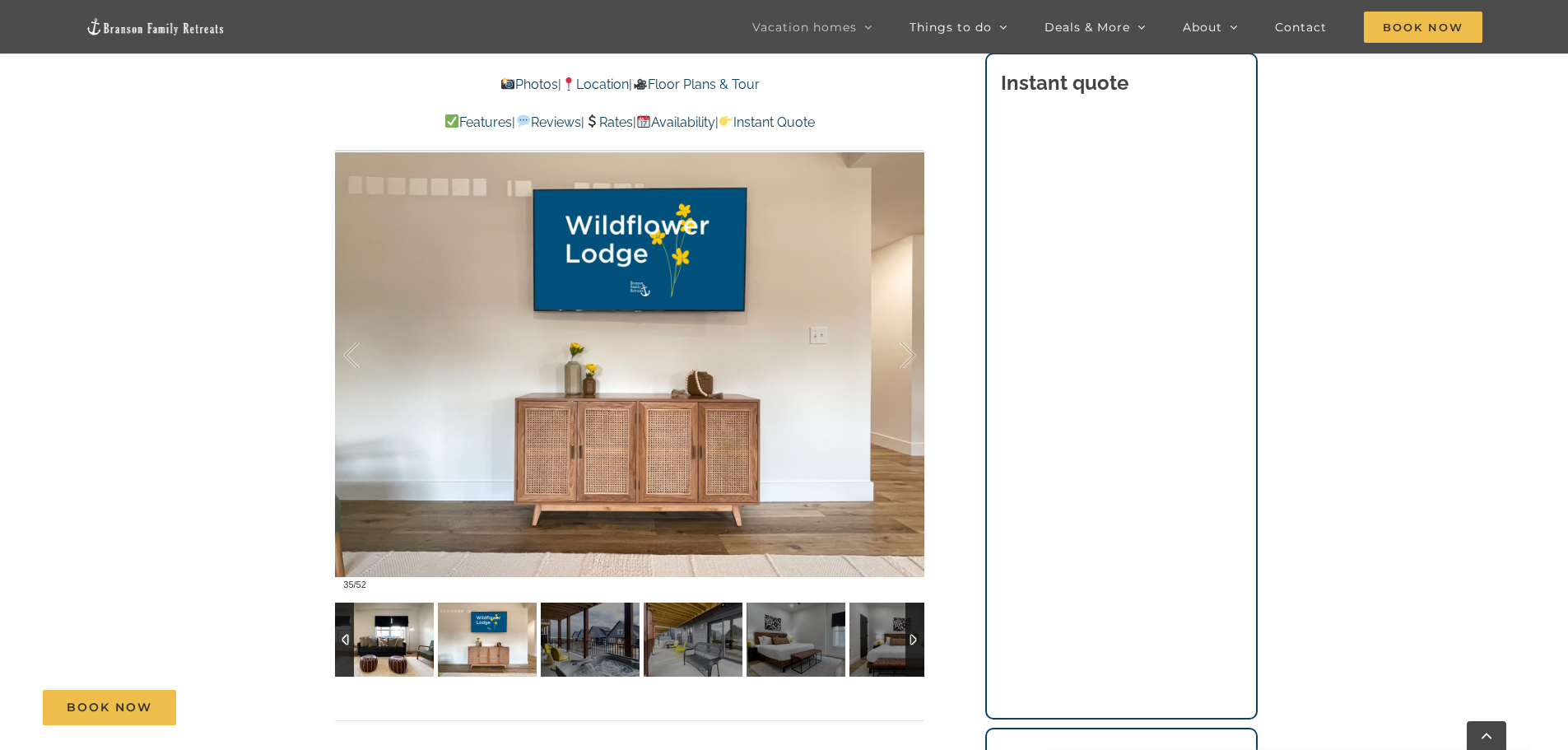
click at [399, 636] on img at bounding box center [384, 640] width 99 height 75
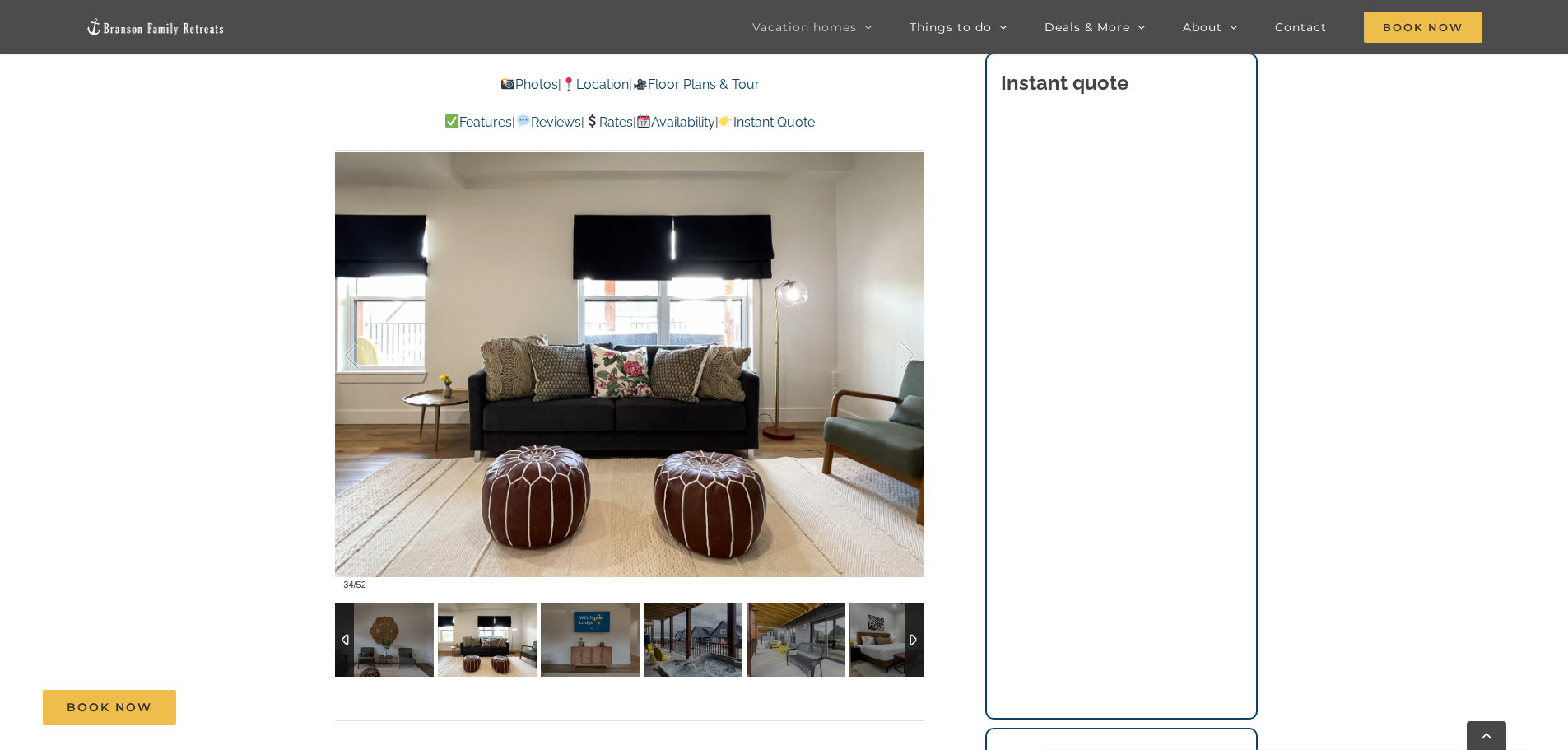
click at [351, 640] on div at bounding box center [344, 640] width 19 height 75
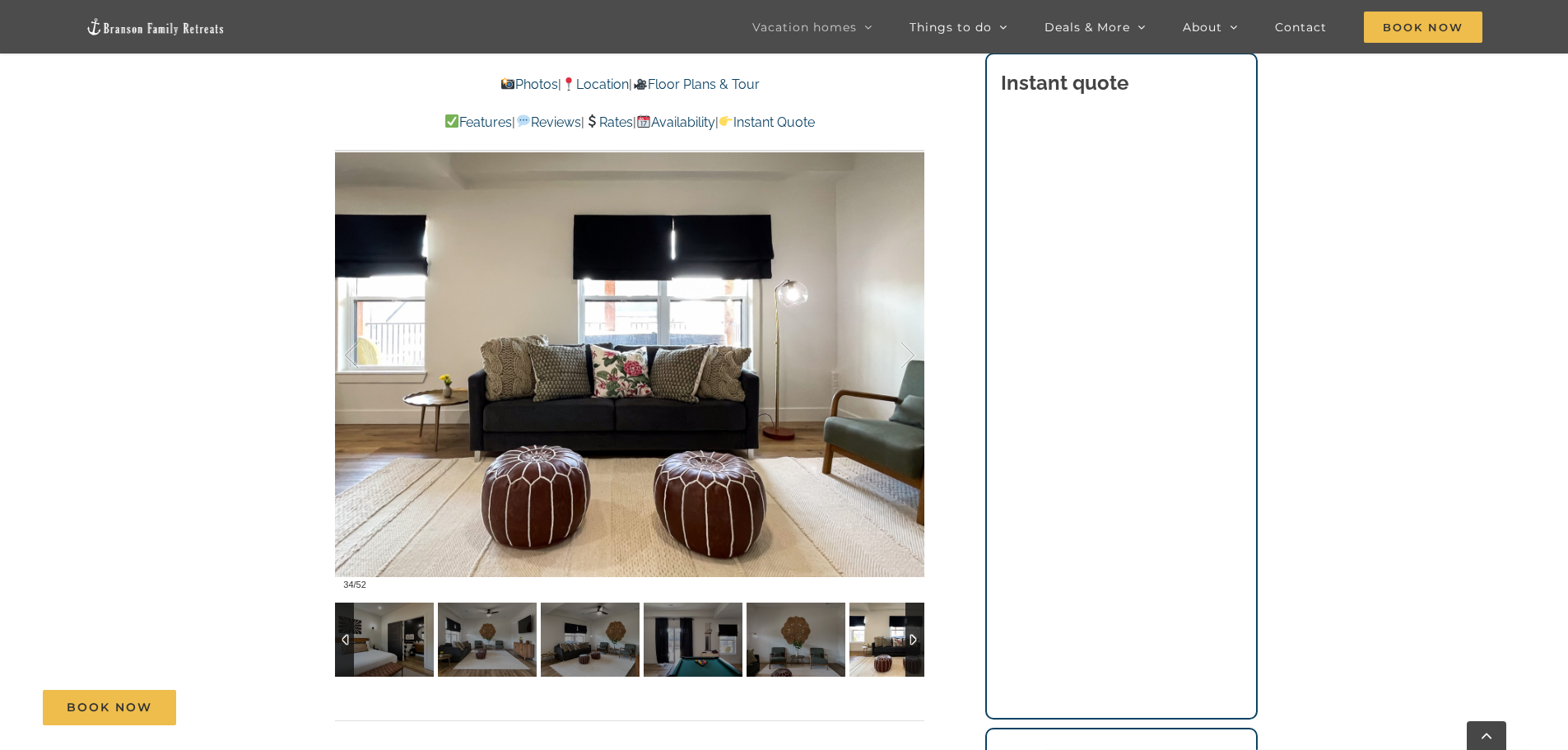
click at [343, 637] on div at bounding box center [344, 640] width 19 height 75
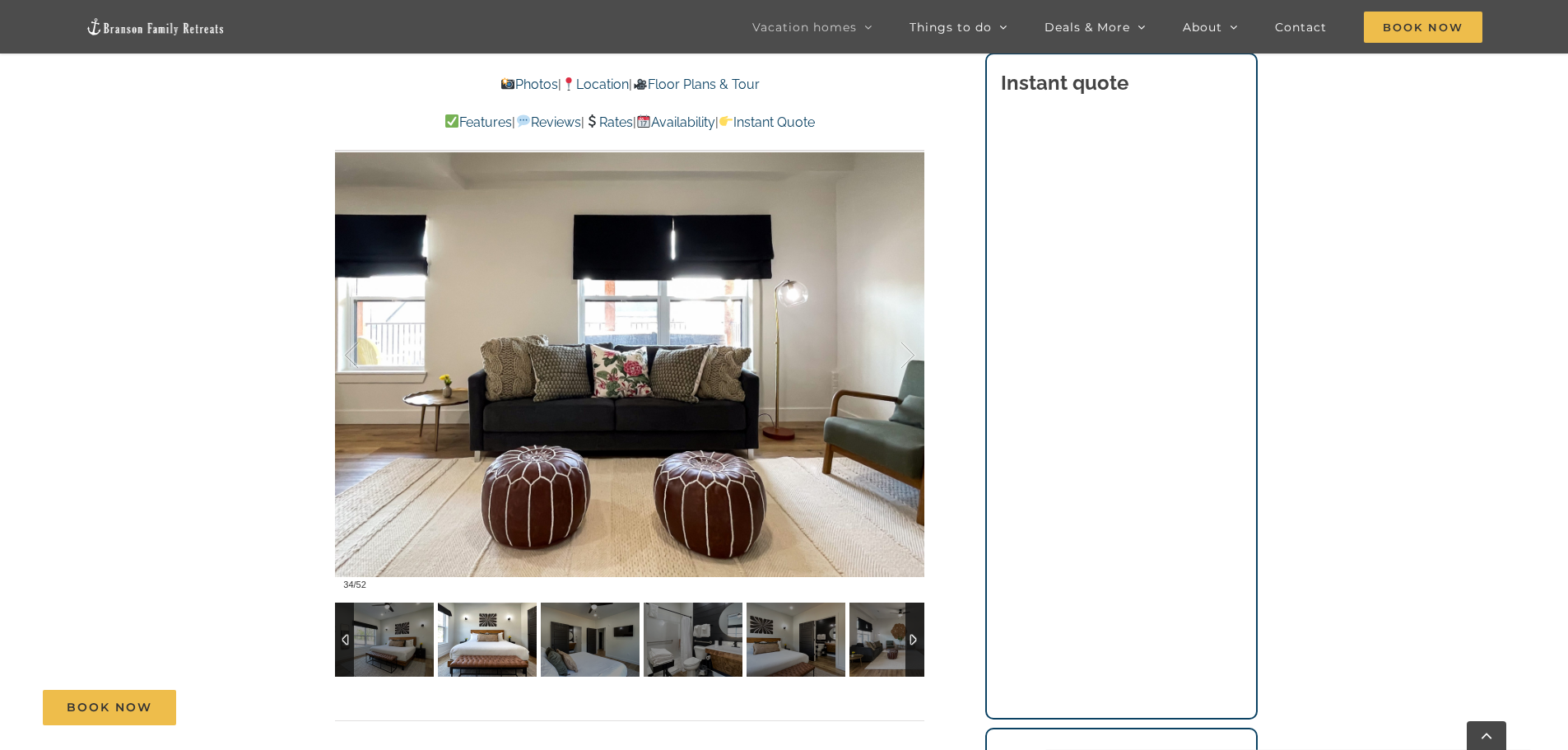
click at [493, 640] on img at bounding box center [487, 640] width 99 height 75
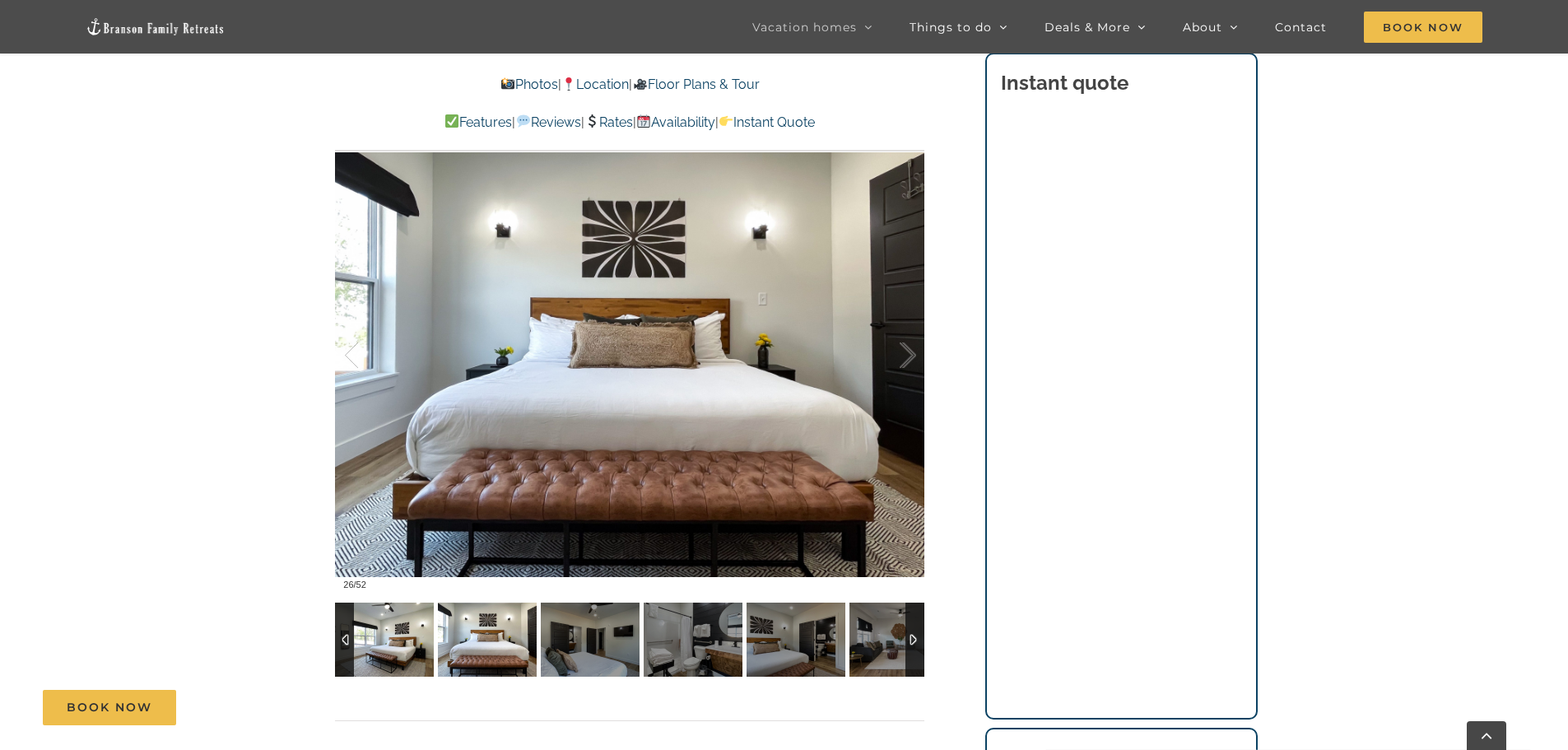
click at [404, 642] on img at bounding box center [384, 640] width 99 height 75
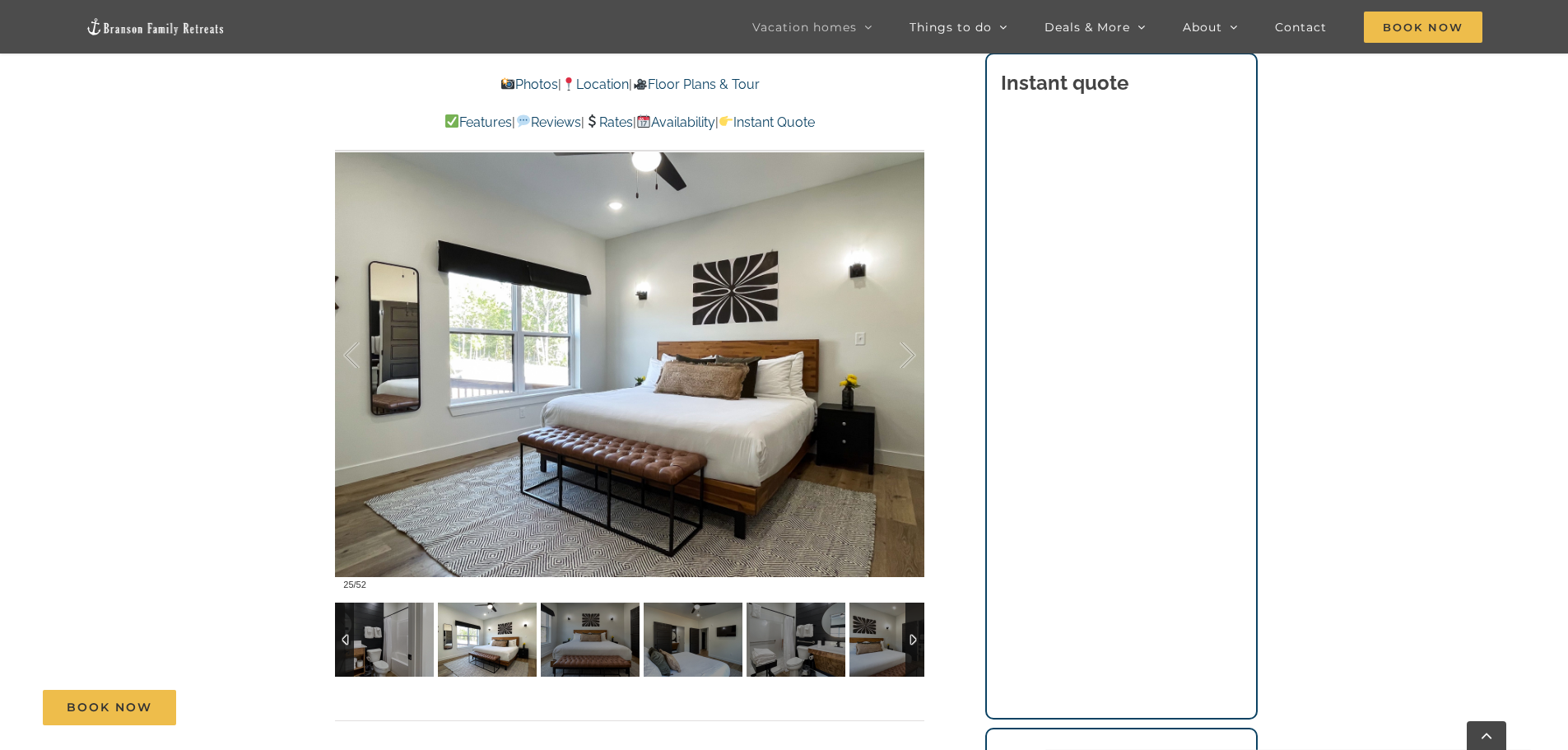
click at [345, 637] on div at bounding box center [344, 640] width 19 height 75
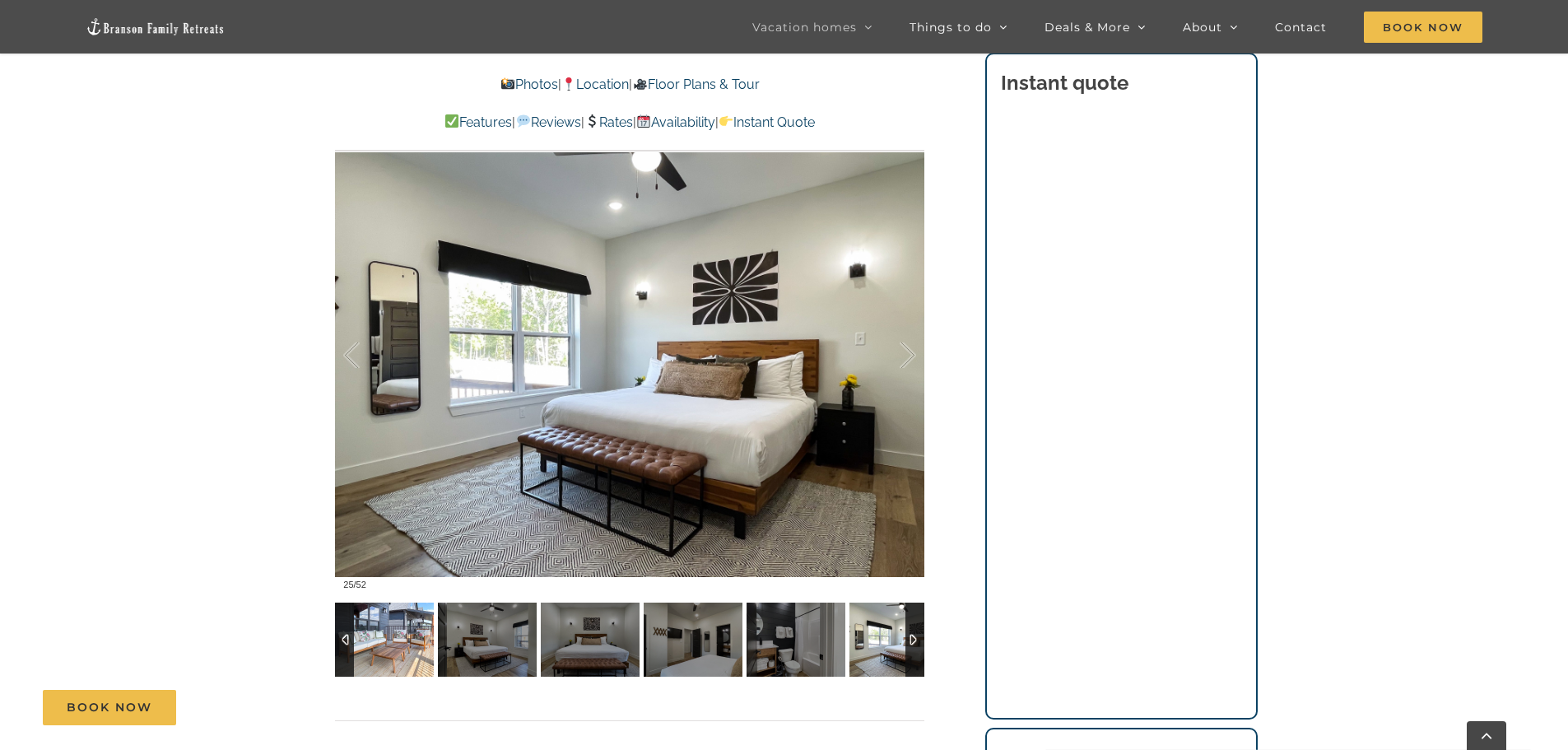
click at [385, 636] on img at bounding box center [384, 640] width 99 height 75
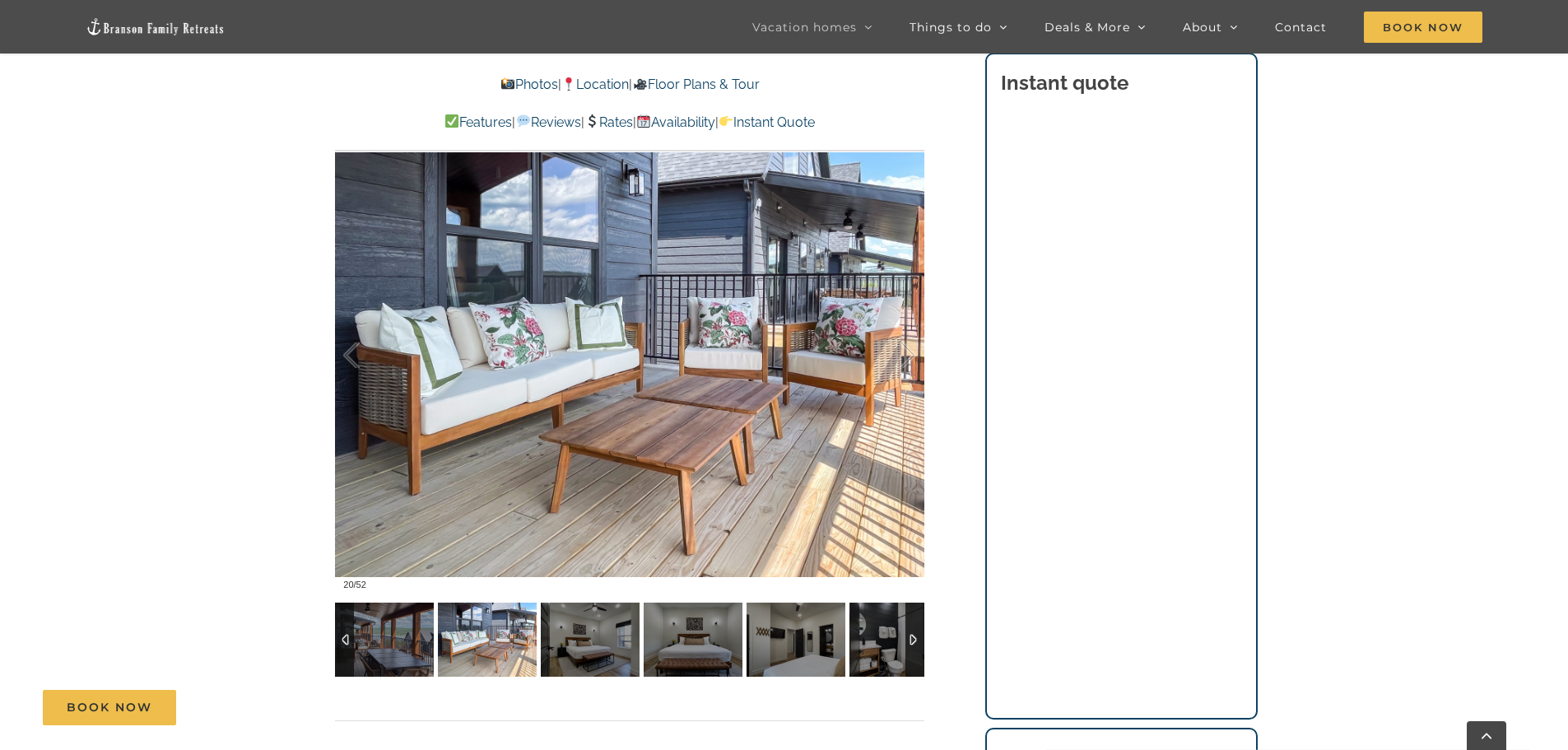
click at [347, 644] on div at bounding box center [344, 640] width 19 height 75
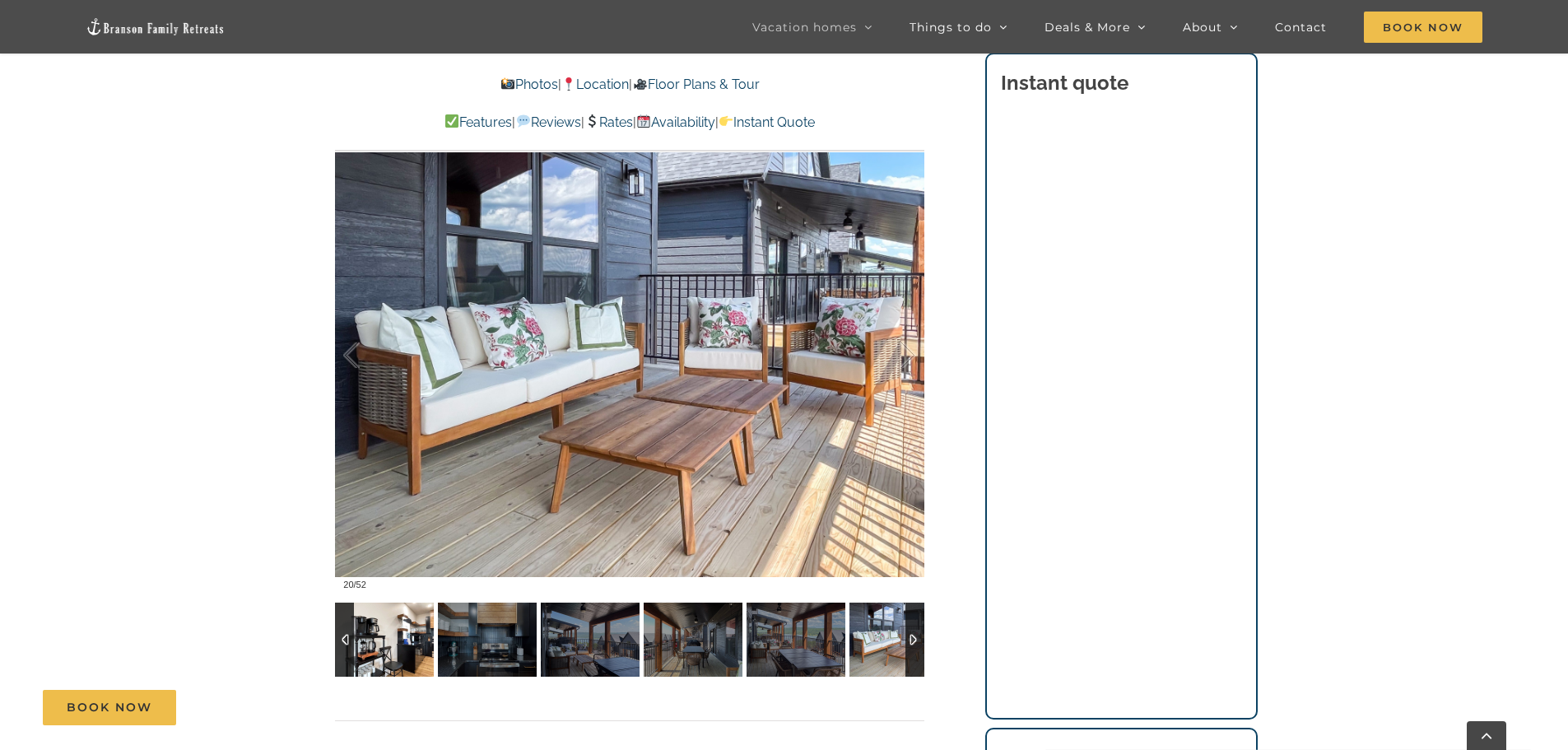
click at [383, 651] on img at bounding box center [384, 640] width 99 height 75
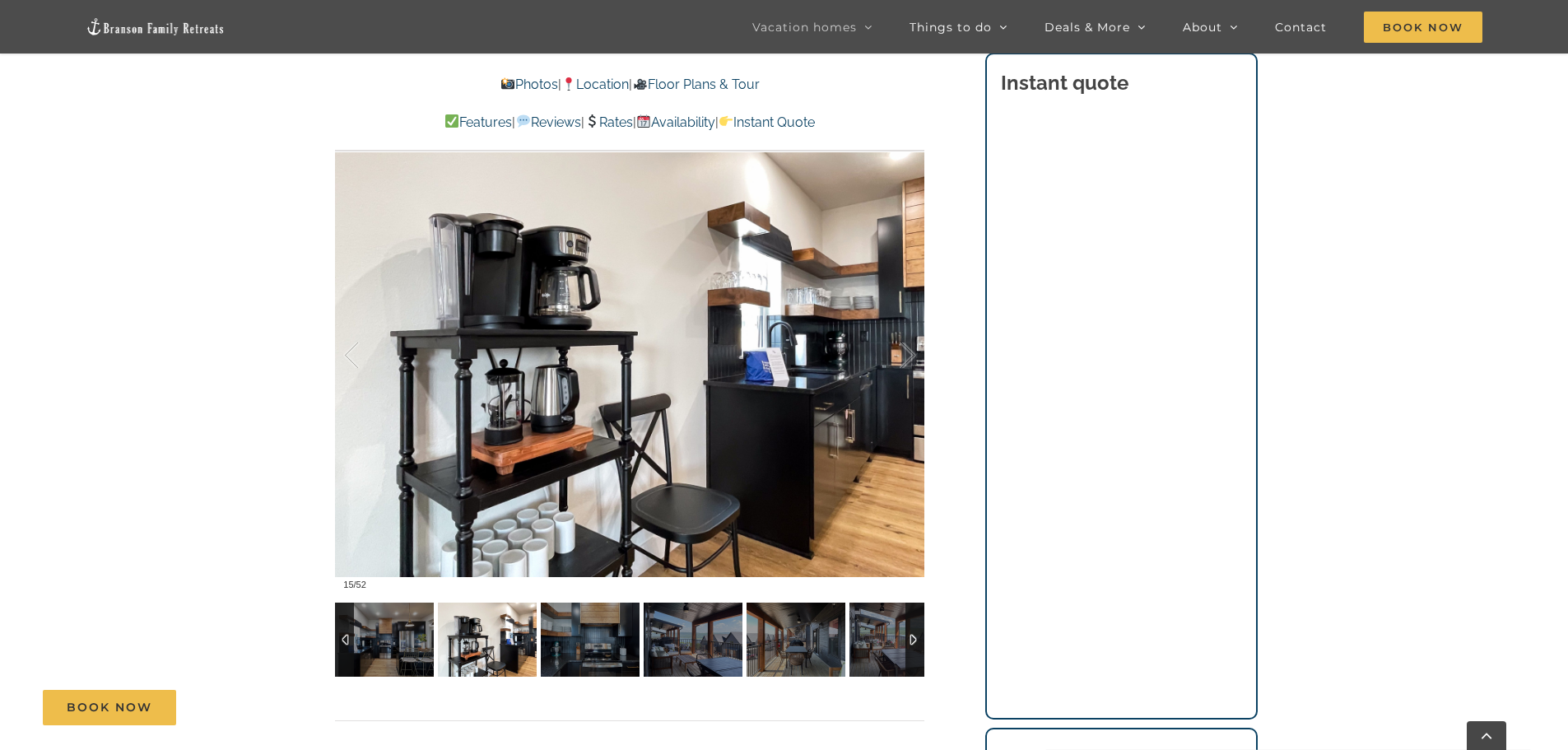
click at [492, 648] on img at bounding box center [487, 640] width 99 height 75
click at [406, 648] on img at bounding box center [384, 640] width 99 height 75
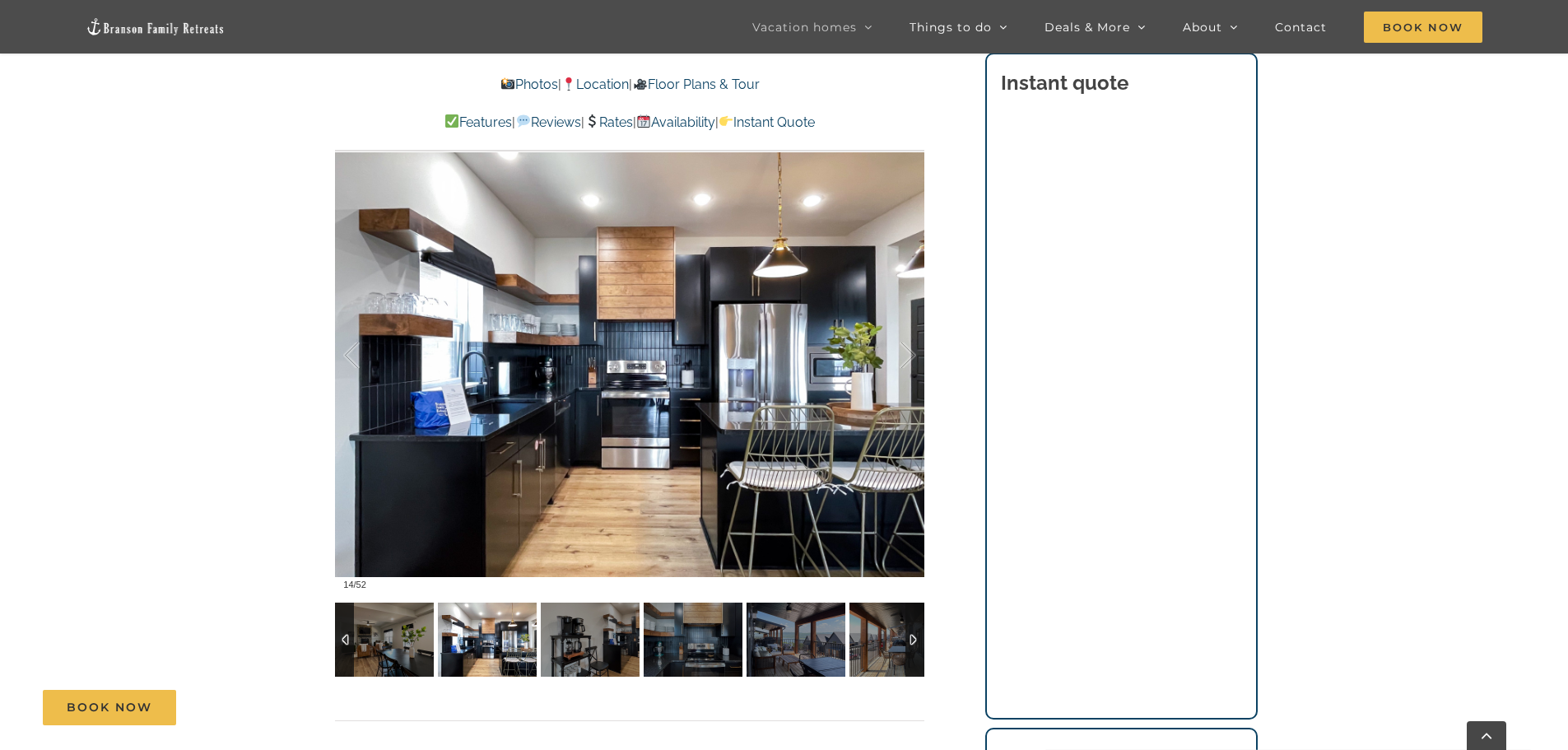
click at [349, 633] on div at bounding box center [344, 640] width 19 height 75
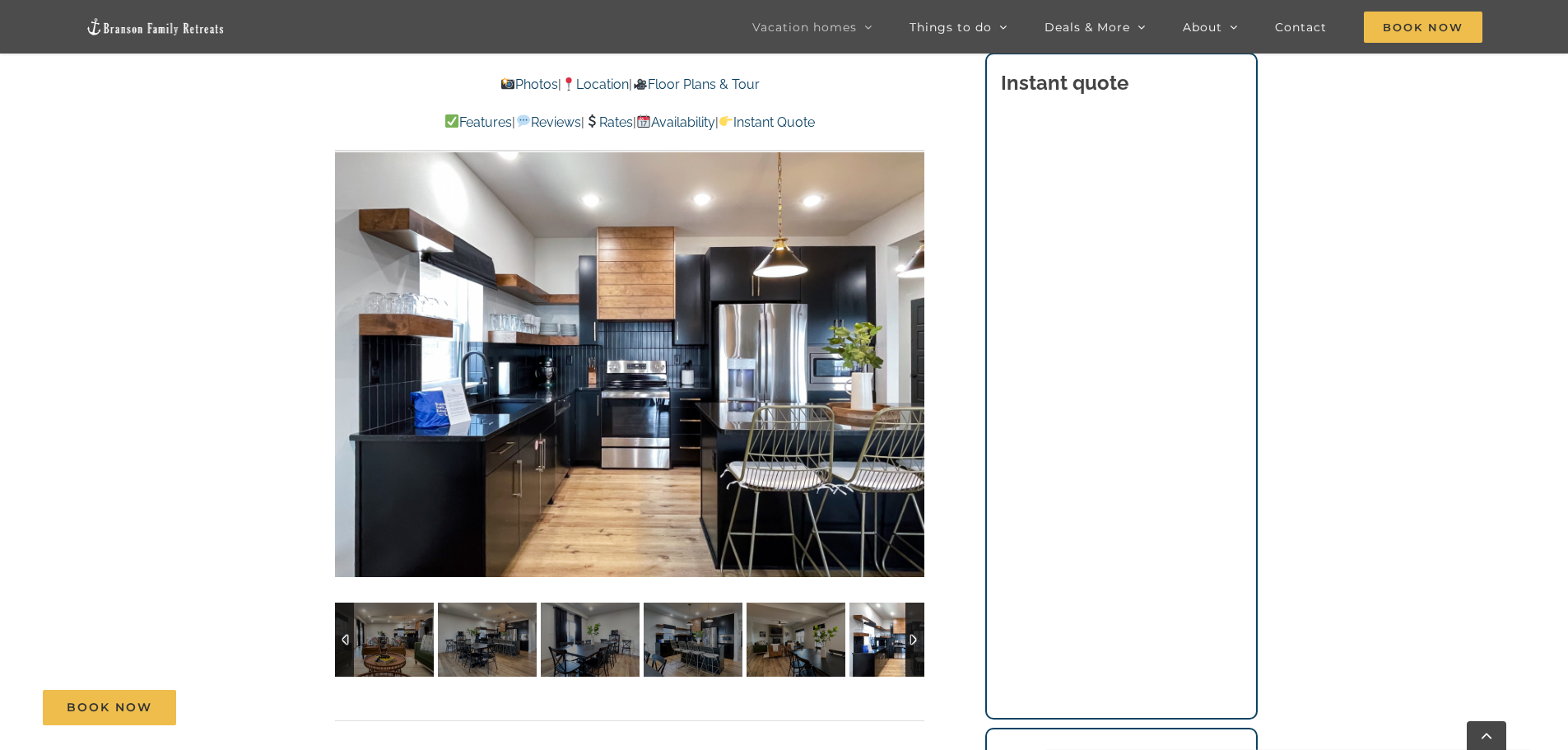
click at [349, 633] on div at bounding box center [344, 640] width 19 height 75
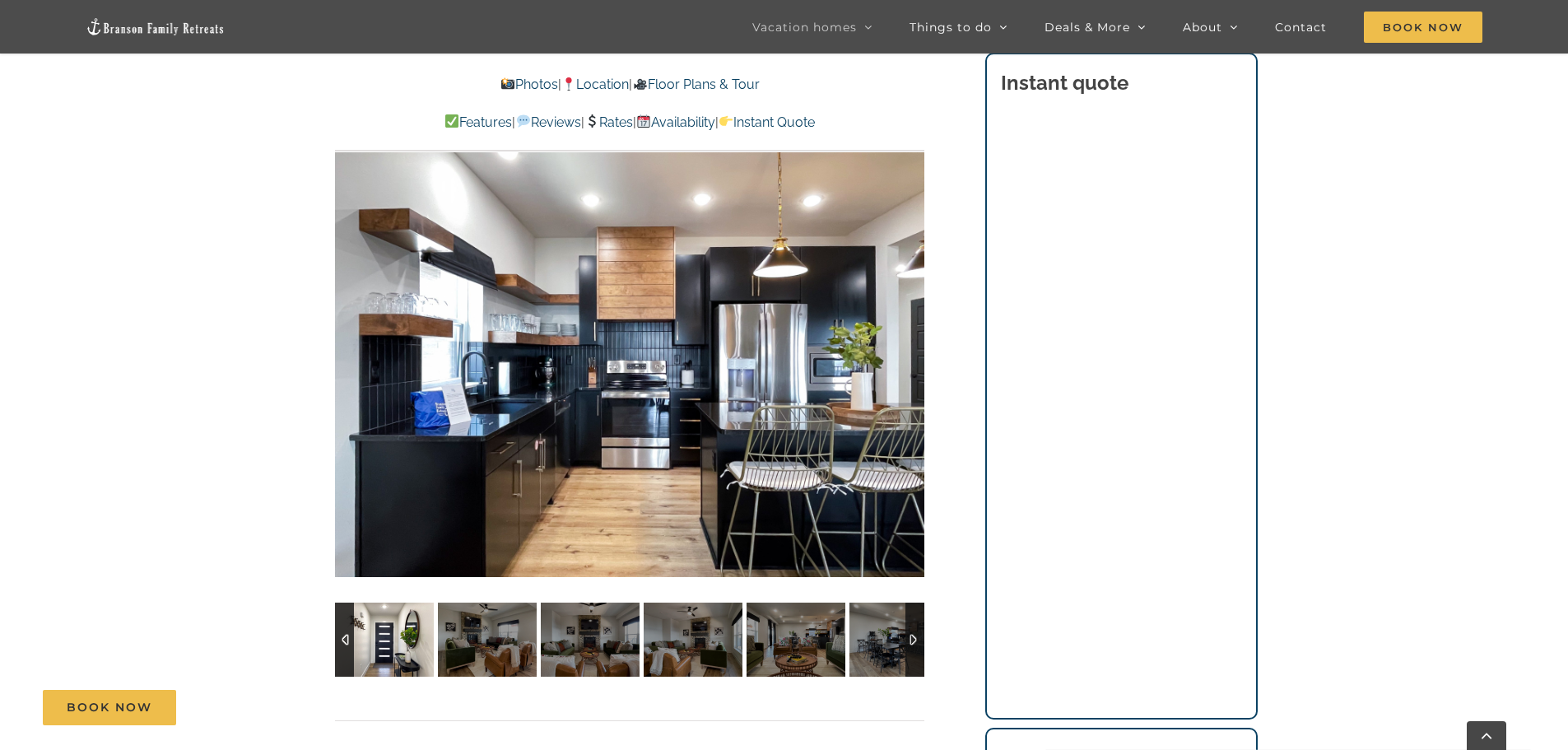
click at [381, 647] on img at bounding box center [384, 640] width 99 height 75
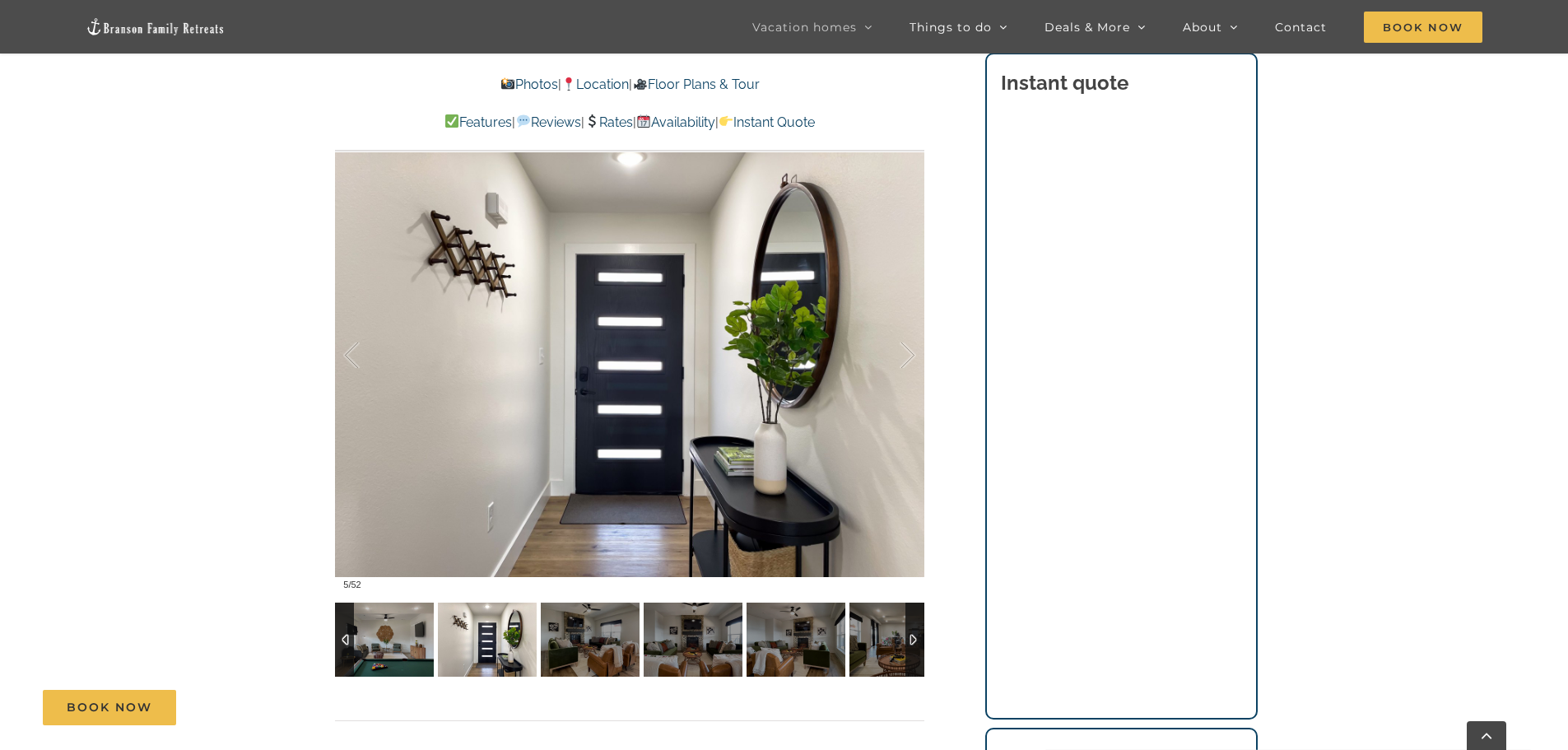
click at [348, 635] on div at bounding box center [344, 640] width 19 height 75
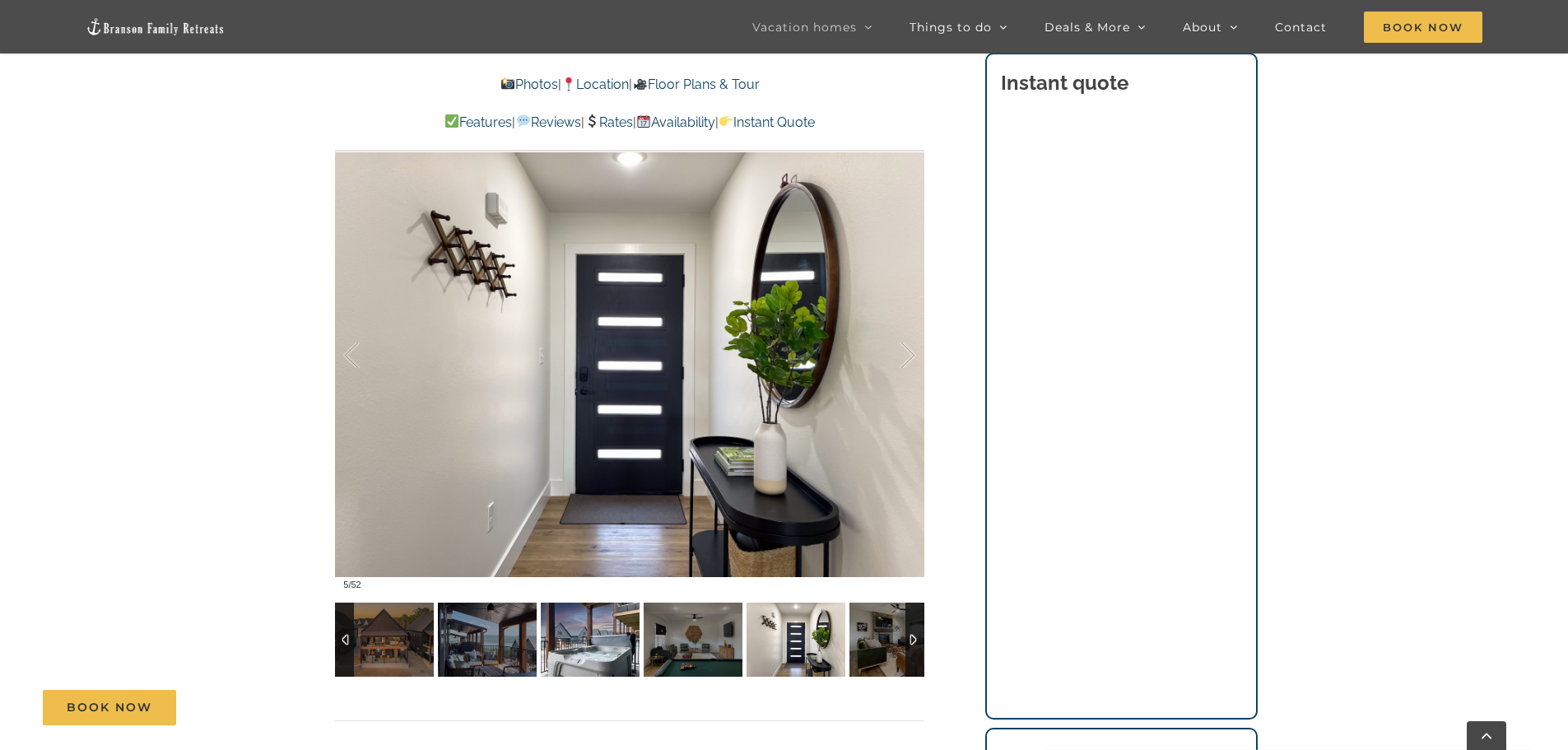
click at [575, 648] on img at bounding box center [590, 640] width 99 height 75
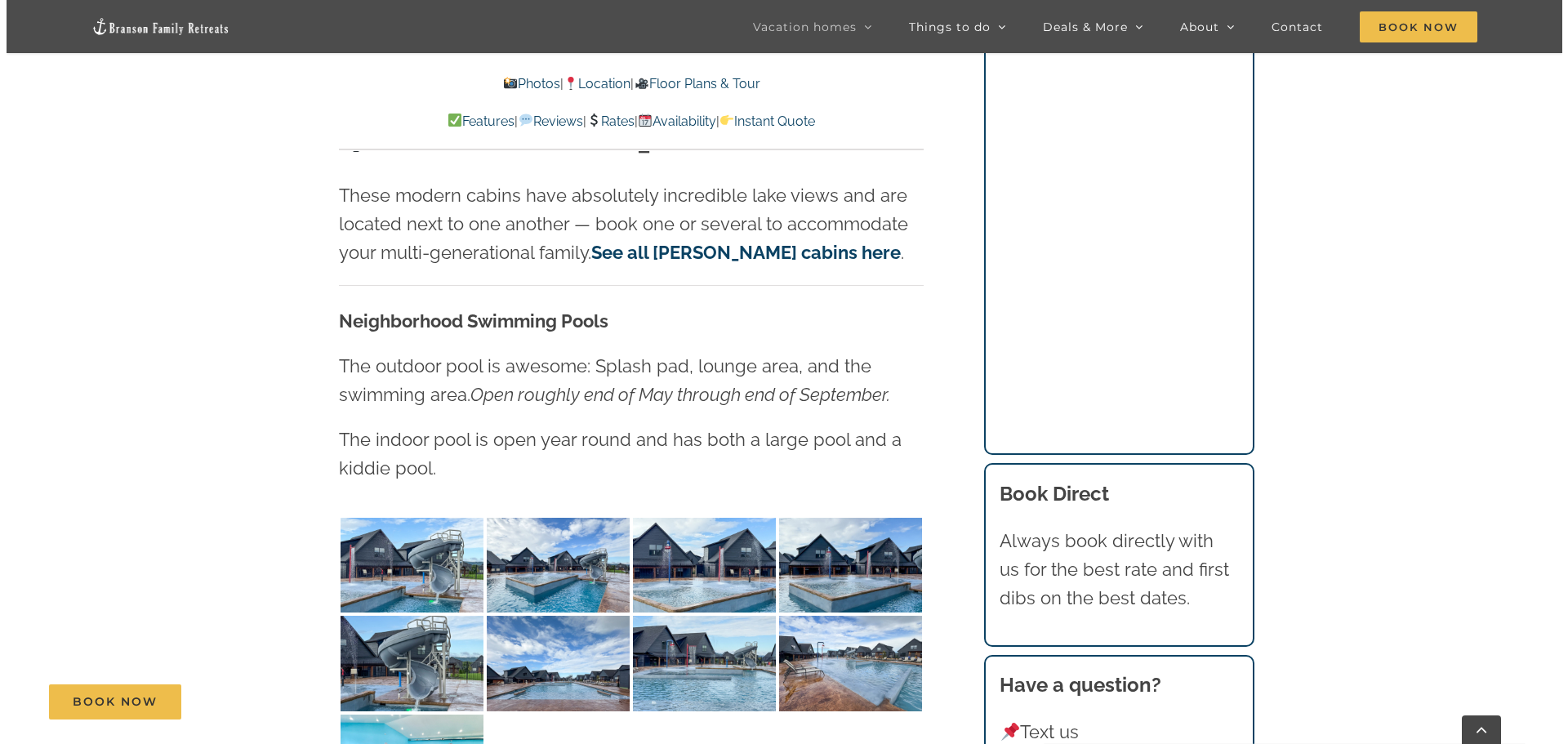
scroll to position [3674, 0]
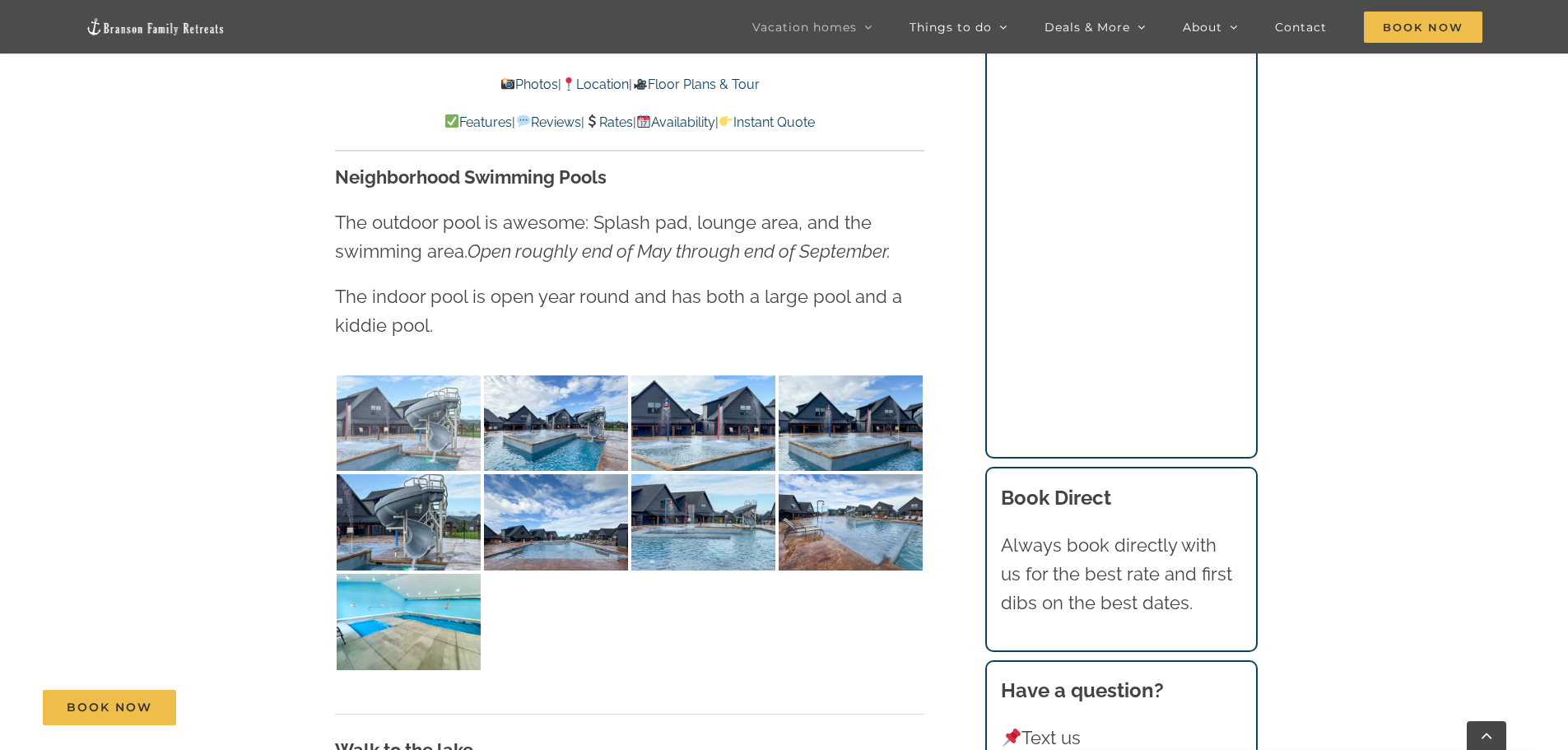
click at [432, 413] on img at bounding box center [409, 424] width 144 height 96
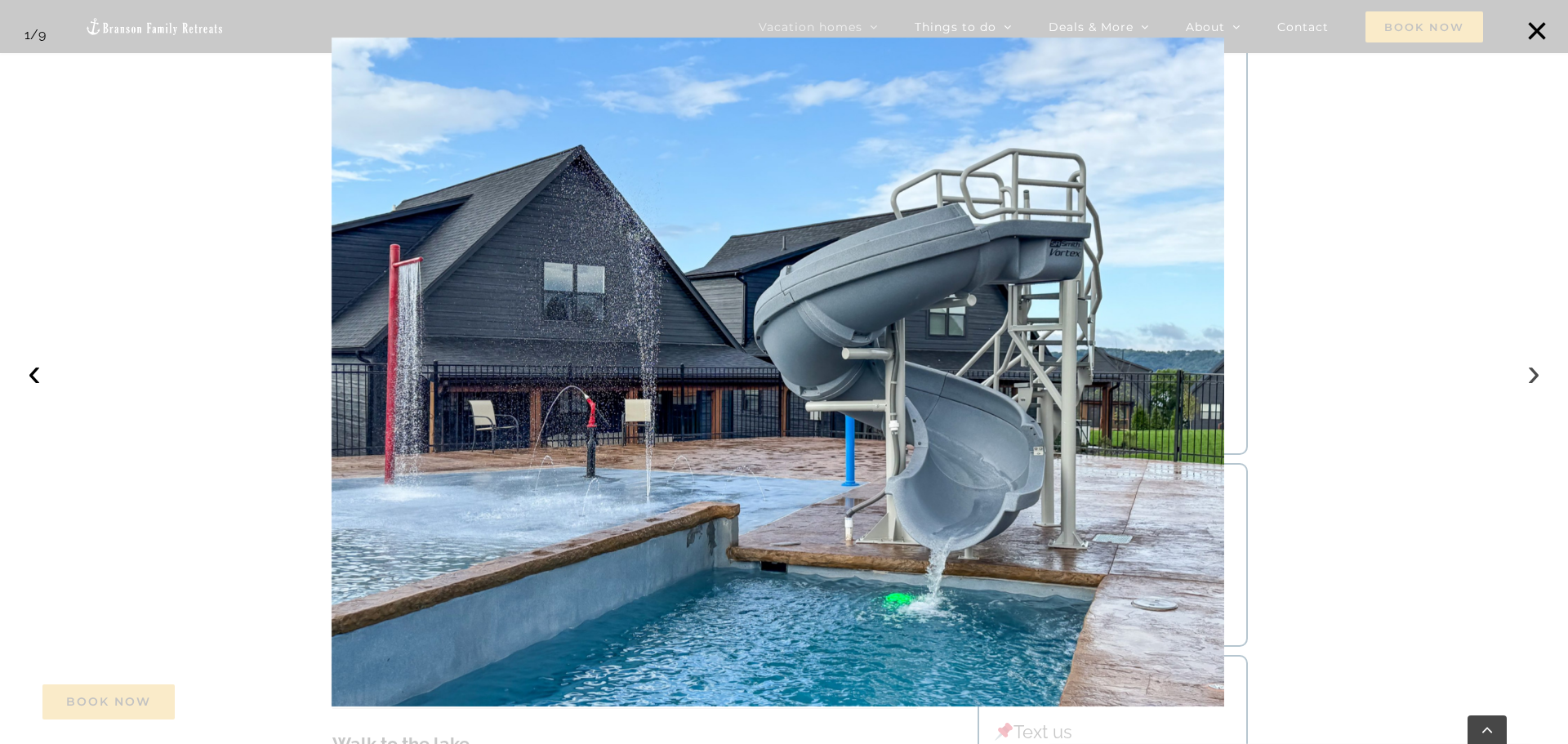
click at [1534, 378] on button "›" at bounding box center [1533, 372] width 36 height 36
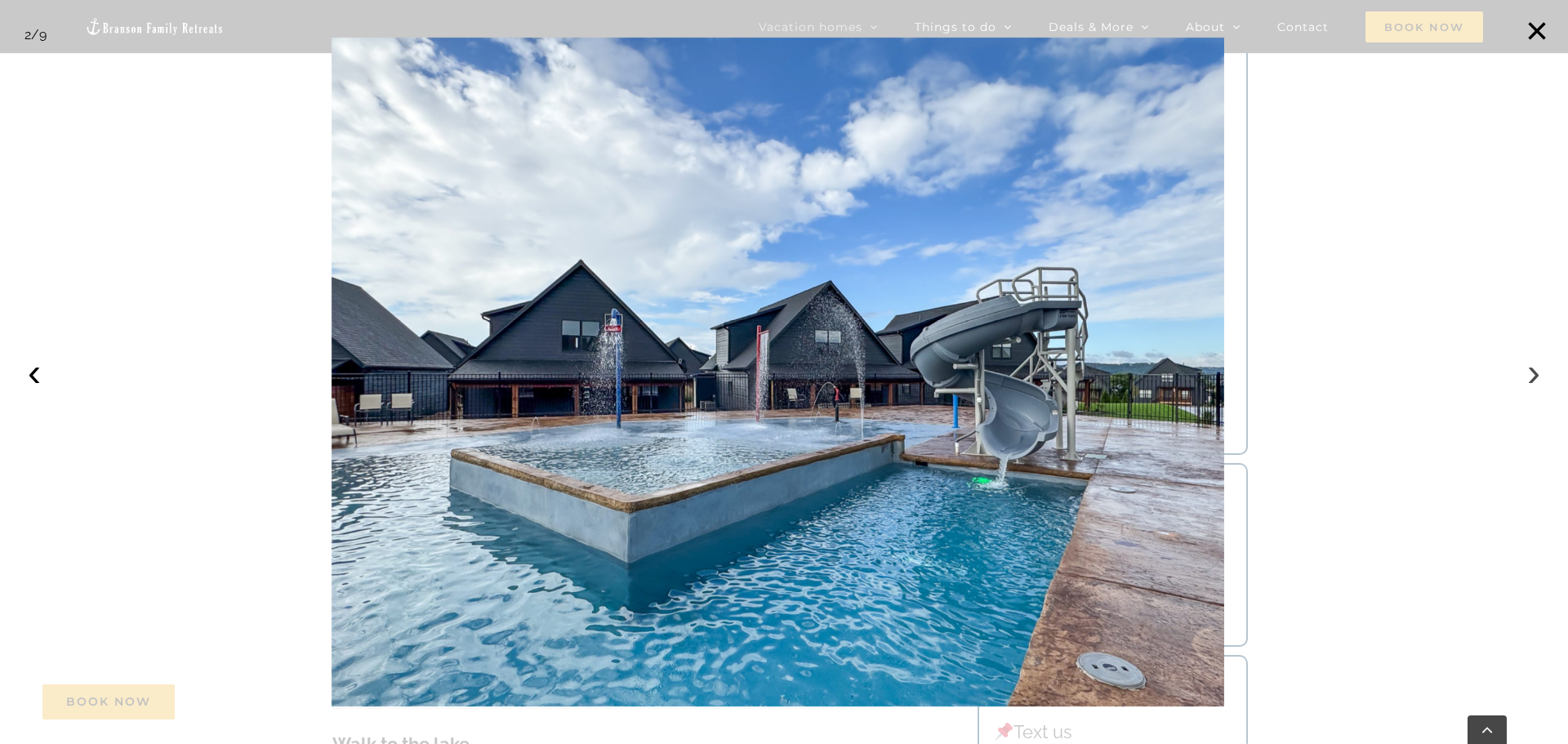
click at [1534, 378] on button "›" at bounding box center [1533, 372] width 36 height 36
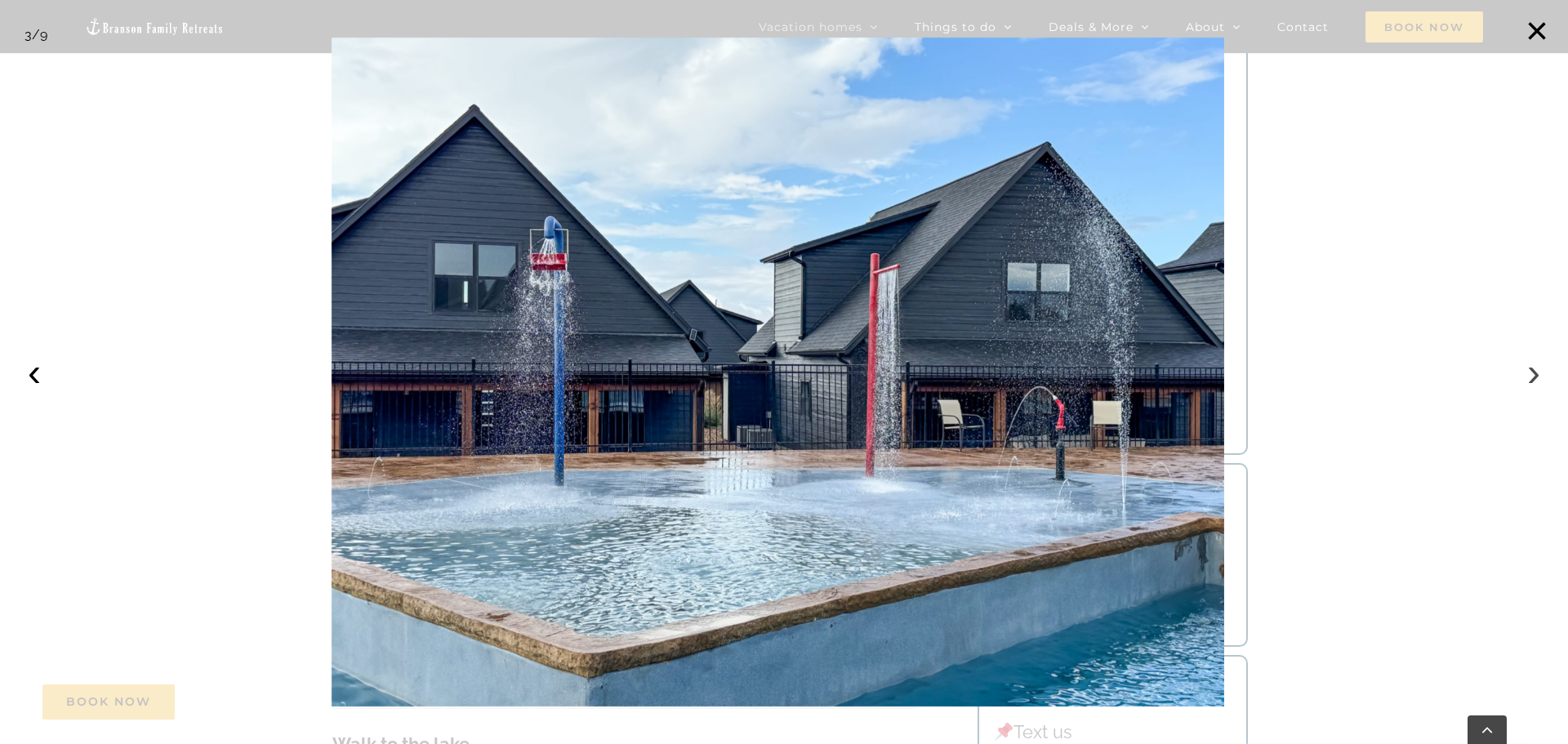
click at [1534, 378] on button "›" at bounding box center [1533, 372] width 36 height 36
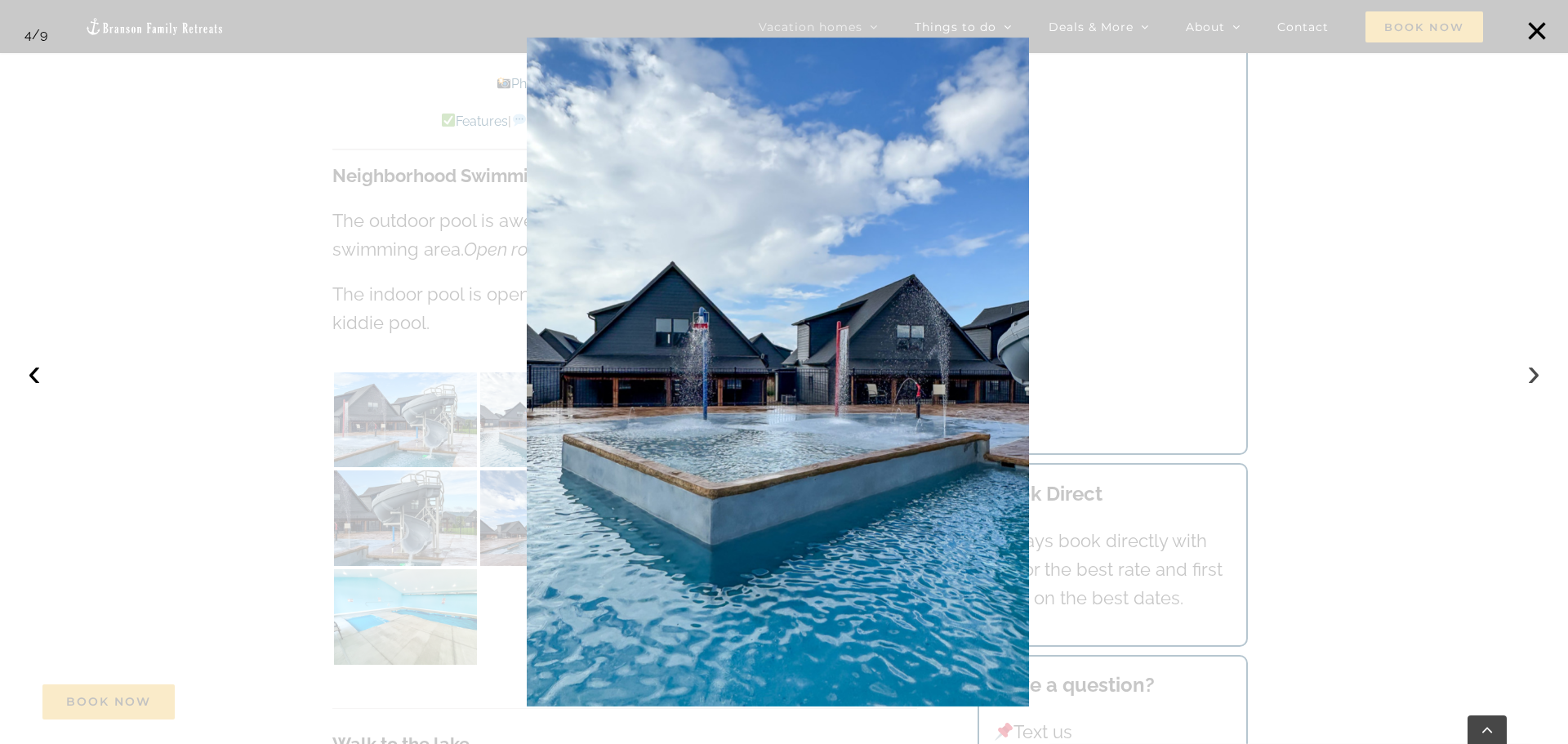
click at [1534, 378] on button "›" at bounding box center [1533, 372] width 36 height 36
